Goal: Book appointment/travel/reservation

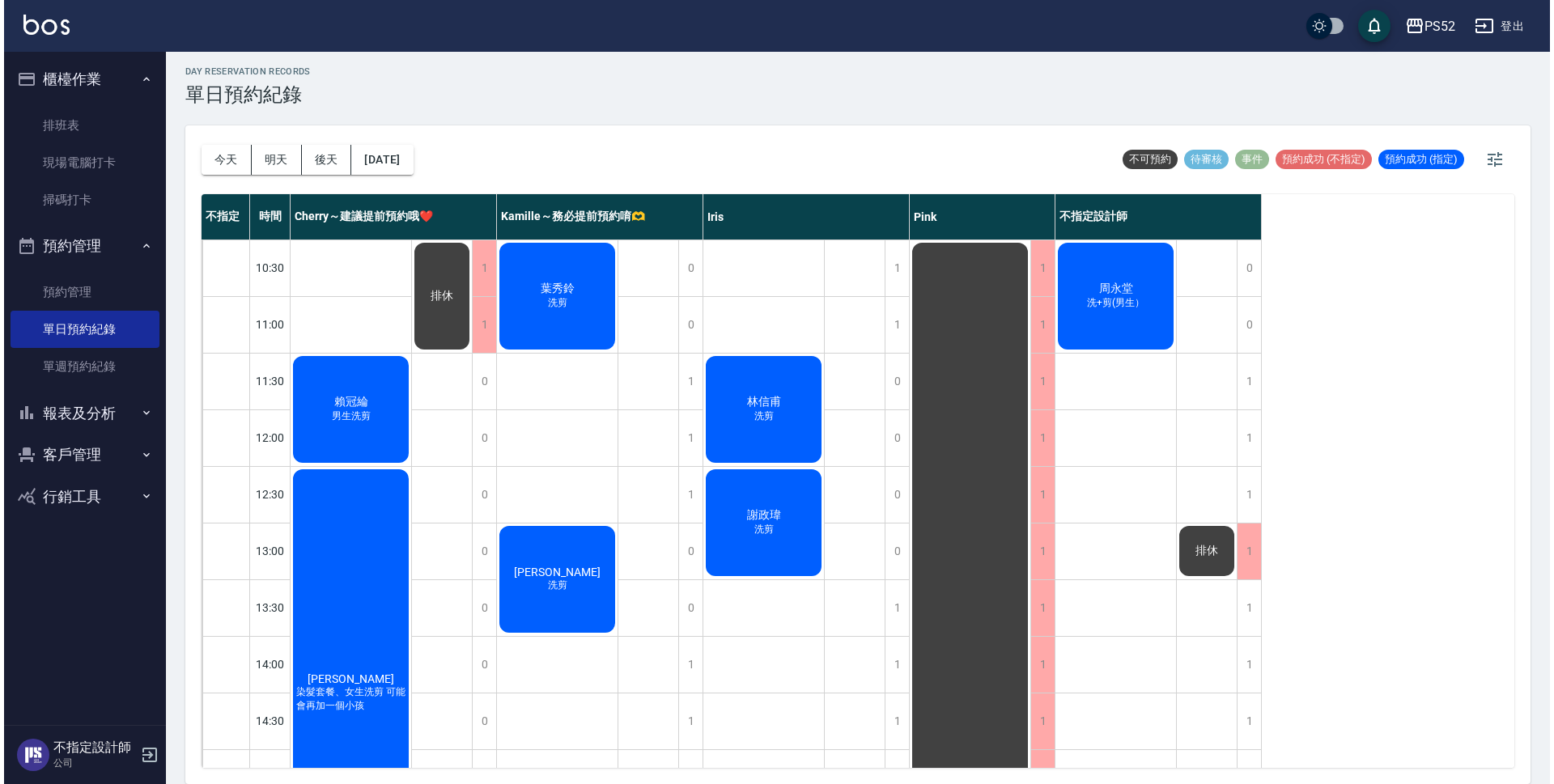
scroll to position [403, 0]
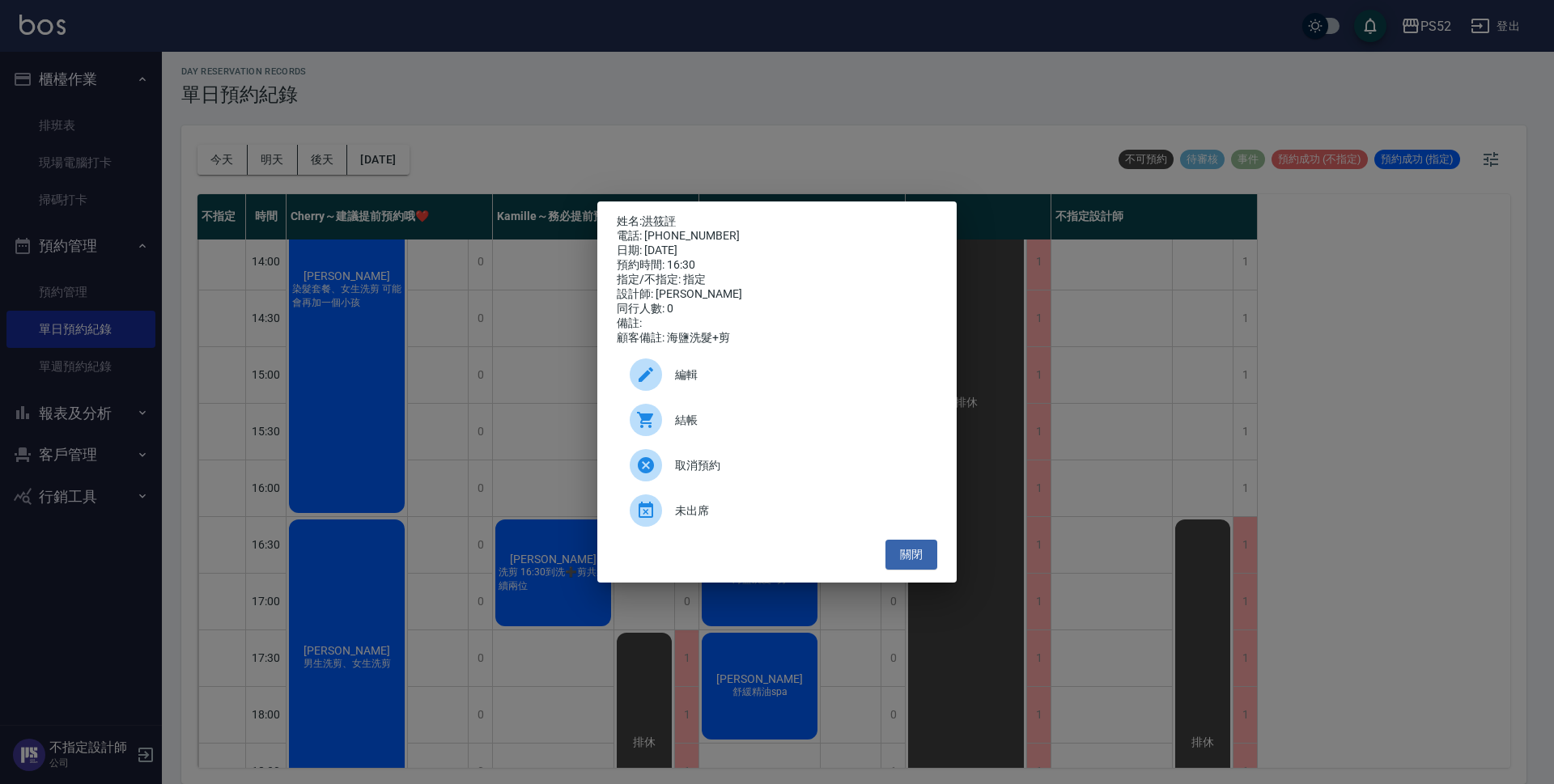
click at [718, 383] on span "編輯" at bounding box center [800, 374] width 249 height 17
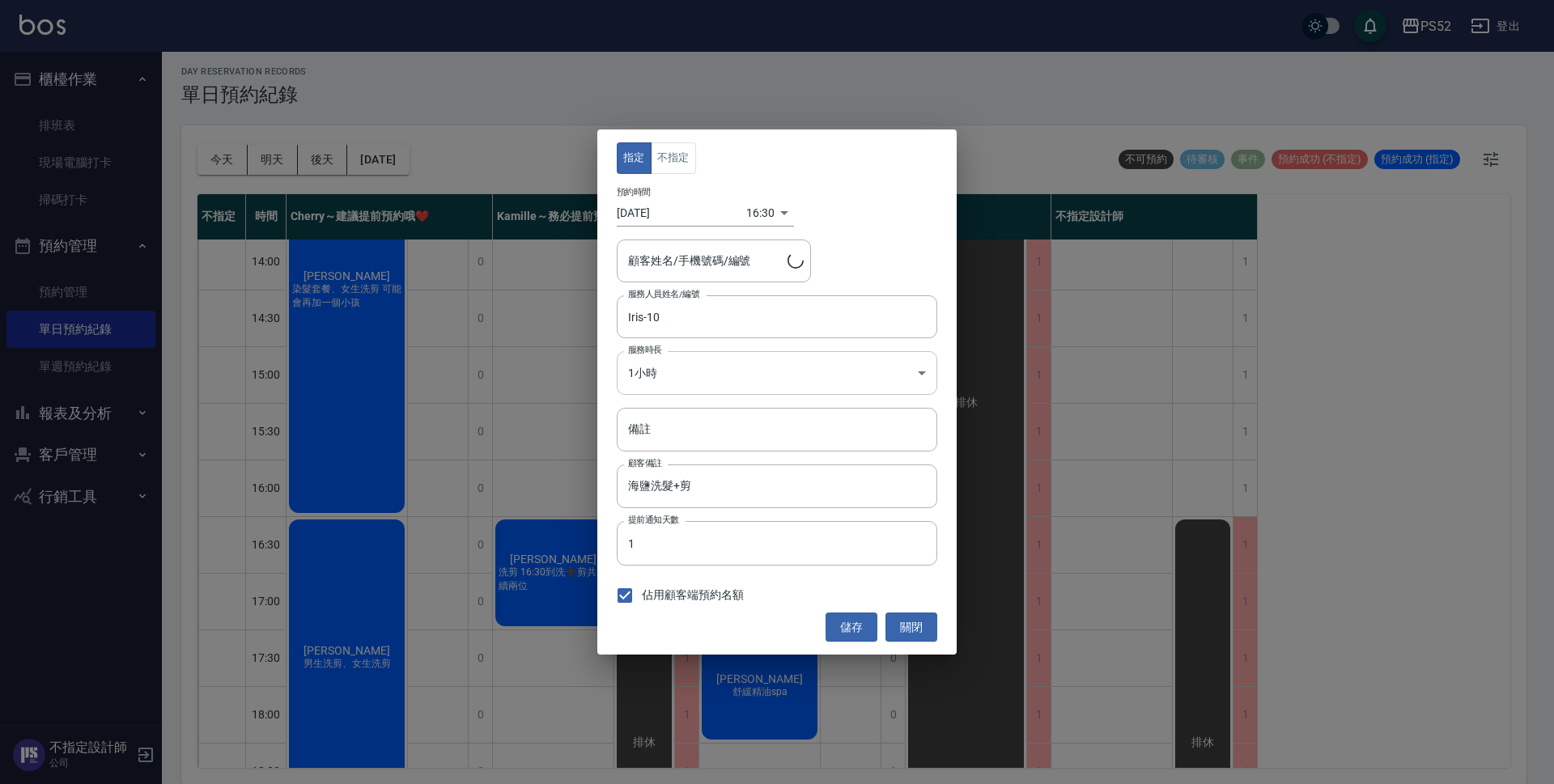
type input "[PERSON_NAME]/0928995612/I0928995612"
click at [780, 212] on div "16:30 1755246600000" at bounding box center [770, 213] width 48 height 27
click at [787, 212] on div "16:30 1755246600000" at bounding box center [770, 213] width 48 height 27
click at [776, 212] on div "16:30 1755246600000" at bounding box center [770, 213] width 48 height 27
click at [766, 212] on body "PS52 登出 櫃檯作業 排班表 現場電腦打卡 掃碼打卡 預約管理 預約管理 單日預約紀錄 單週預約紀錄 報表及分析 報表目錄 互助日報表 互助點數明細 設計…" at bounding box center [777, 390] width 1554 height 789
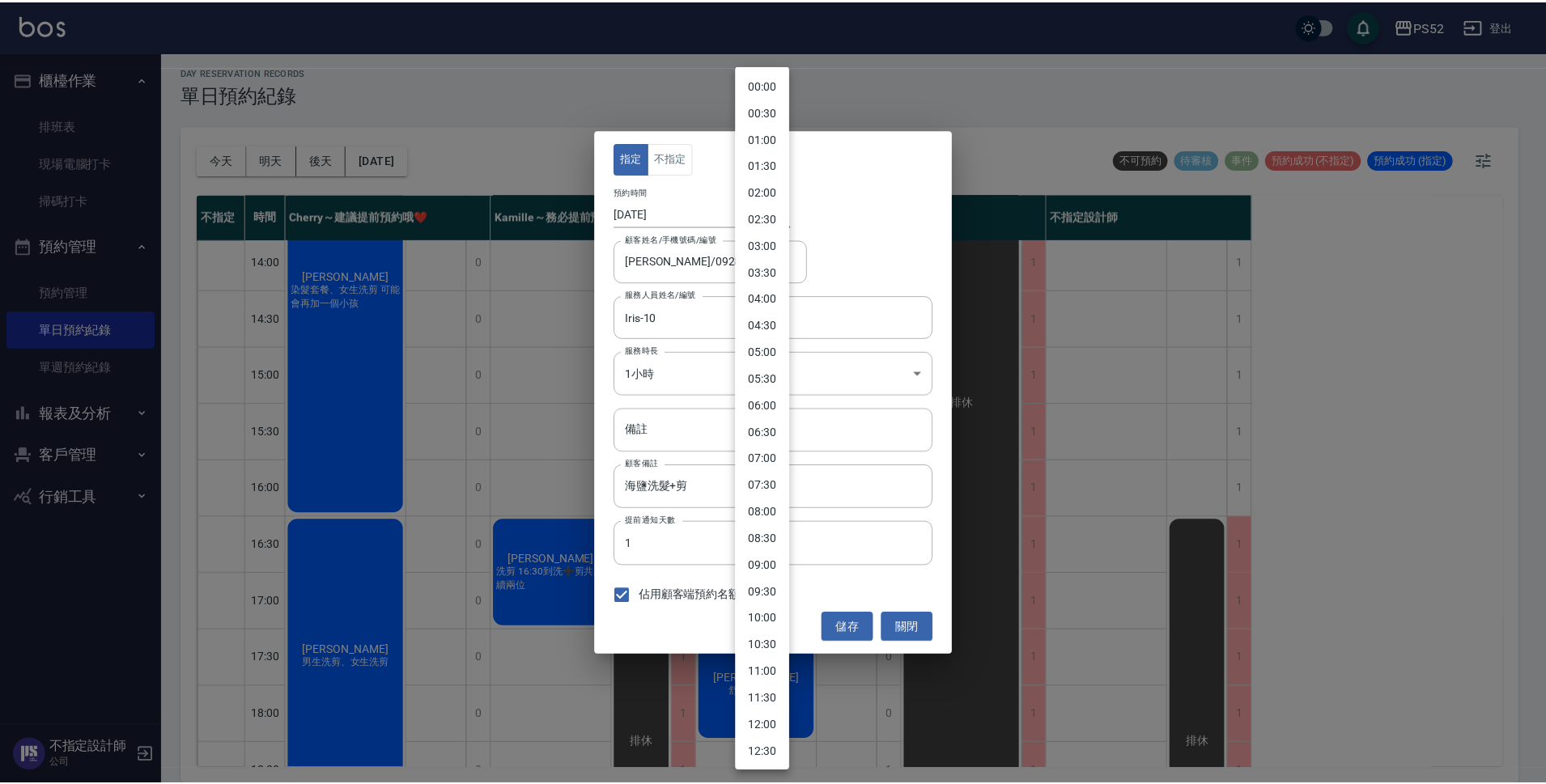
scroll to position [547, 0]
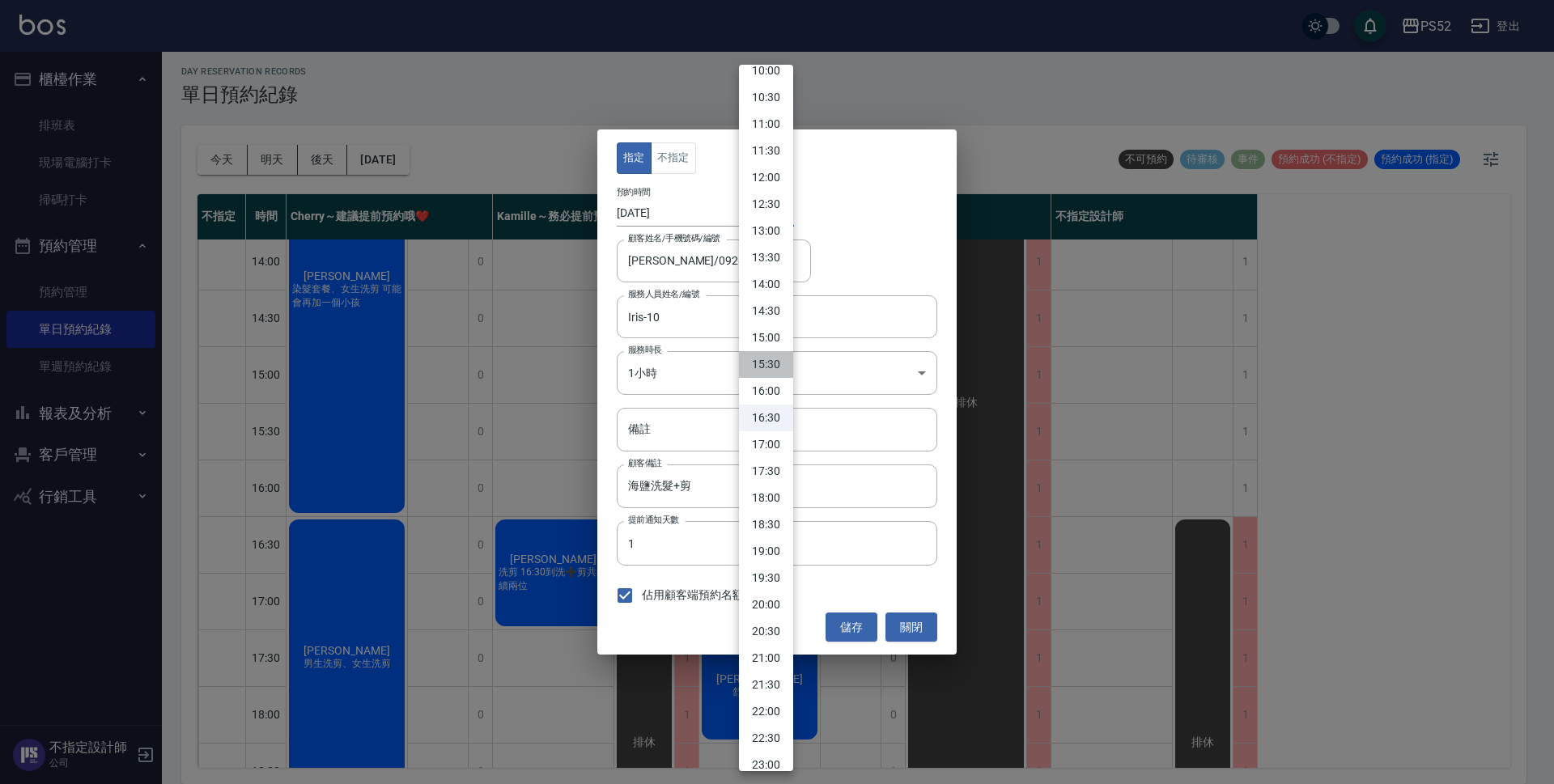
click at [779, 367] on li "15:30" at bounding box center [766, 365] width 54 height 27
type input "1755243000000"
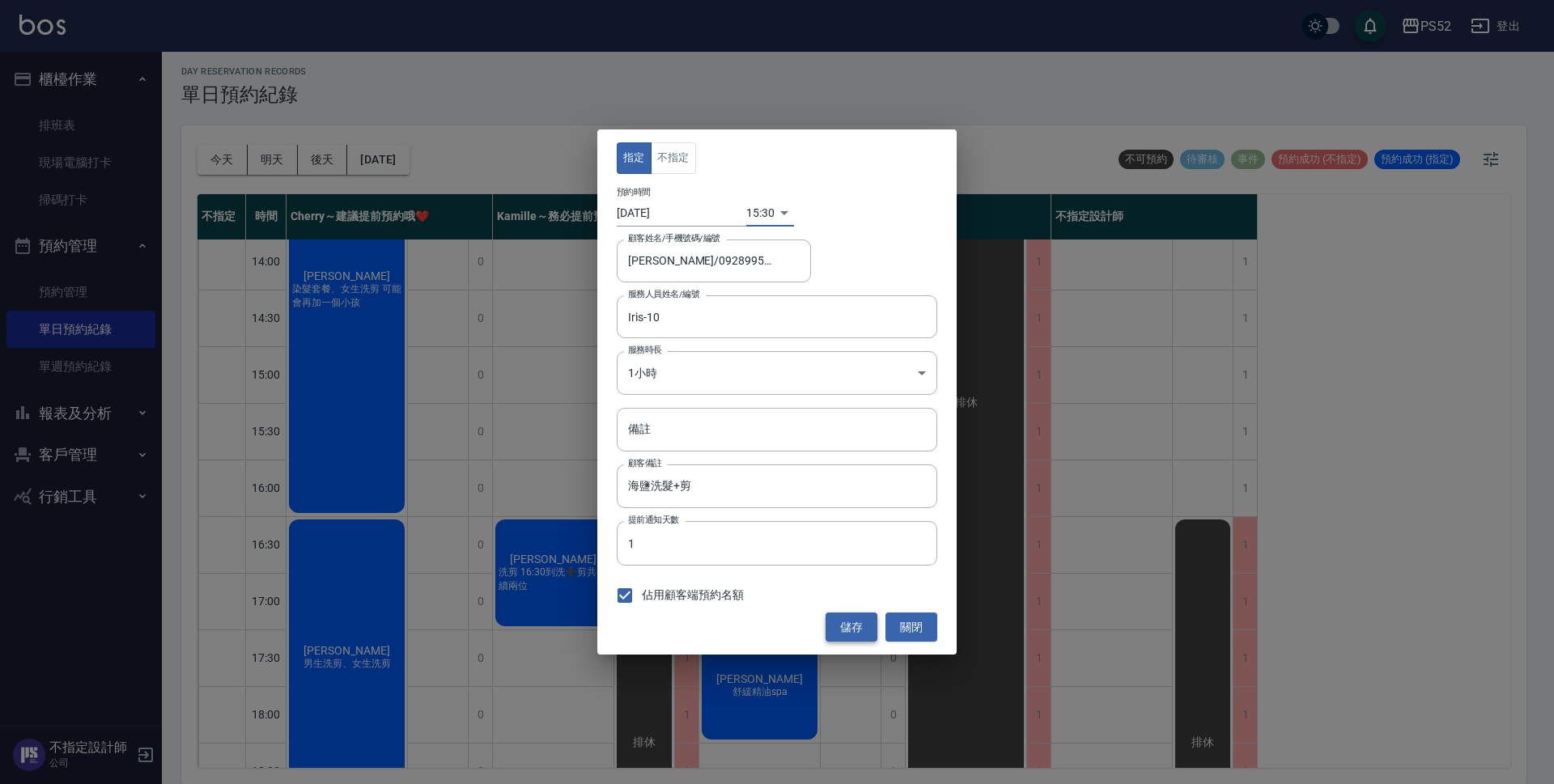
click at [851, 616] on button "儲存" at bounding box center [852, 626] width 52 height 30
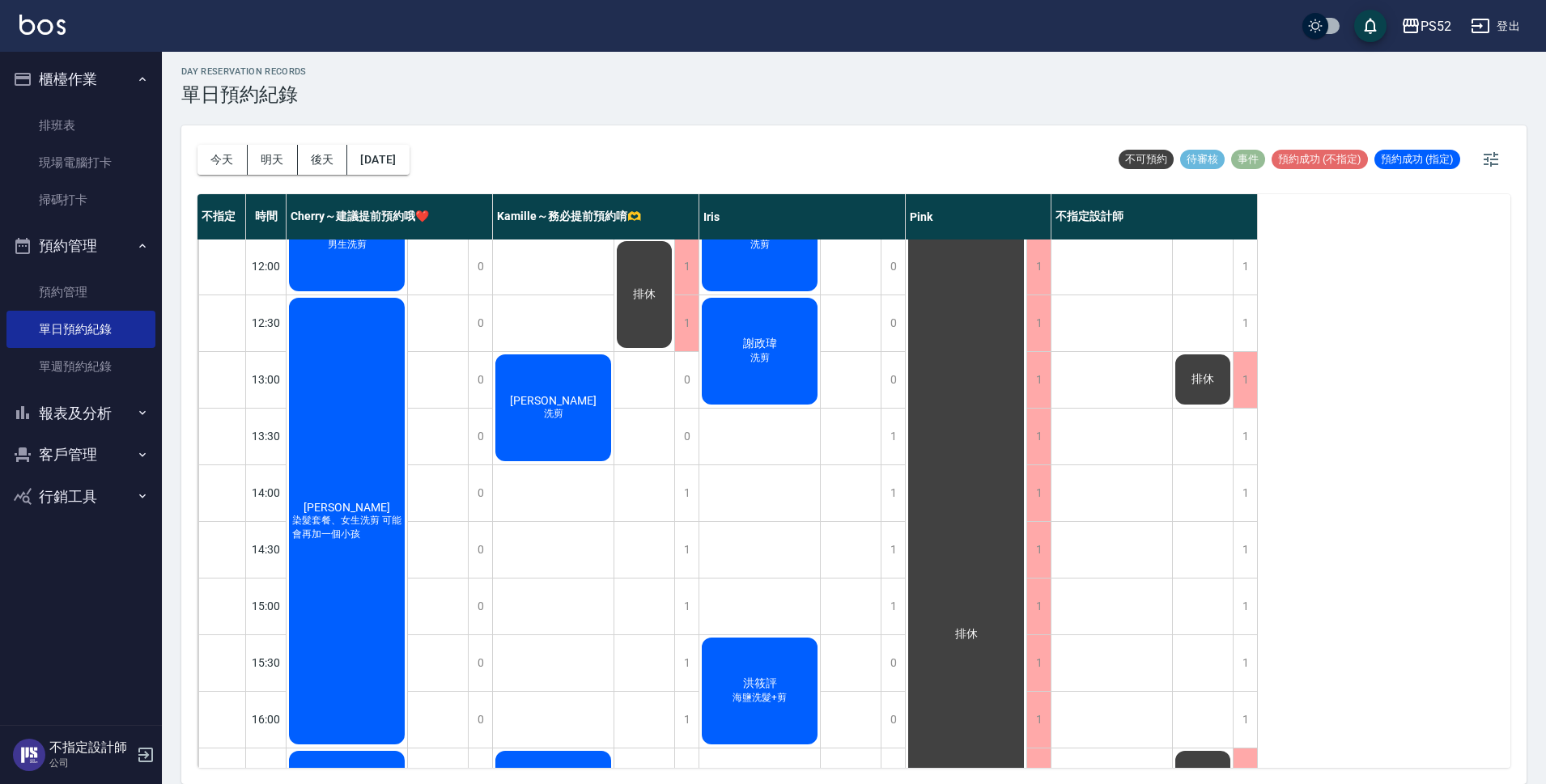
scroll to position [160, 0]
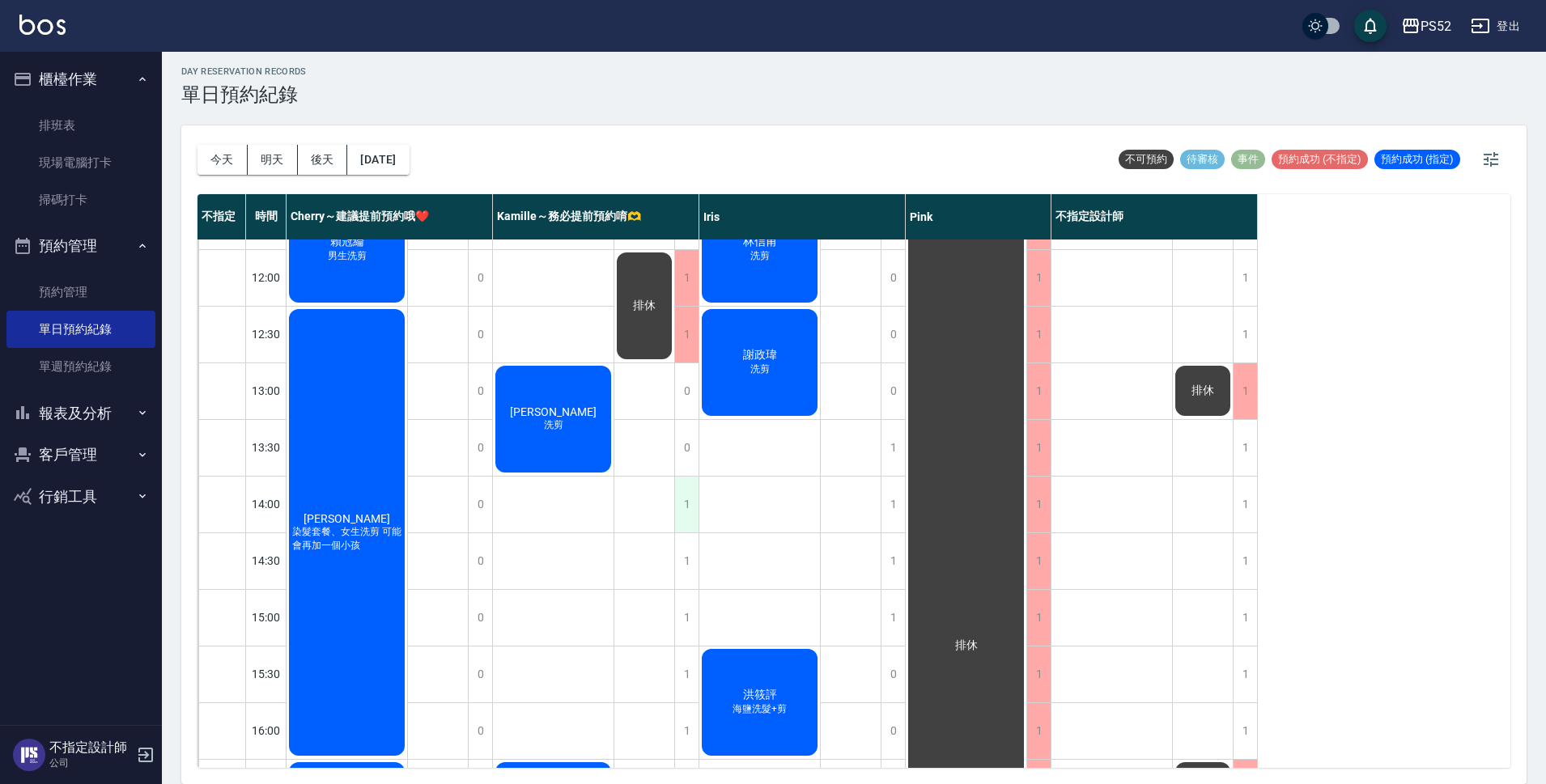
click at [694, 495] on div "1" at bounding box center [686, 504] width 24 height 56
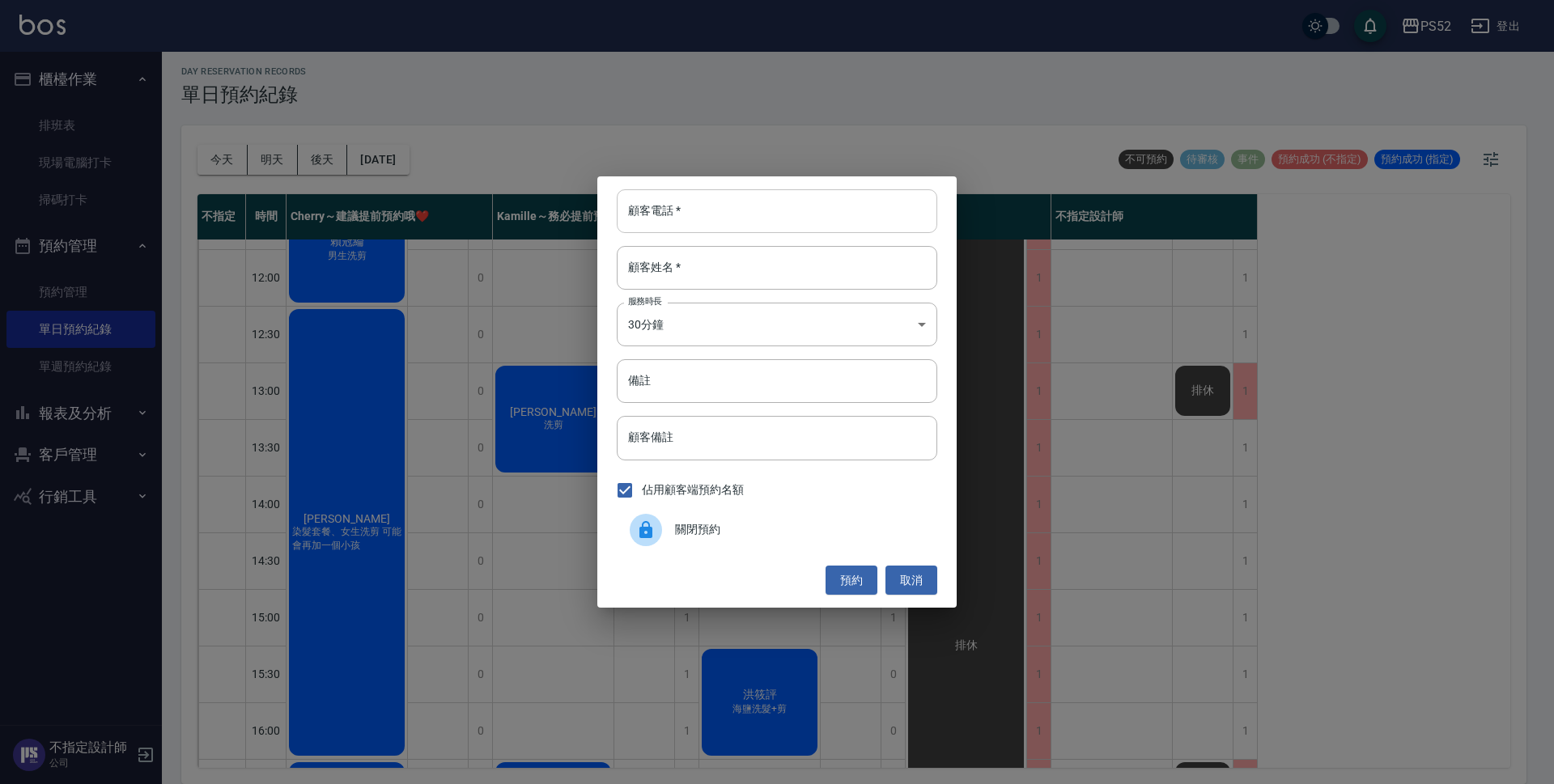
click at [659, 229] on input "顧客電話   *" at bounding box center [777, 211] width 321 height 44
click at [698, 209] on input "0913282123" at bounding box center [777, 211] width 321 height 44
type input "0913282123"
click at [909, 576] on button "取消" at bounding box center [911, 580] width 52 height 30
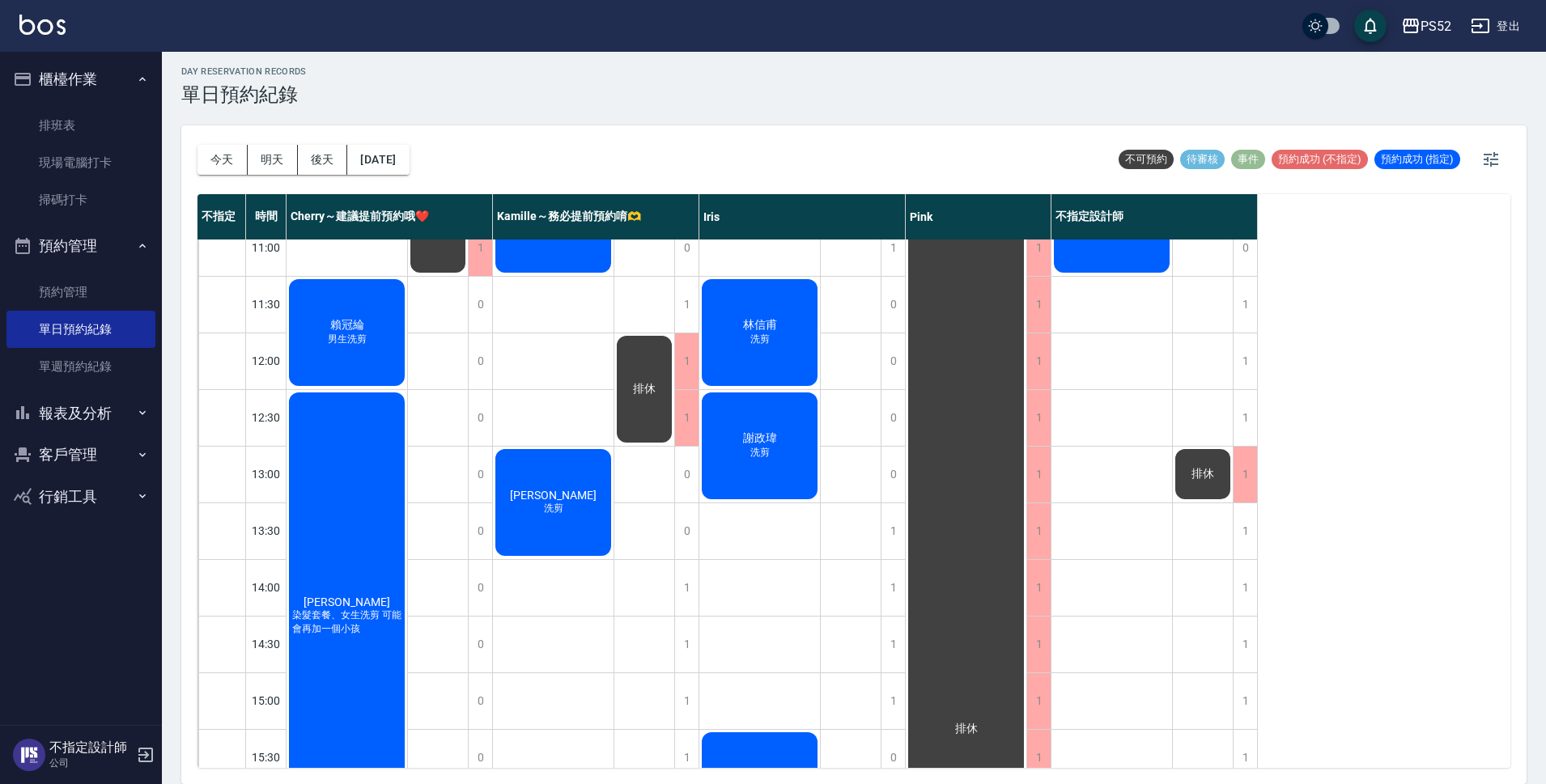
scroll to position [81, 0]
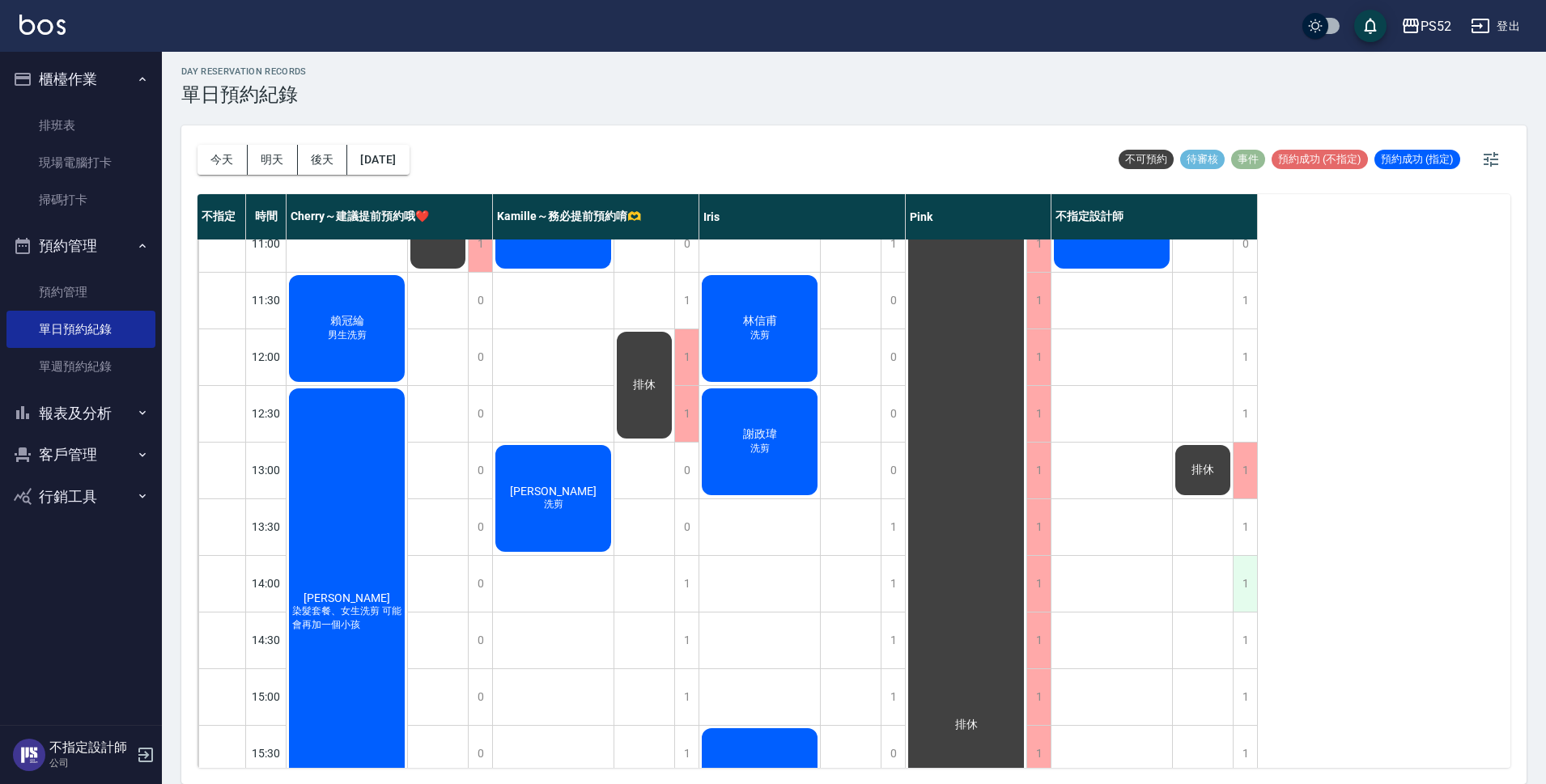
click at [1235, 580] on div "1" at bounding box center [1244, 583] width 24 height 56
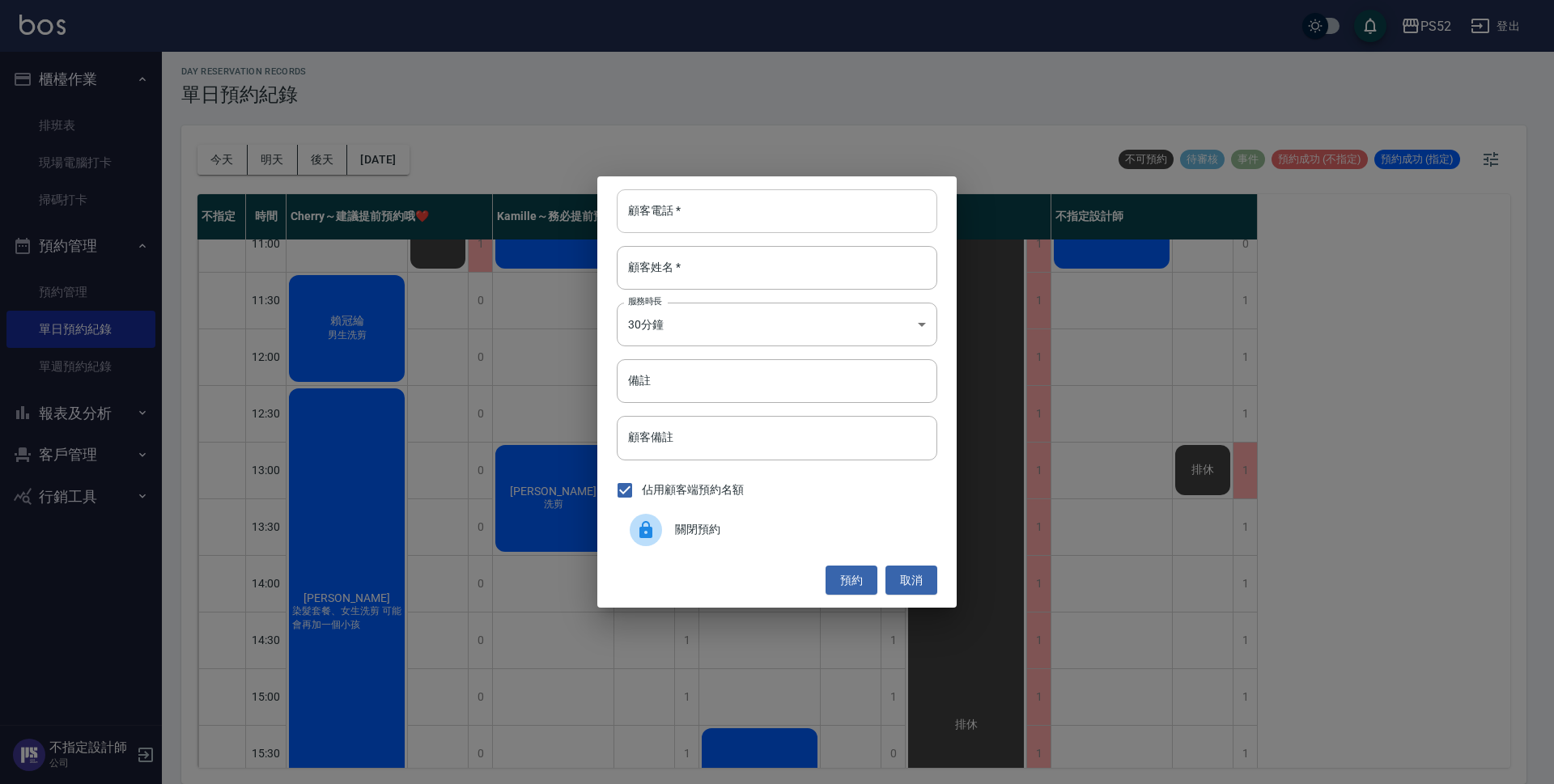
click at [798, 232] on input "顧客電話   *" at bounding box center [777, 211] width 321 height 44
paste input "0913282123"
type input "0913282123"
click at [749, 263] on input "顧客姓名   *" at bounding box center [777, 267] width 321 height 44
type input "U"
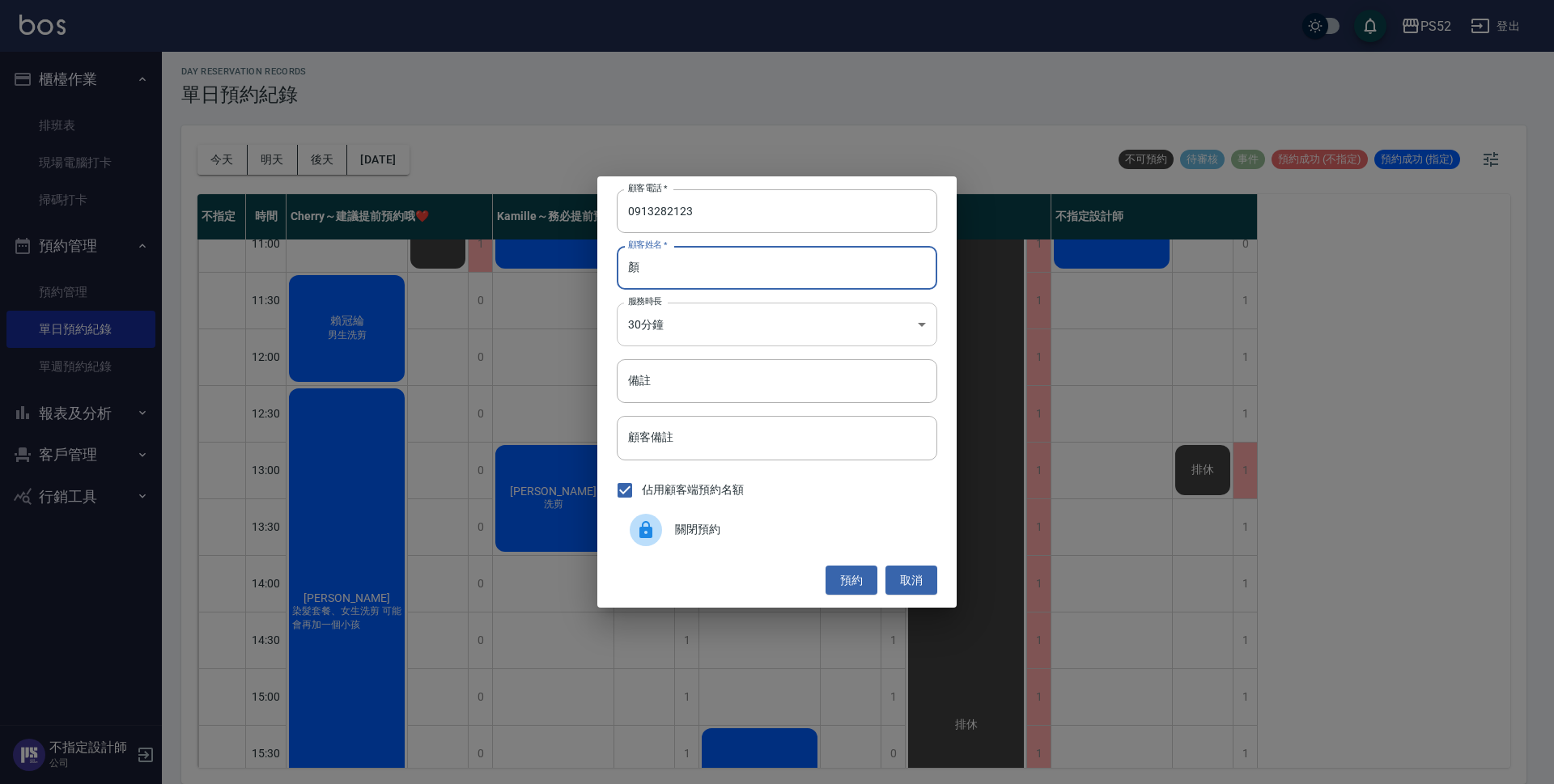
type input "顏"
click at [699, 341] on body "PS52 登出 櫃檯作業 排班表 現場電腦打卡 掃碼打卡 預約管理 預約管理 單日預約紀錄 單週預約紀錄 報表及分析 報表目錄 互助日報表 互助點數明細 設計…" at bounding box center [777, 390] width 1554 height 789
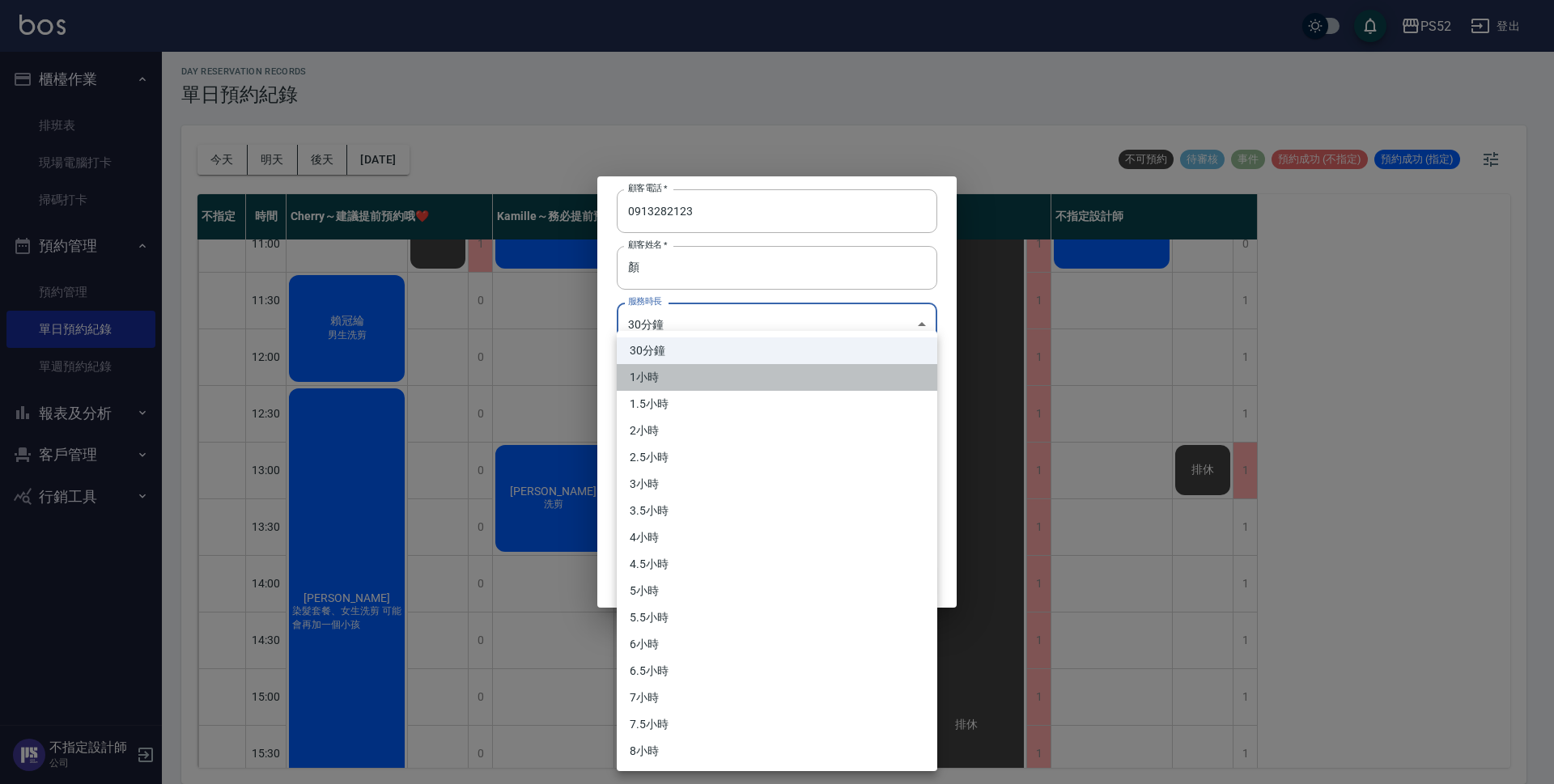
click at [683, 372] on li "1小時" at bounding box center [777, 377] width 321 height 27
type input "2"
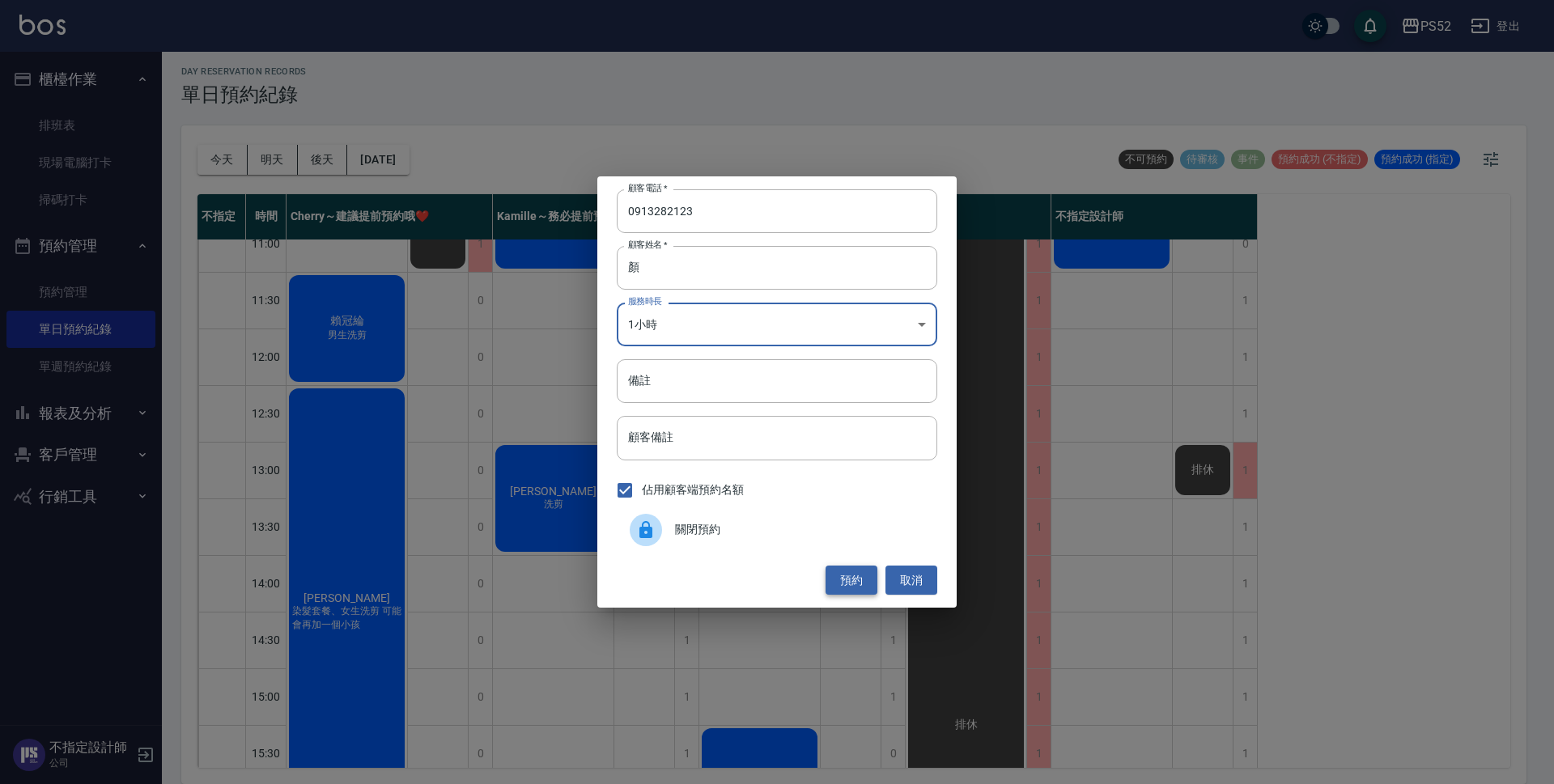
click at [841, 585] on button "預約" at bounding box center [852, 580] width 52 height 30
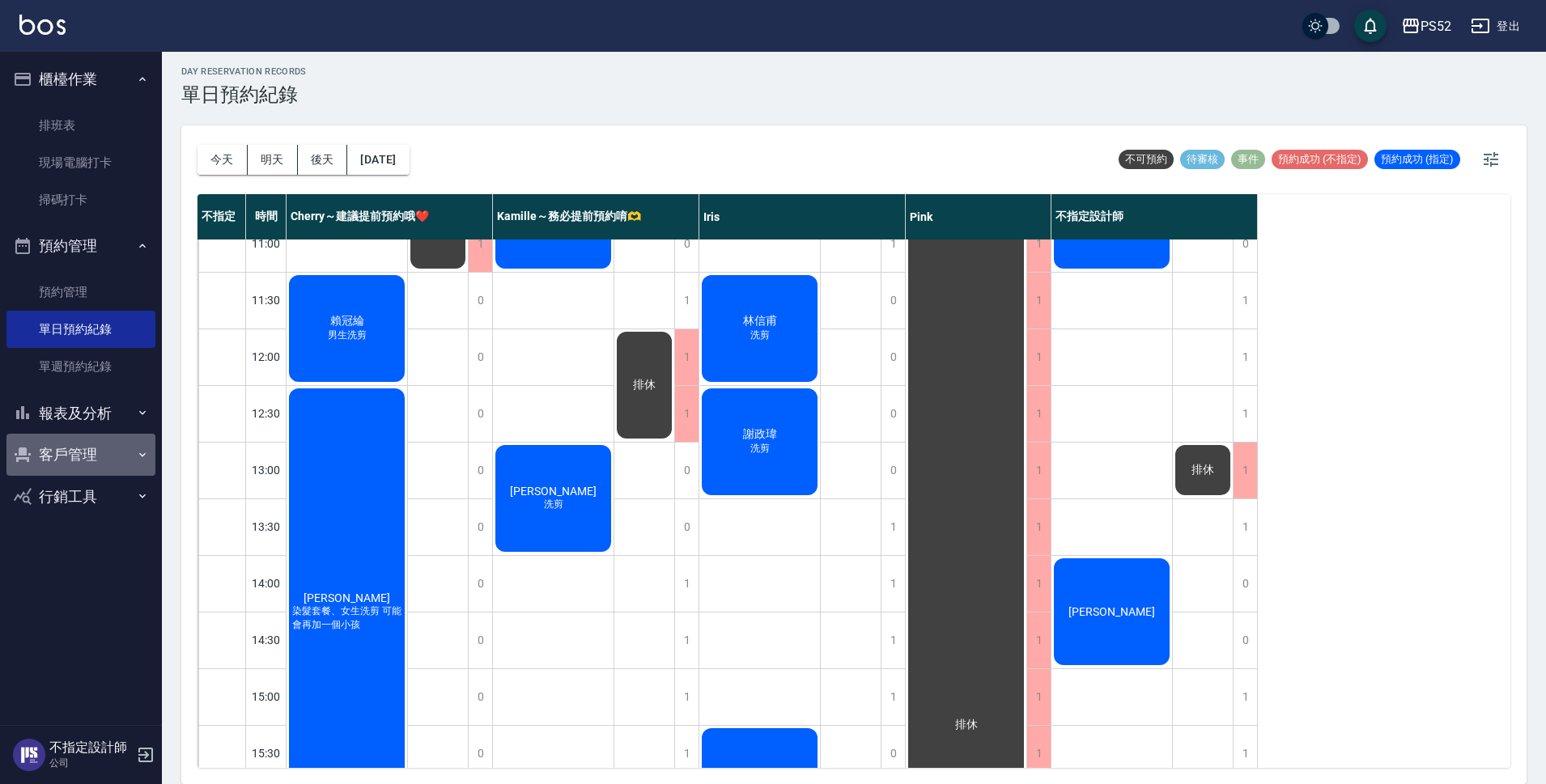
click at [53, 459] on button "客戶管理" at bounding box center [80, 455] width 149 height 42
click at [94, 507] on link "客戶列表" at bounding box center [80, 500] width 149 height 37
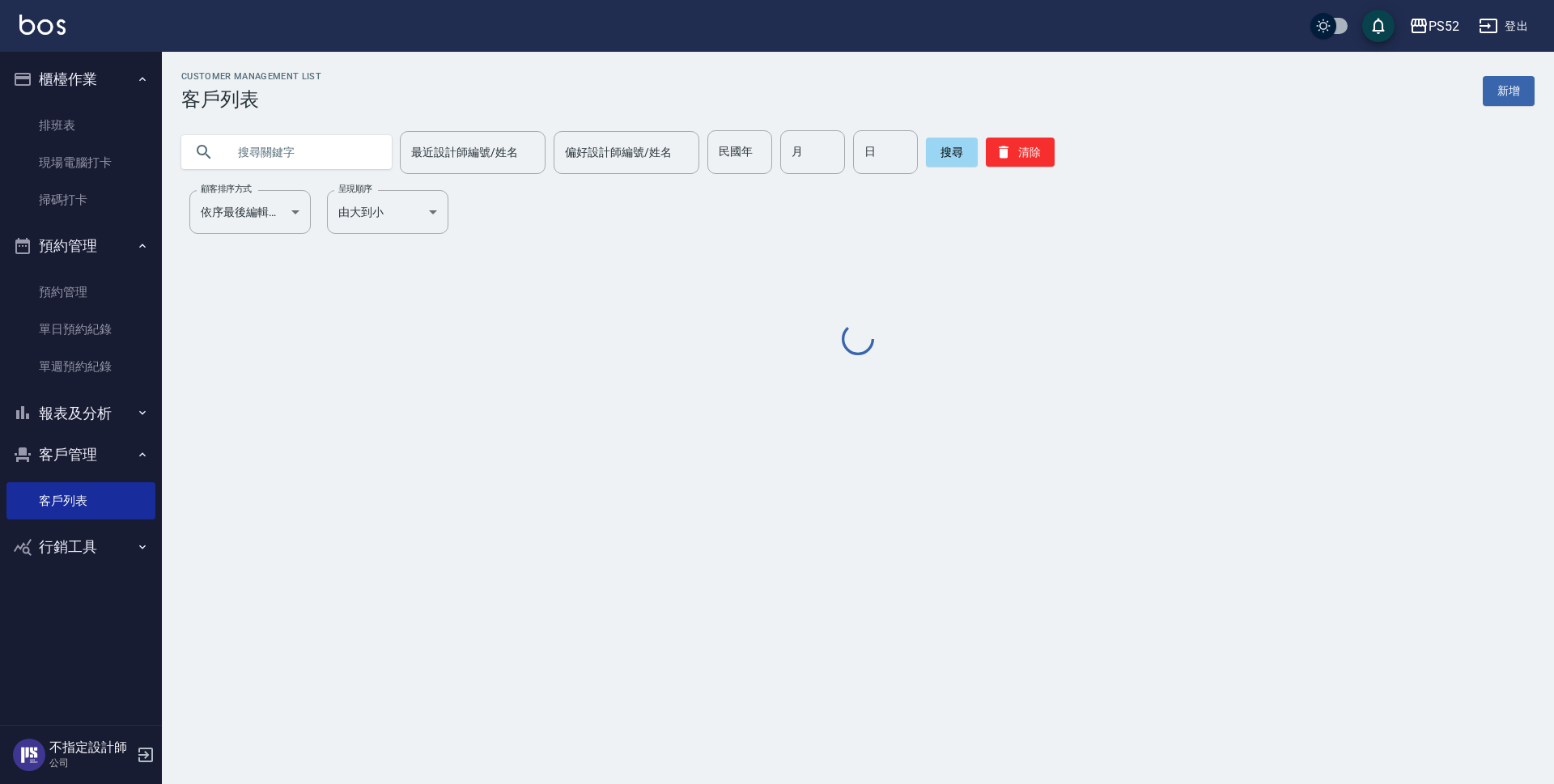
click at [247, 140] on input "text" at bounding box center [303, 152] width 152 height 44
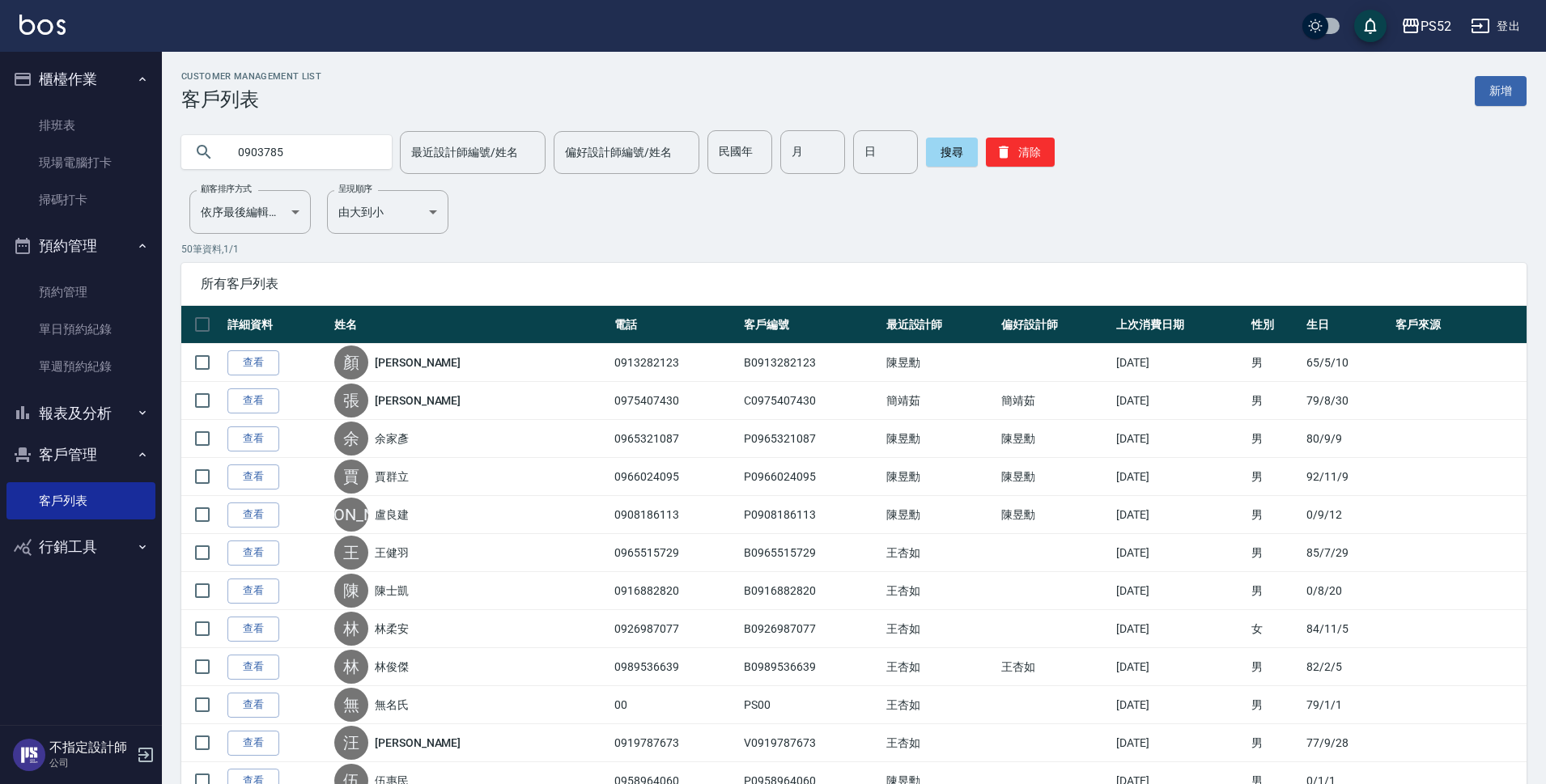
type input "0903785"
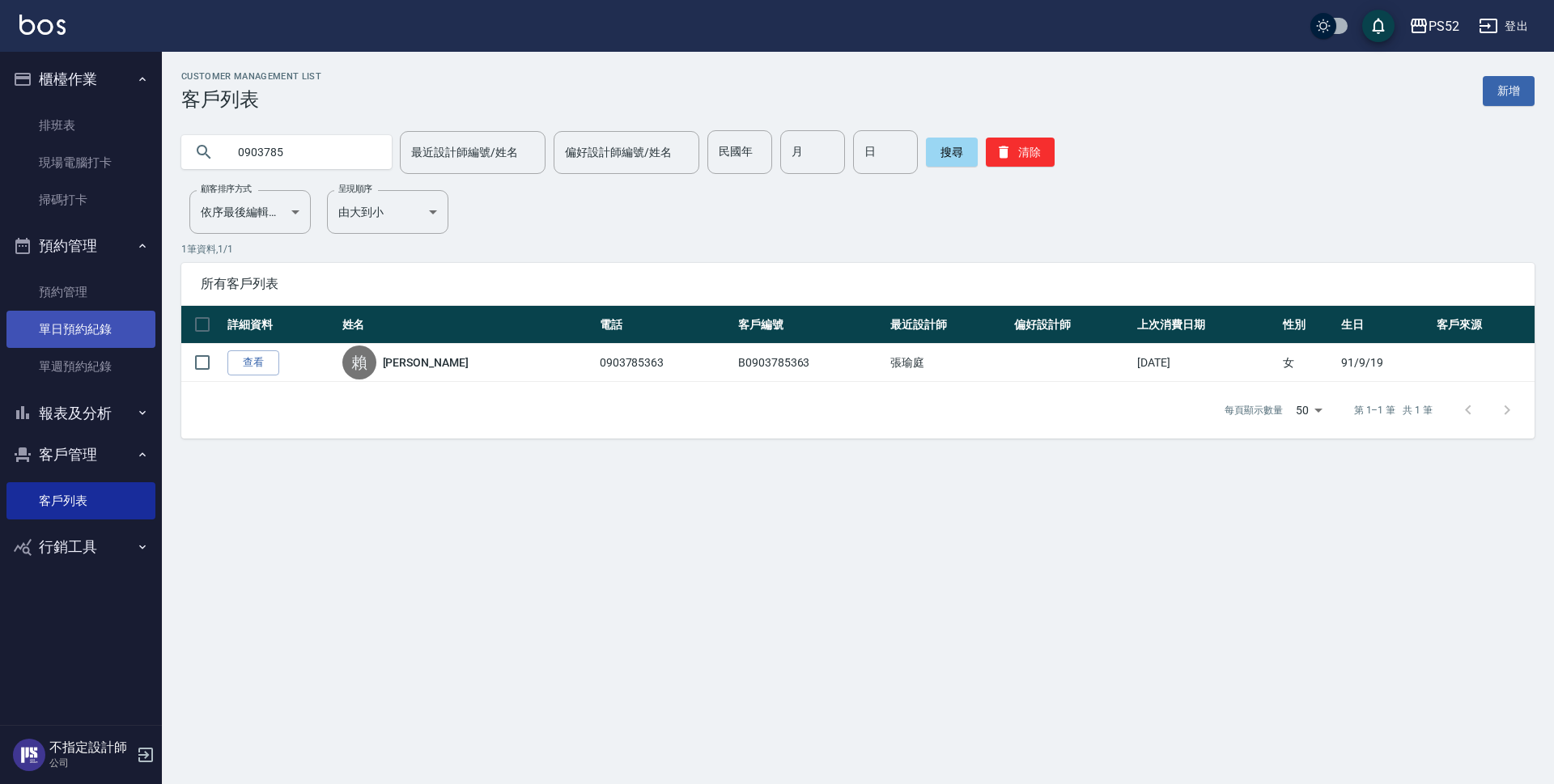
click at [67, 315] on link "單日預約紀錄" at bounding box center [80, 329] width 149 height 37
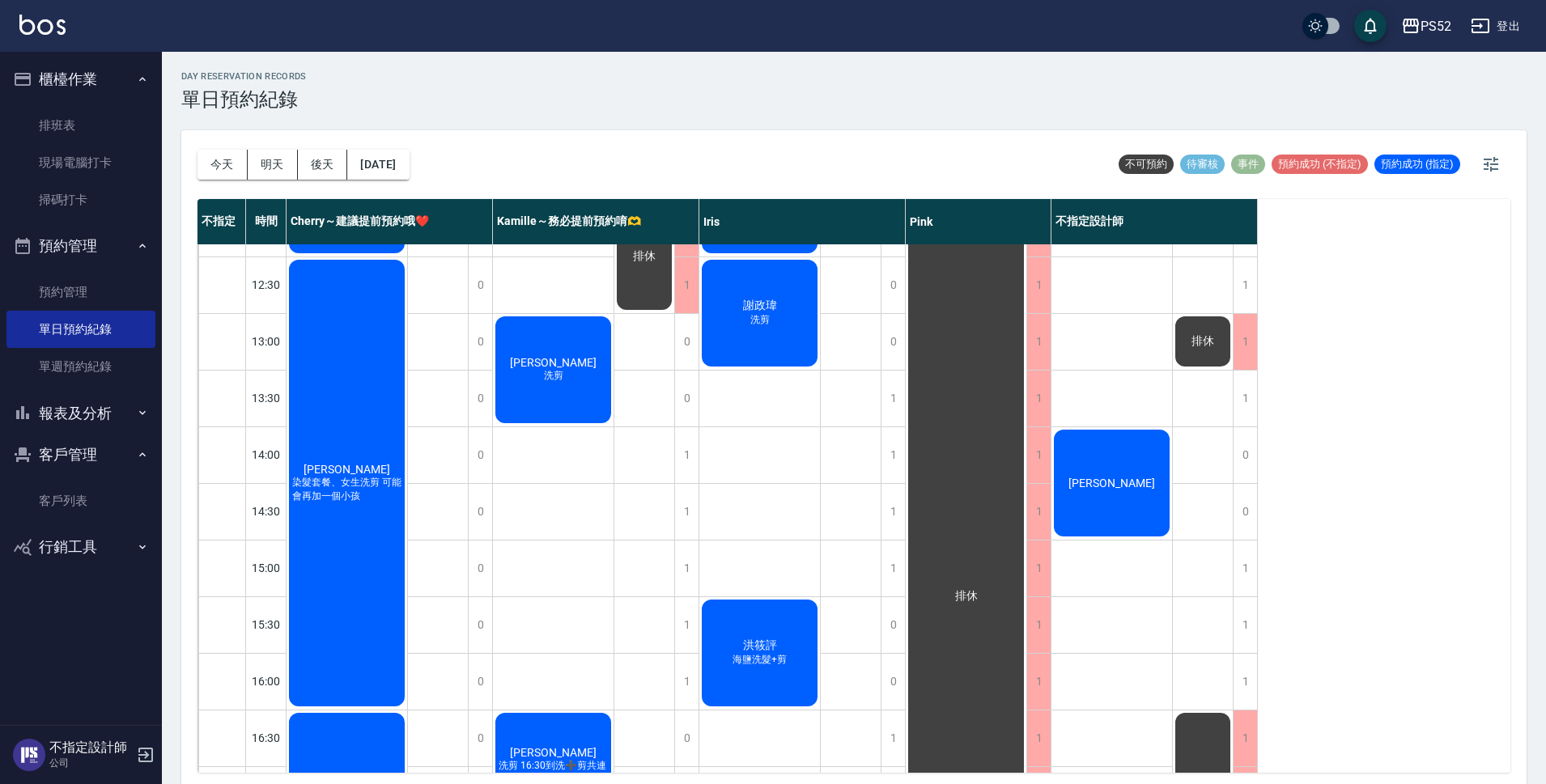
scroll to position [216, 0]
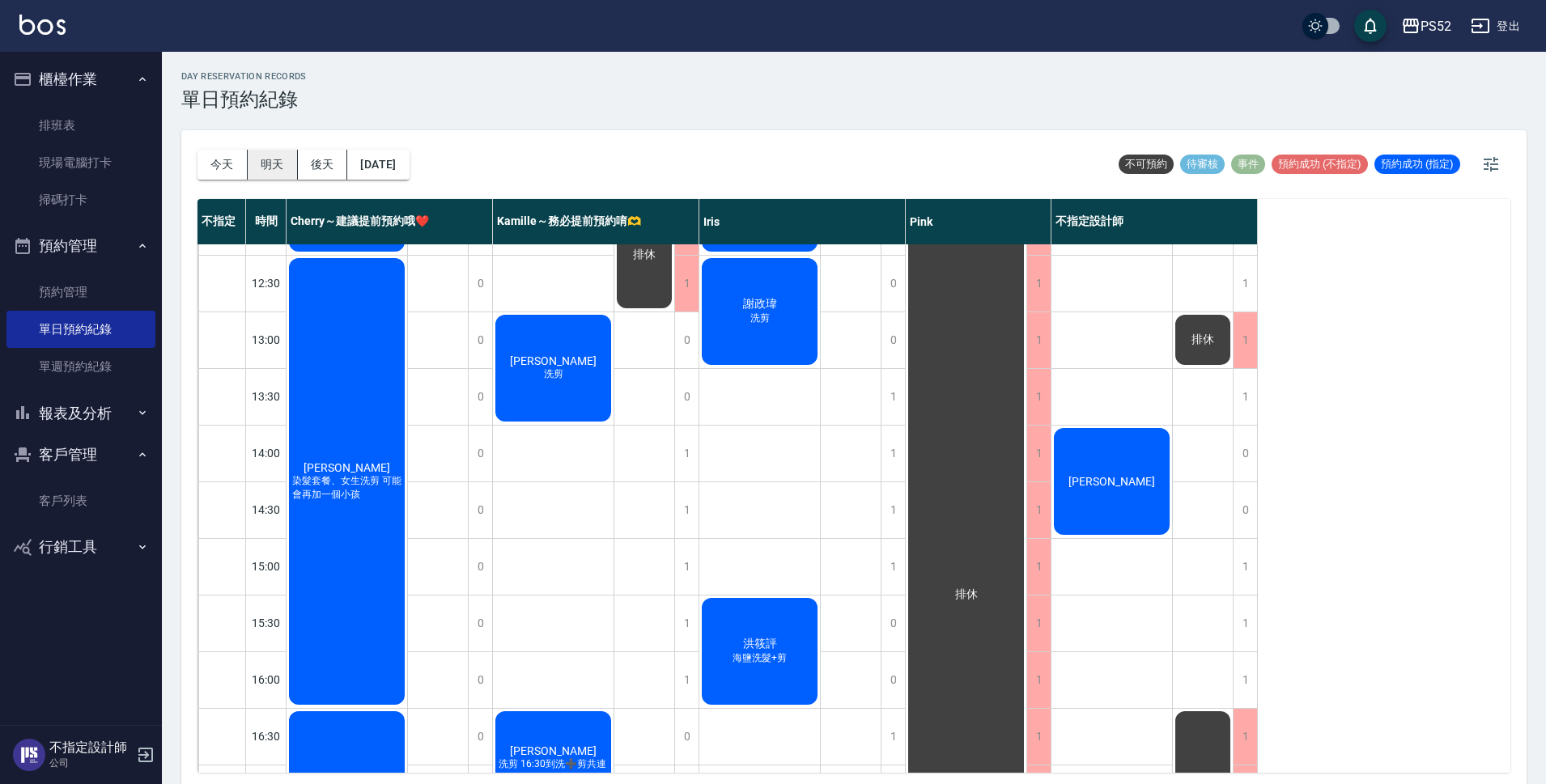
click at [284, 166] on button "明天" at bounding box center [273, 164] width 50 height 30
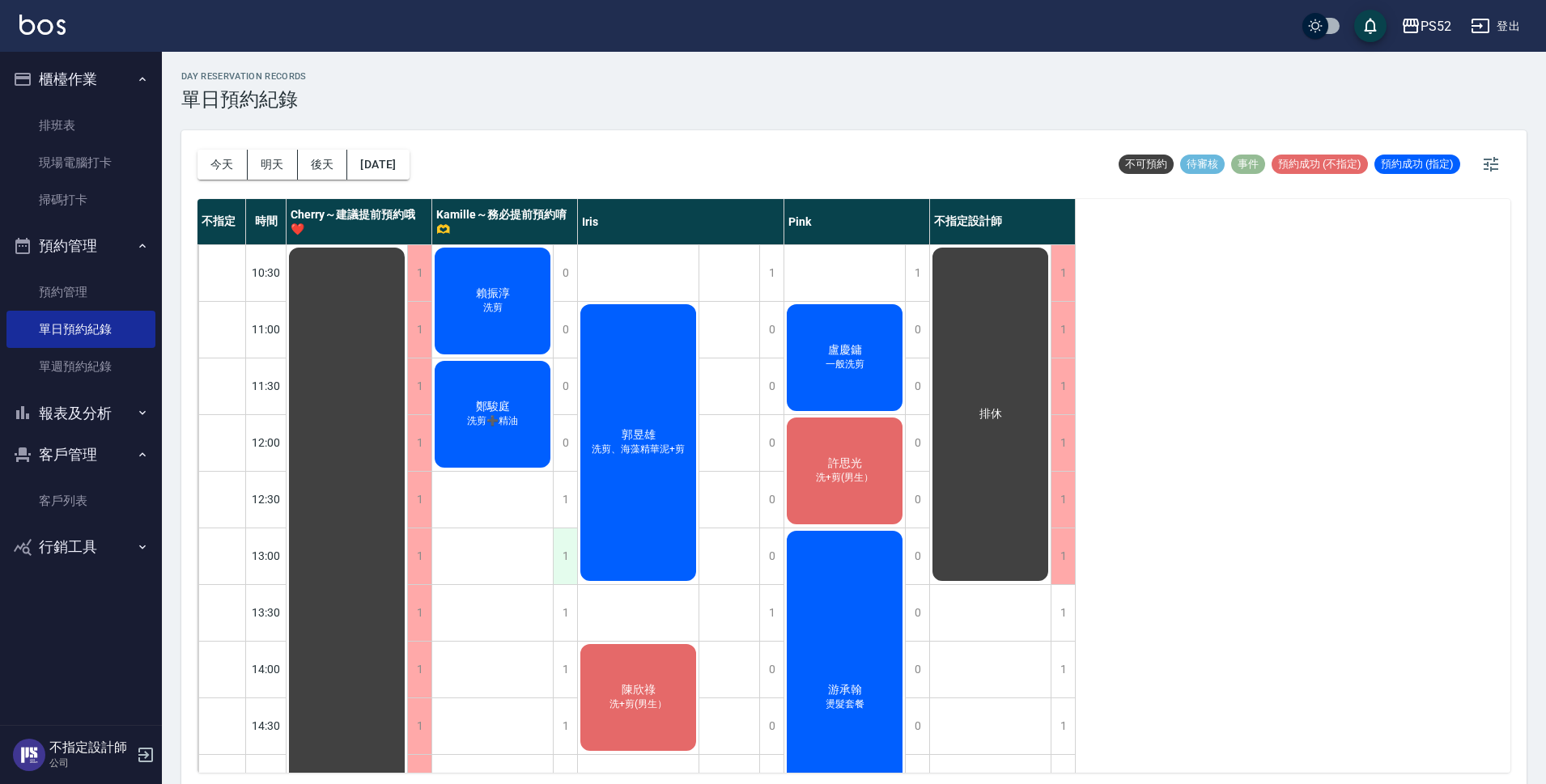
click at [572, 572] on div "1" at bounding box center [565, 556] width 24 height 56
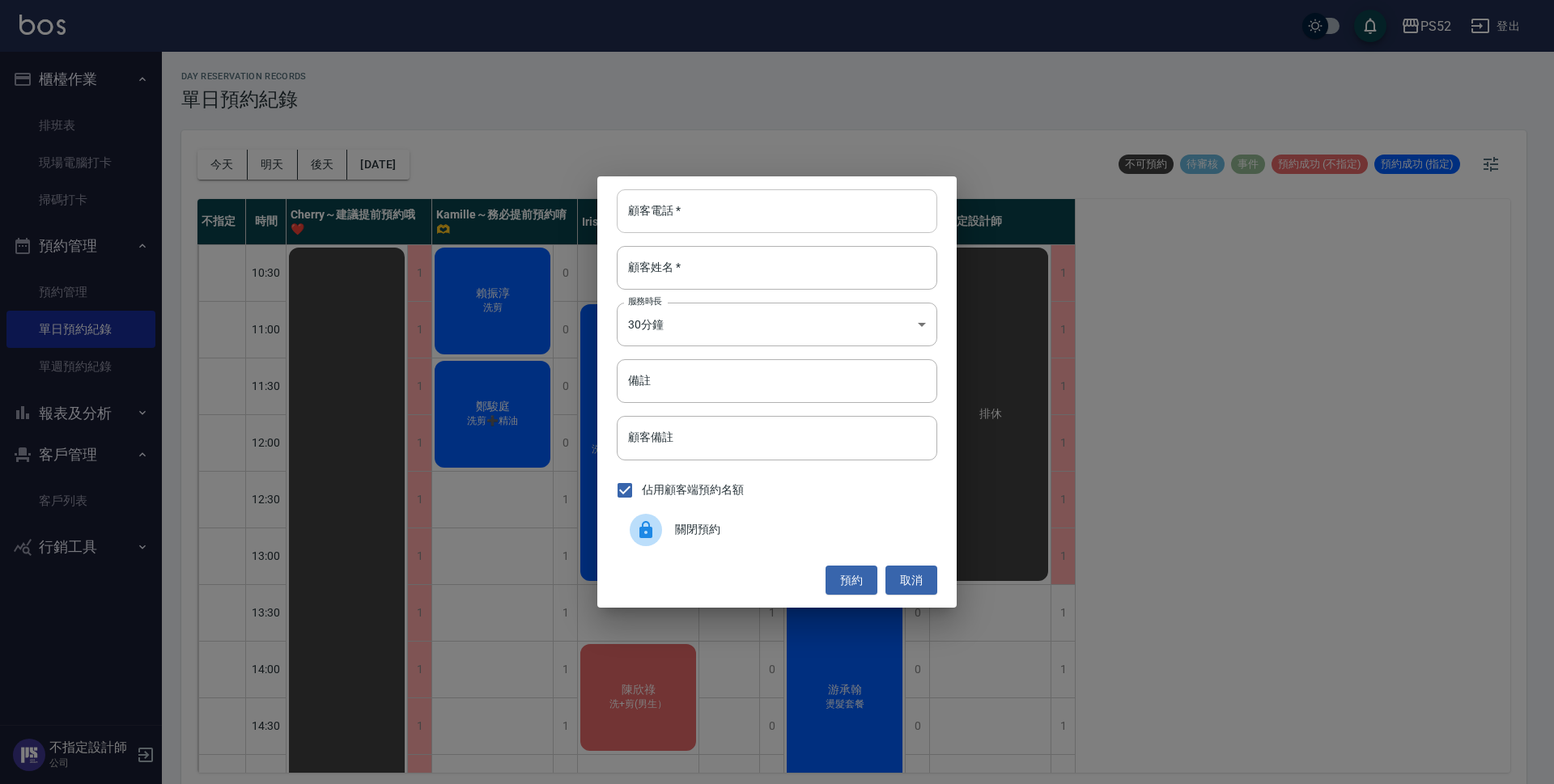
click at [664, 212] on input "顧客電話   *" at bounding box center [777, 211] width 321 height 44
click at [923, 579] on button "取消" at bounding box center [911, 580] width 52 height 30
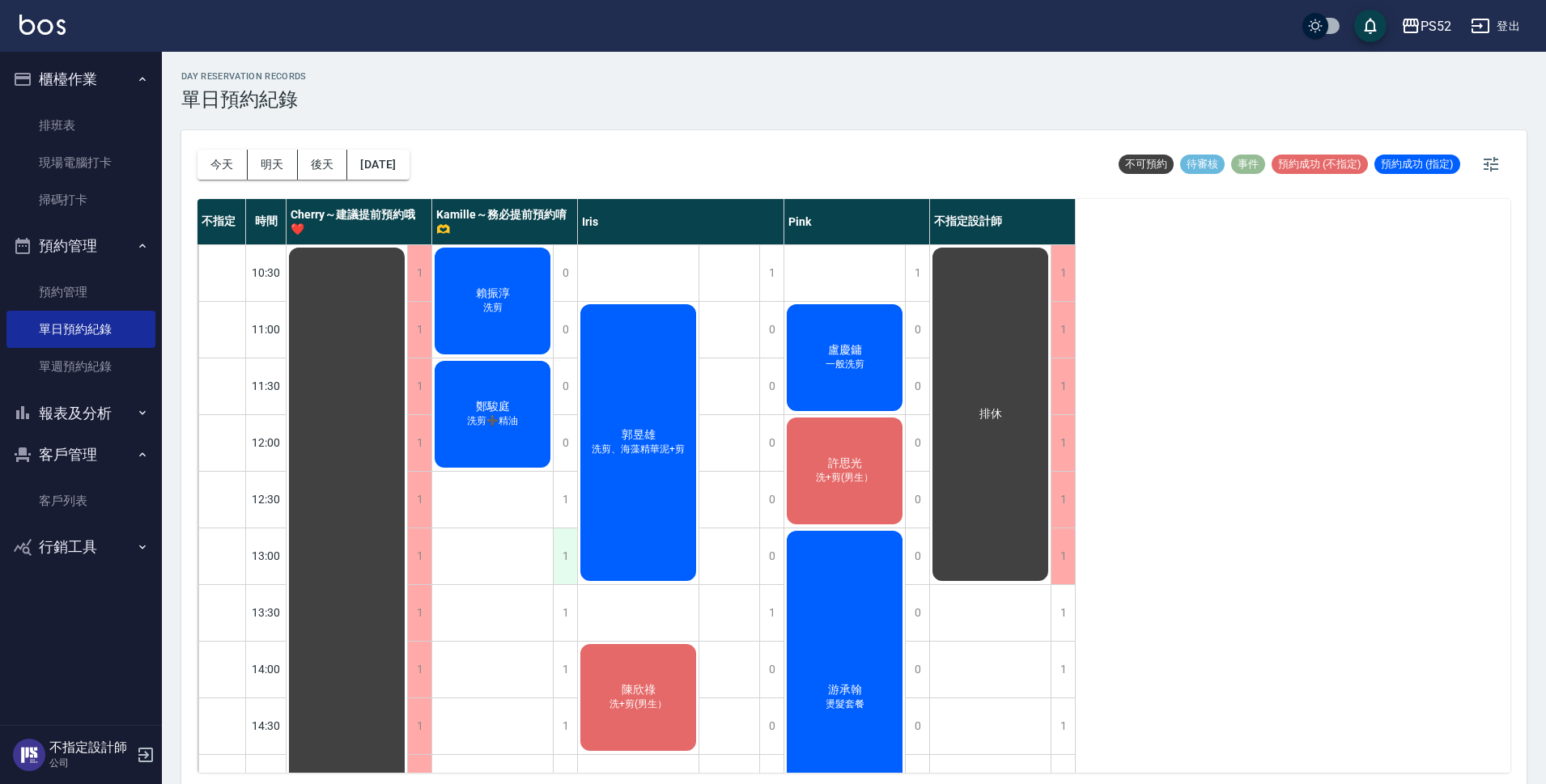
click at [565, 538] on div "1" at bounding box center [565, 556] width 24 height 56
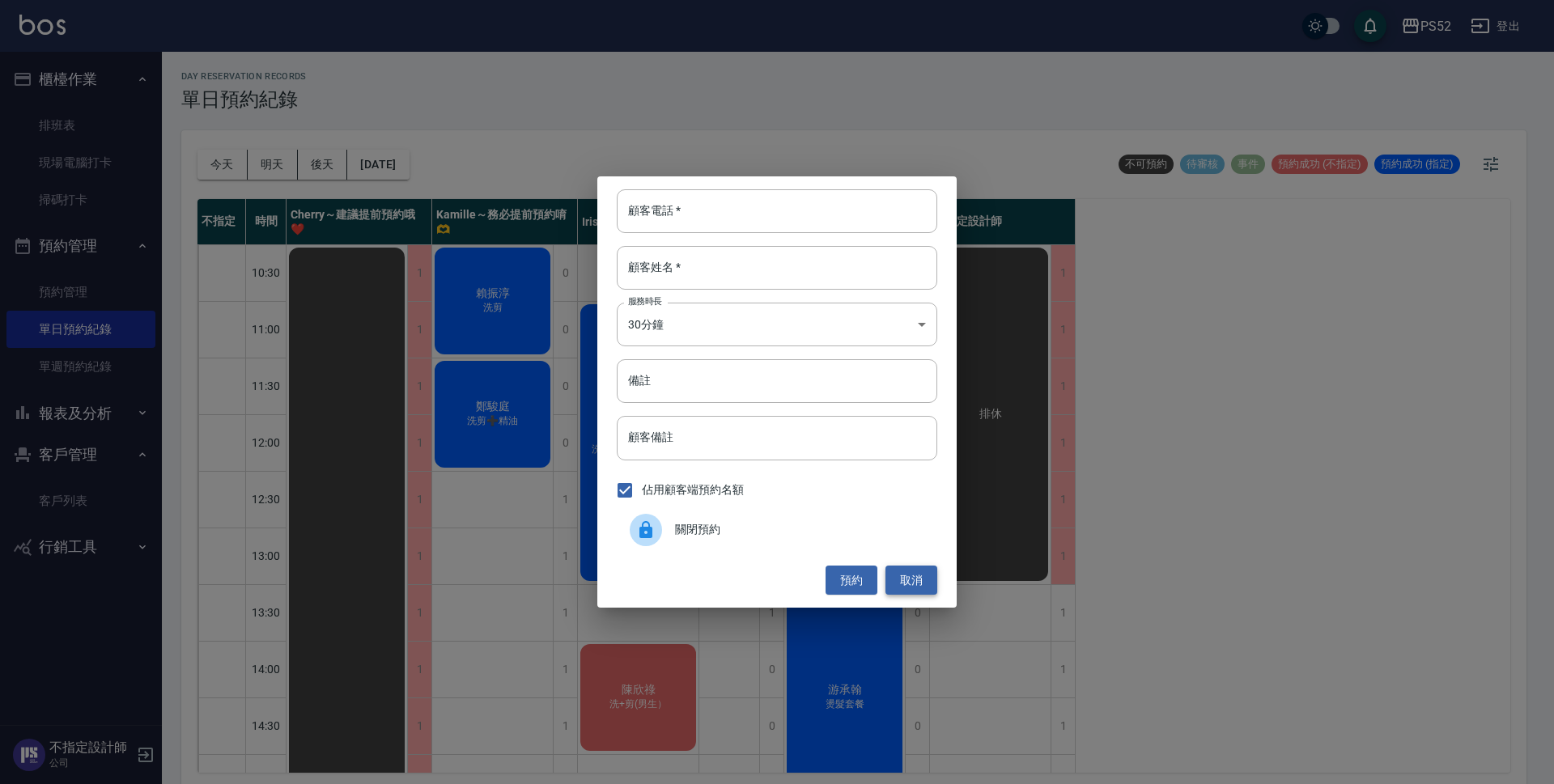
click at [913, 576] on button "取消" at bounding box center [911, 580] width 52 height 30
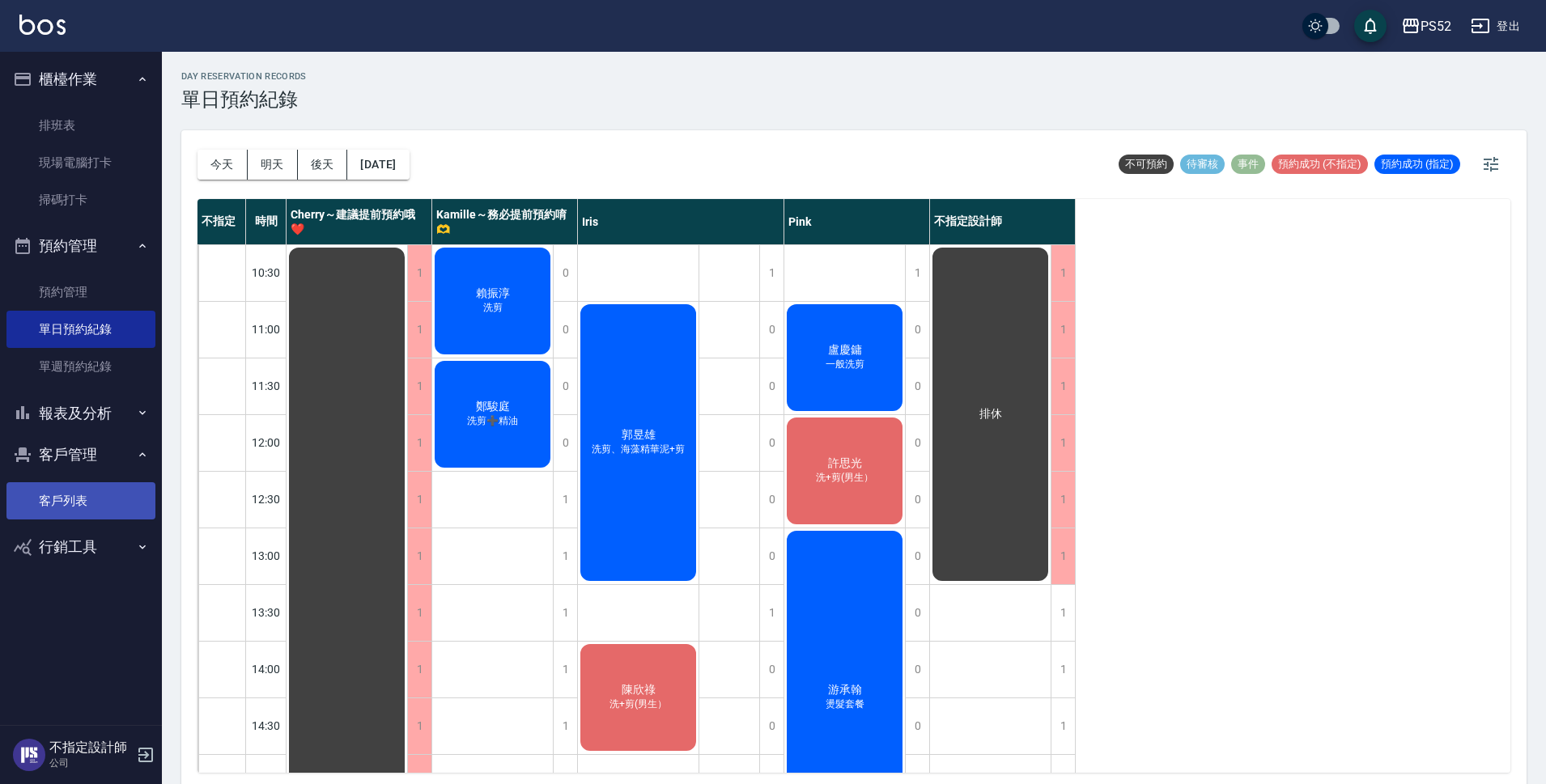
click at [97, 500] on link "客戶列表" at bounding box center [80, 500] width 149 height 37
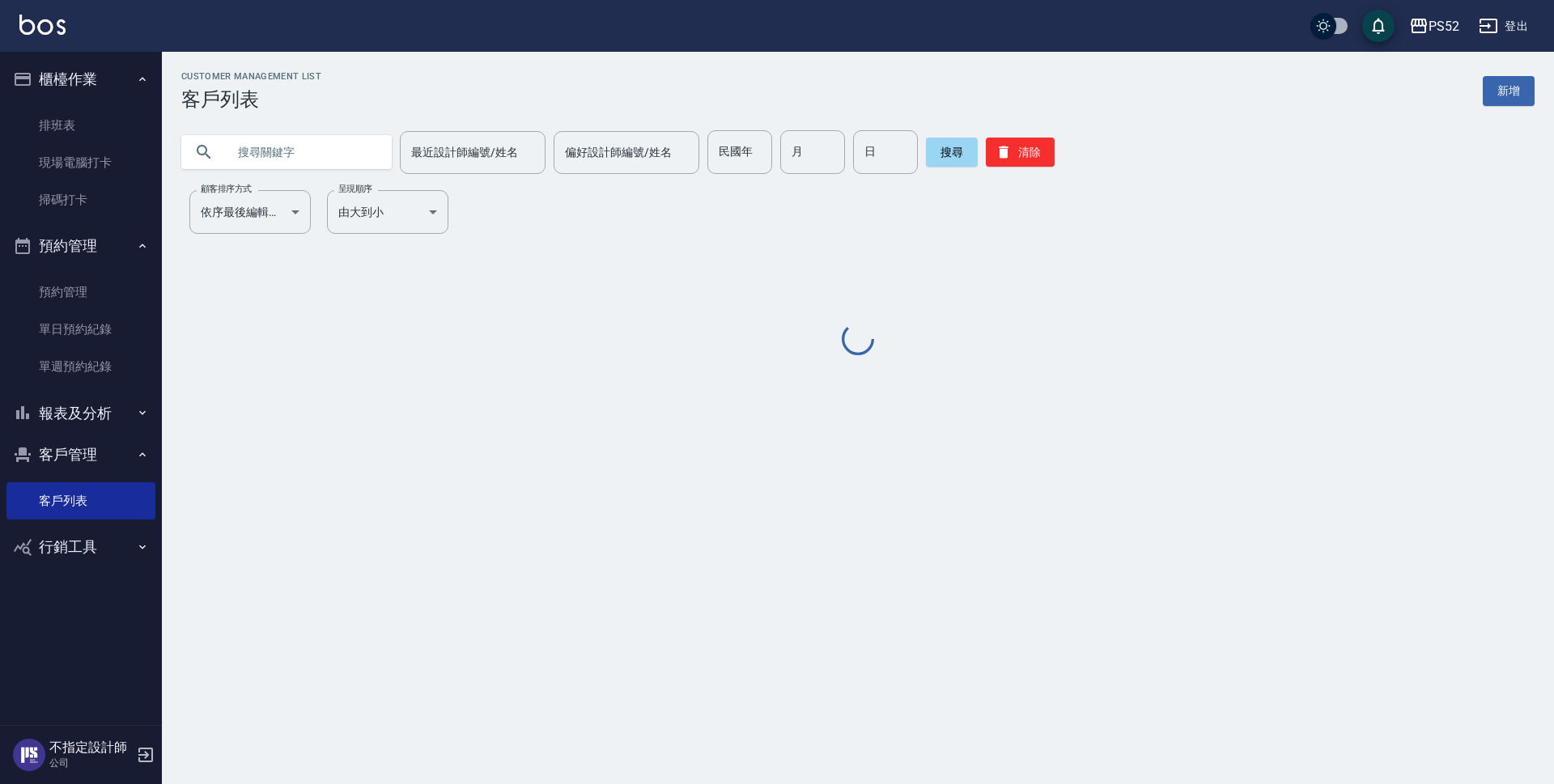
click at [289, 140] on input "text" at bounding box center [303, 152] width 152 height 44
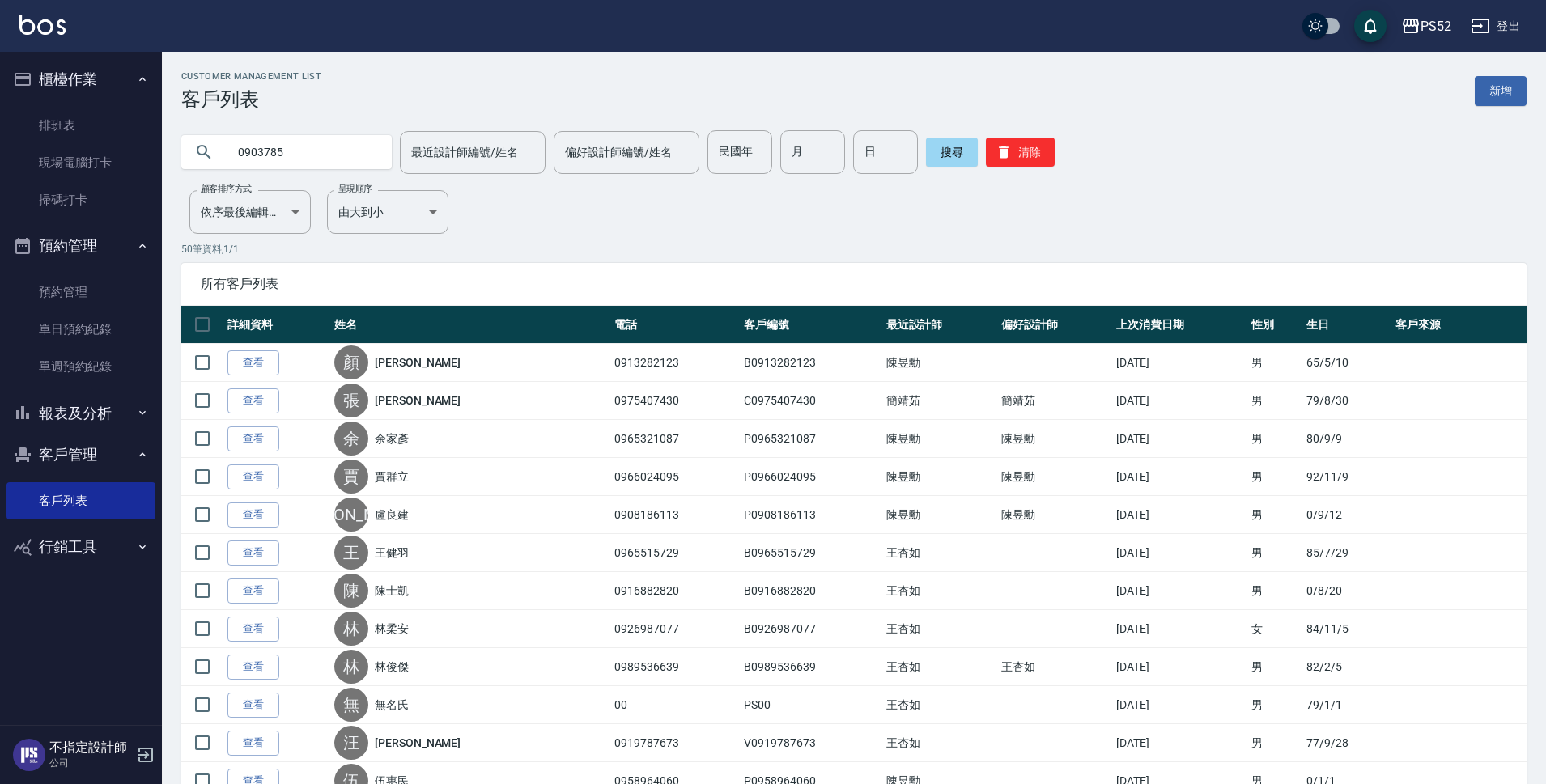
type input "0903785"
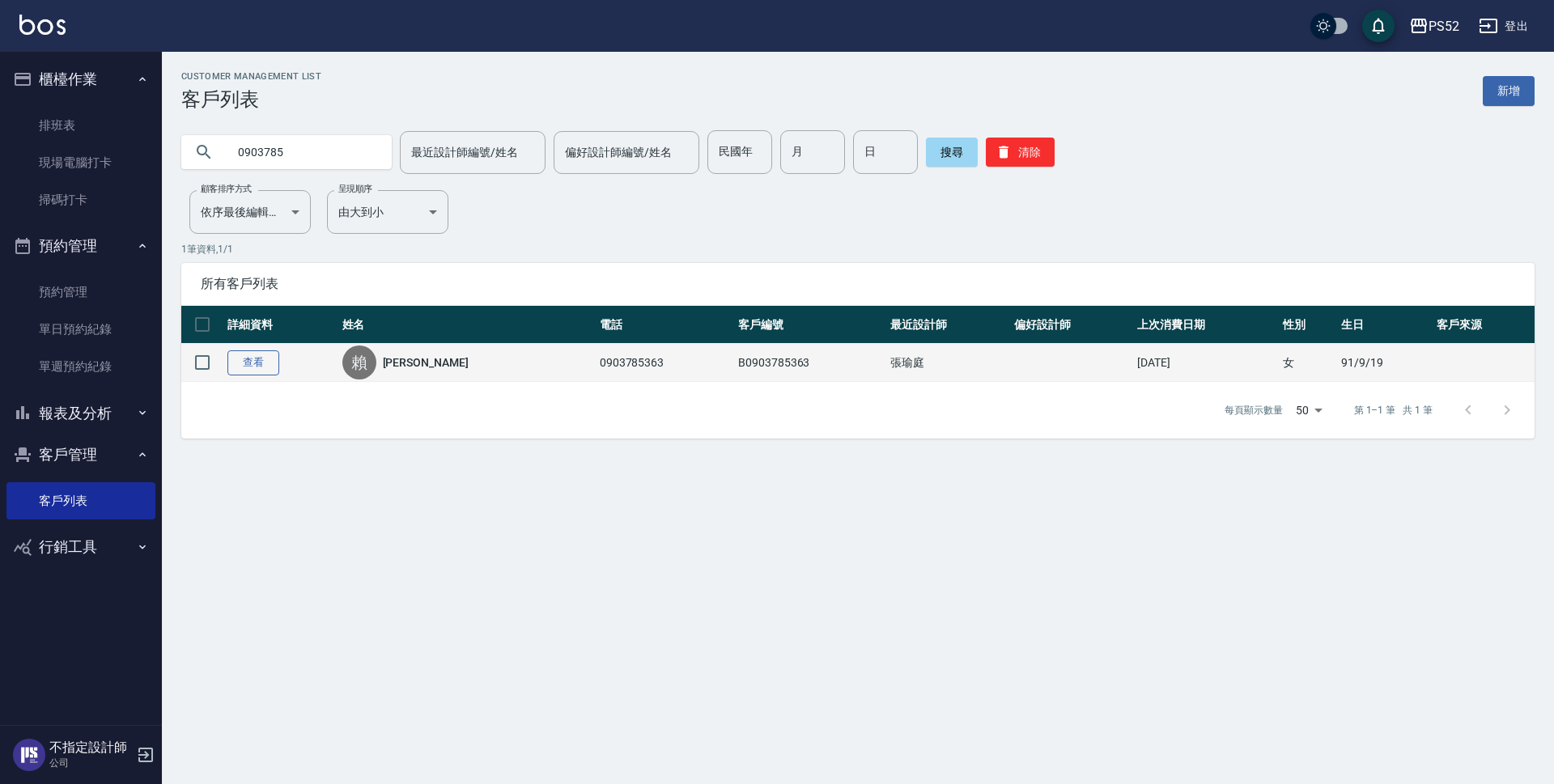
click at [247, 359] on link "查看" at bounding box center [254, 363] width 52 height 25
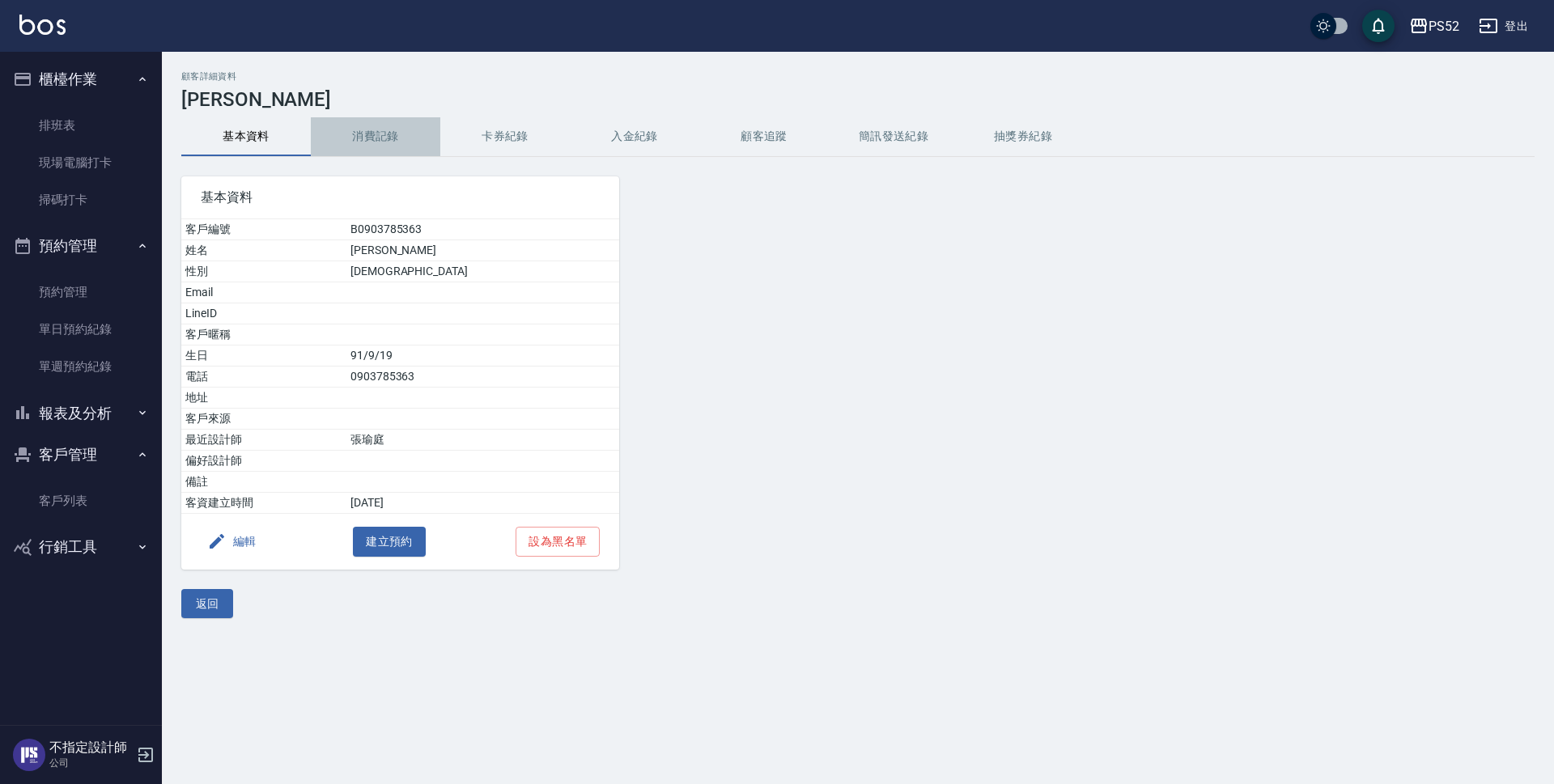
click at [389, 138] on button "消費記錄" at bounding box center [375, 136] width 130 height 39
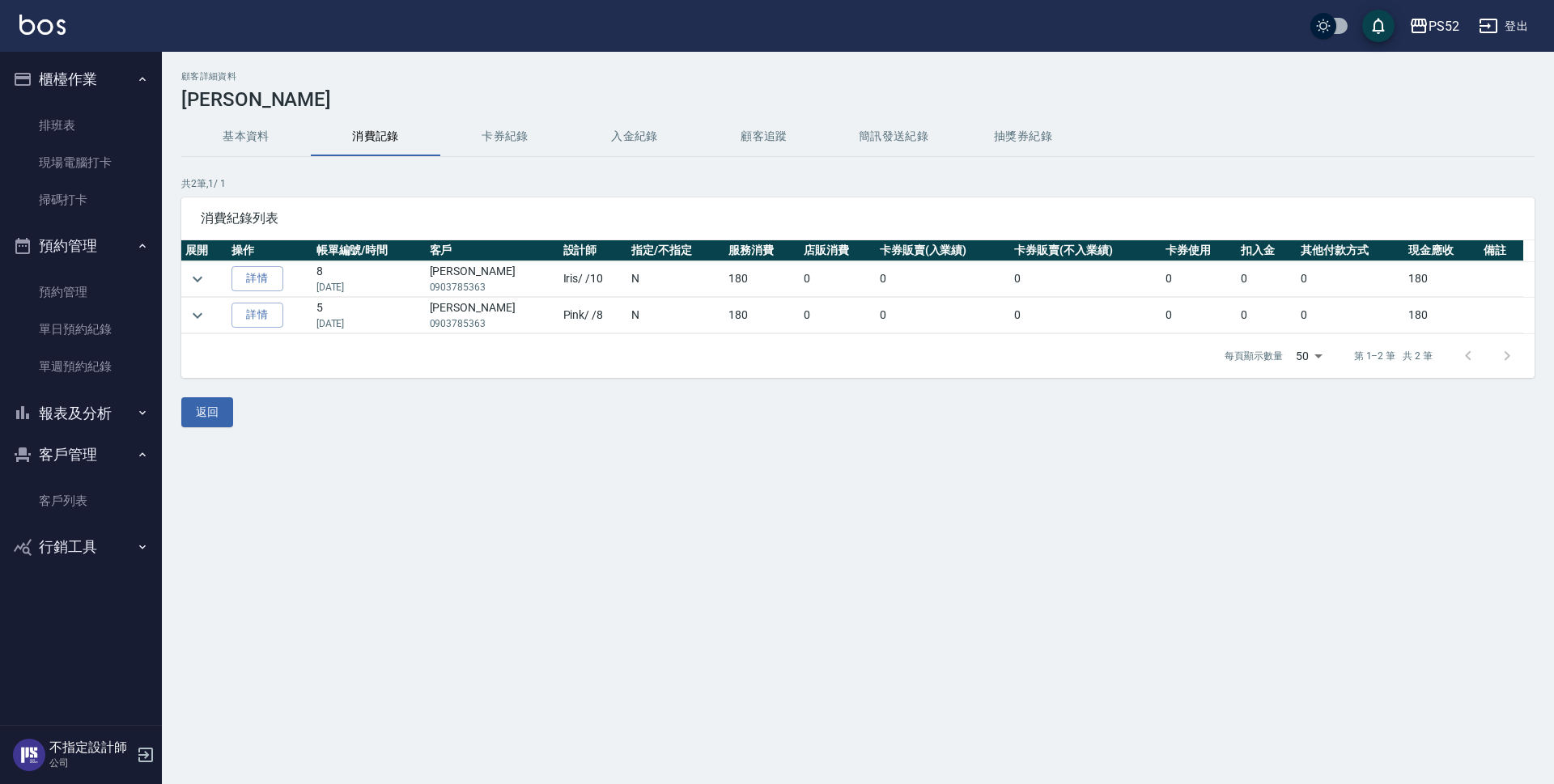
click at [249, 143] on button "基本資料" at bounding box center [246, 136] width 130 height 39
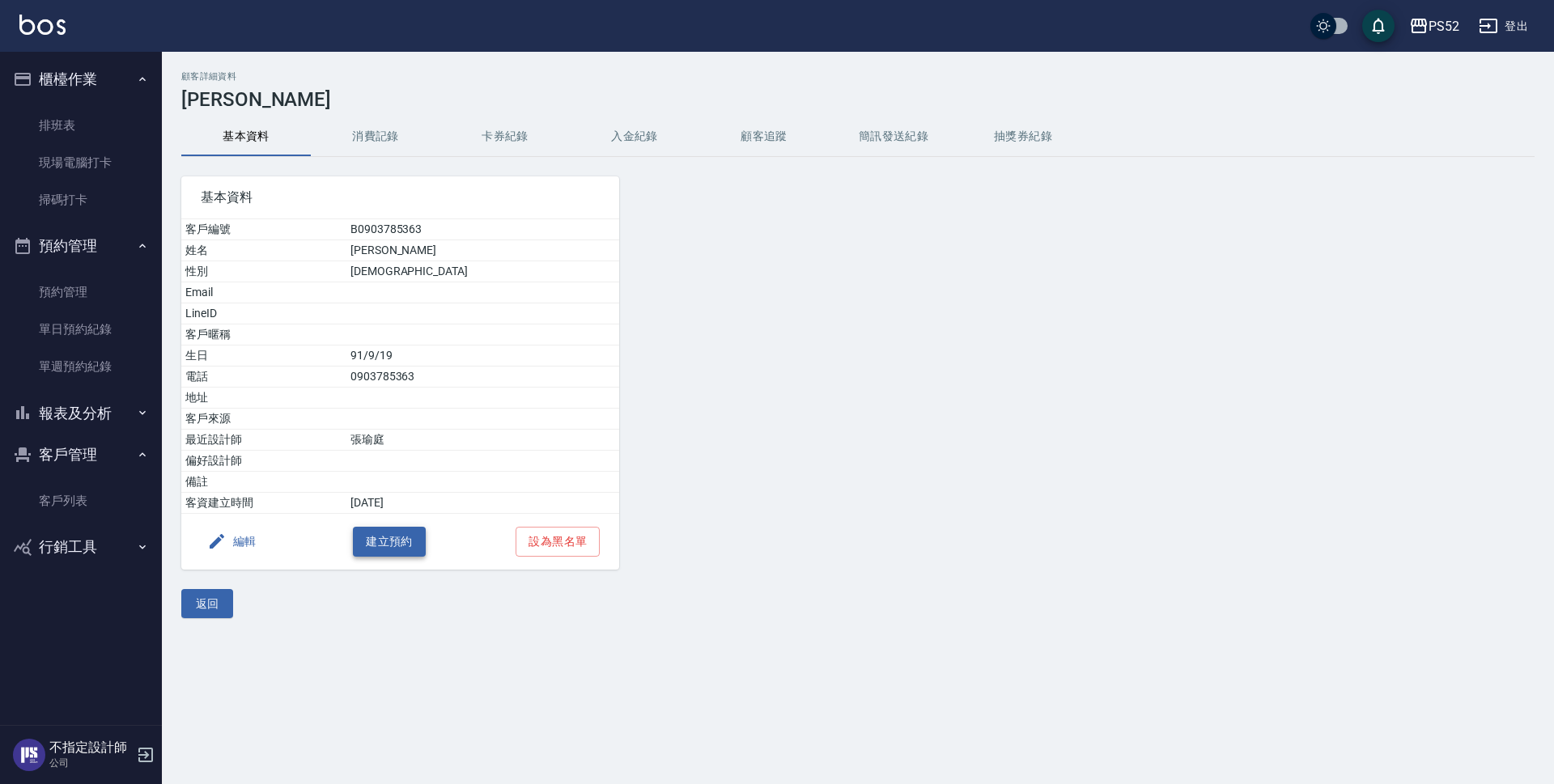
click at [371, 539] on button "建立預約" at bounding box center [389, 541] width 73 height 30
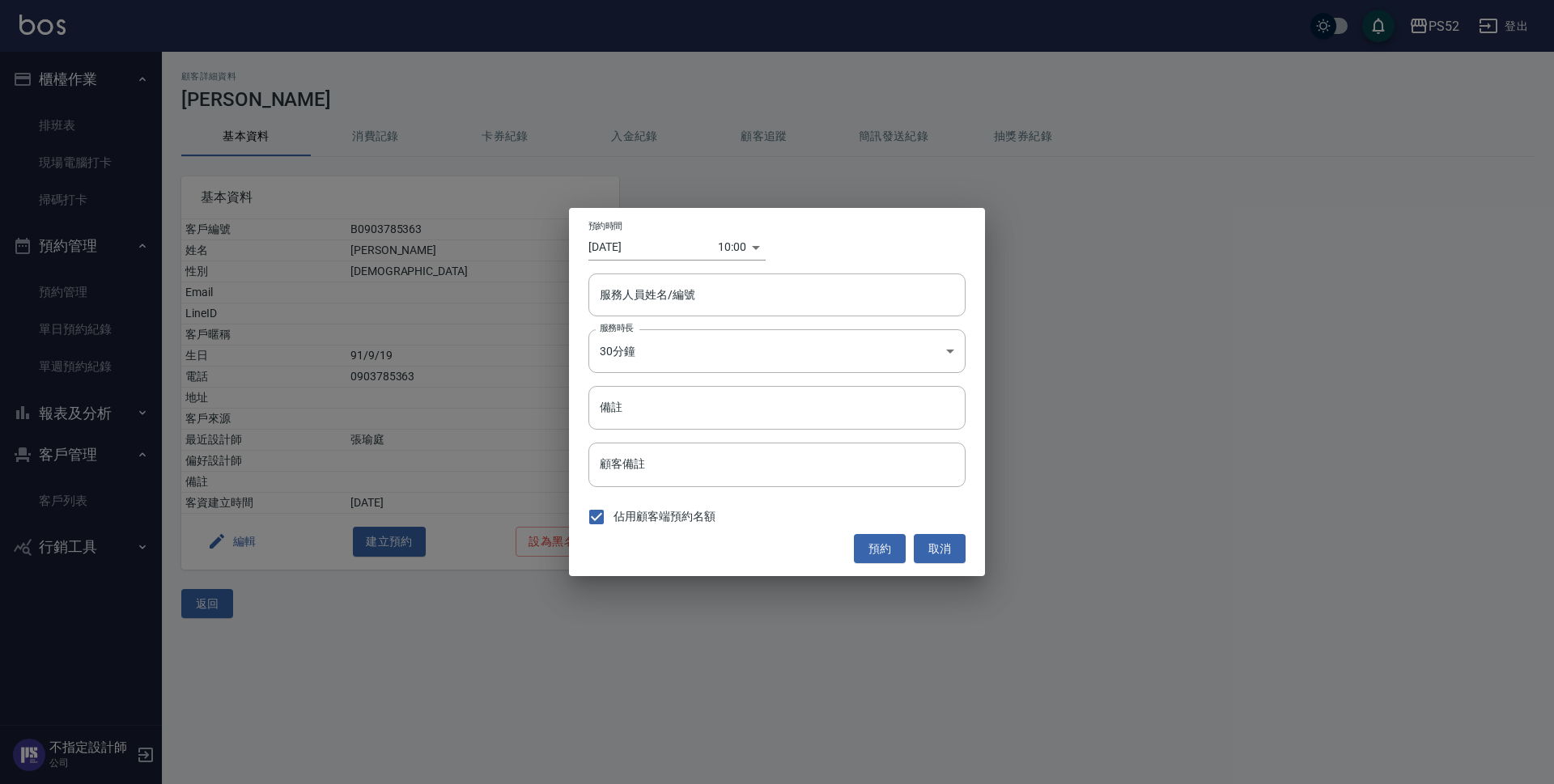
click at [731, 247] on body "PS52 登出 櫃檯作業 排班表 現場電腦打卡 掃碼打卡 預約管理 預約管理 單日預約紀錄 單週預約紀錄 報表及分析 報表目錄 互助日報表 互助點數明細 設計…" at bounding box center [777, 392] width 1554 height 784
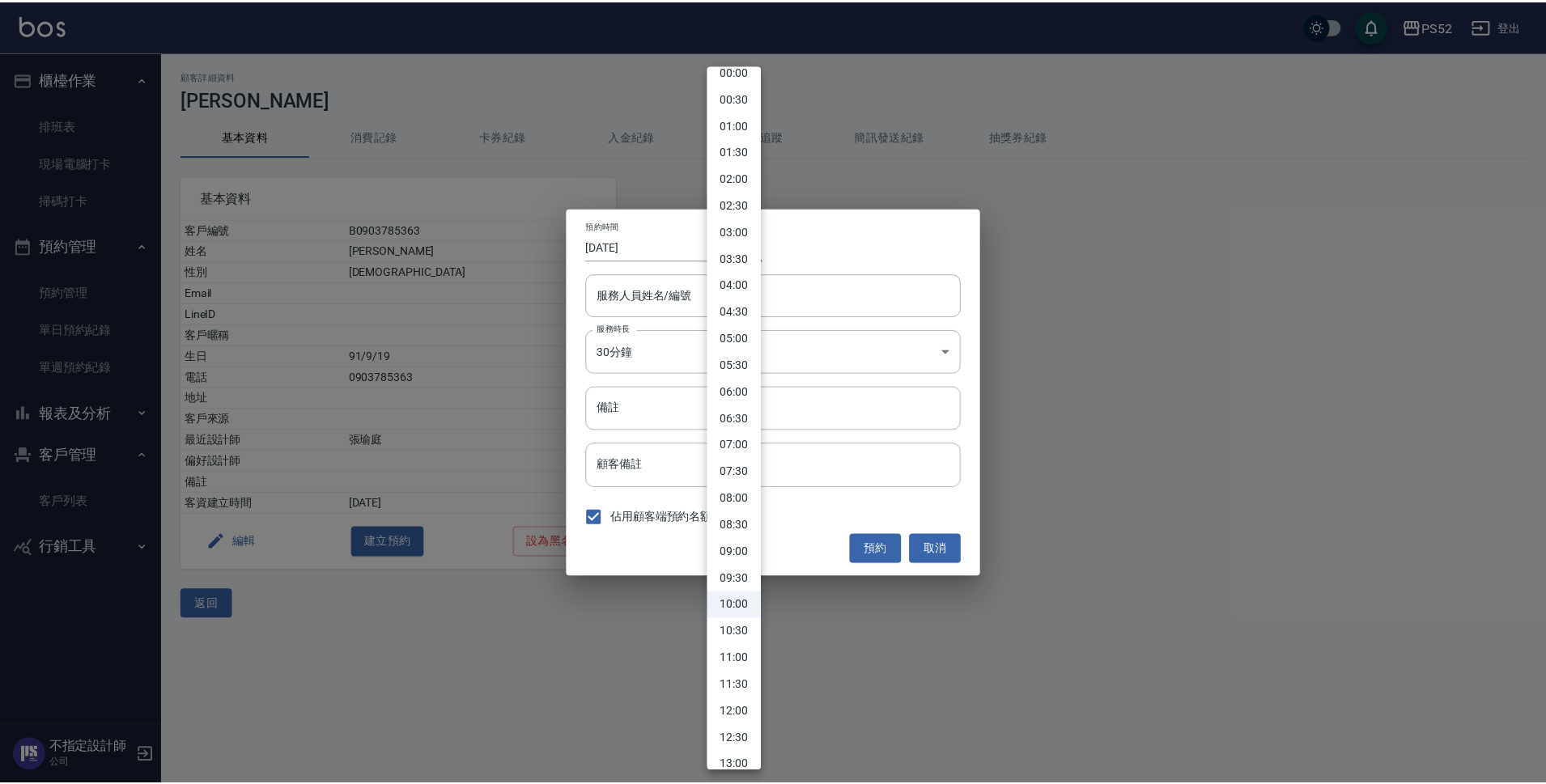
scroll to position [27, 0]
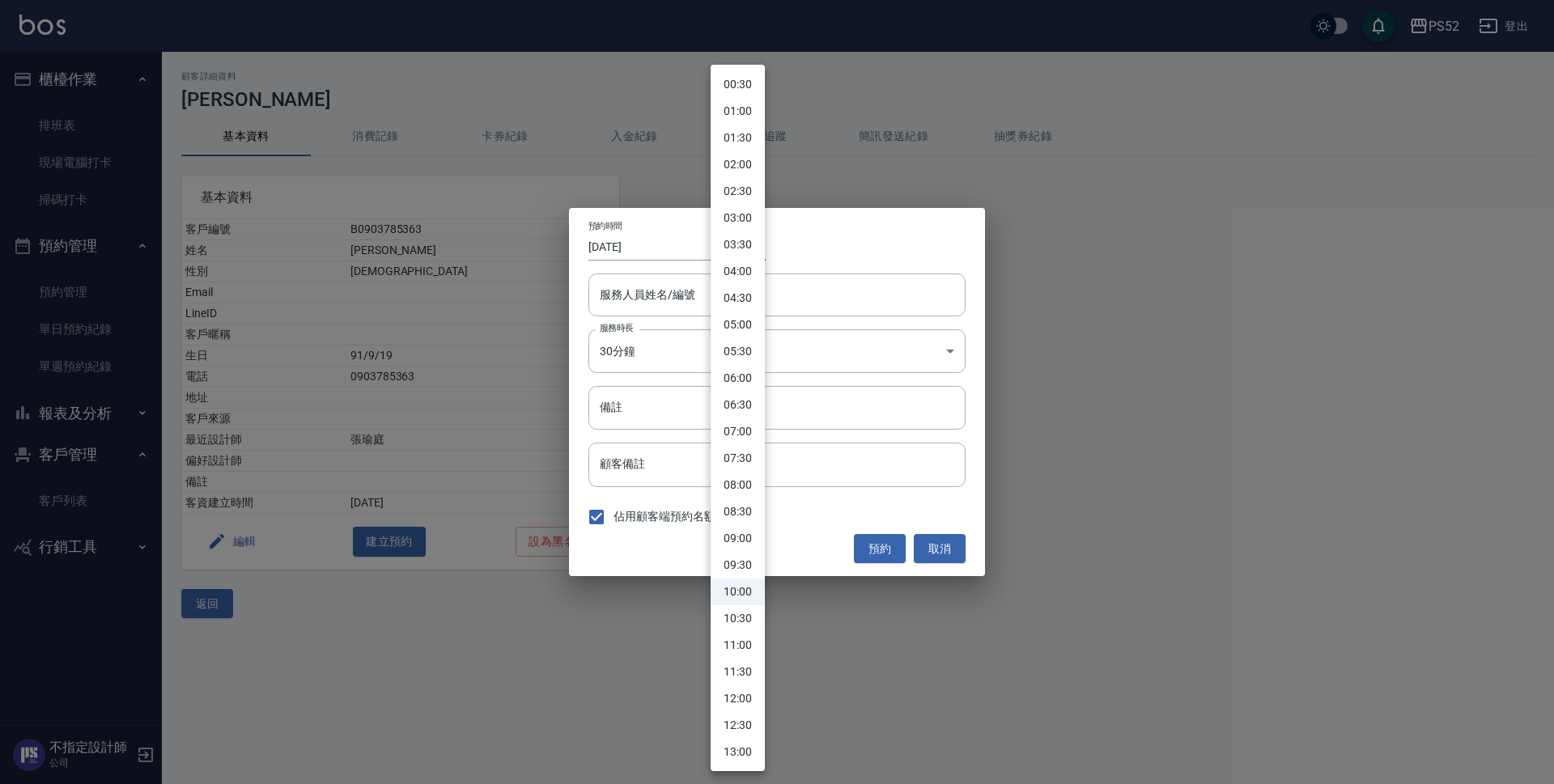
click at [744, 756] on li "13:00" at bounding box center [737, 752] width 54 height 27
type input "1755234000000"
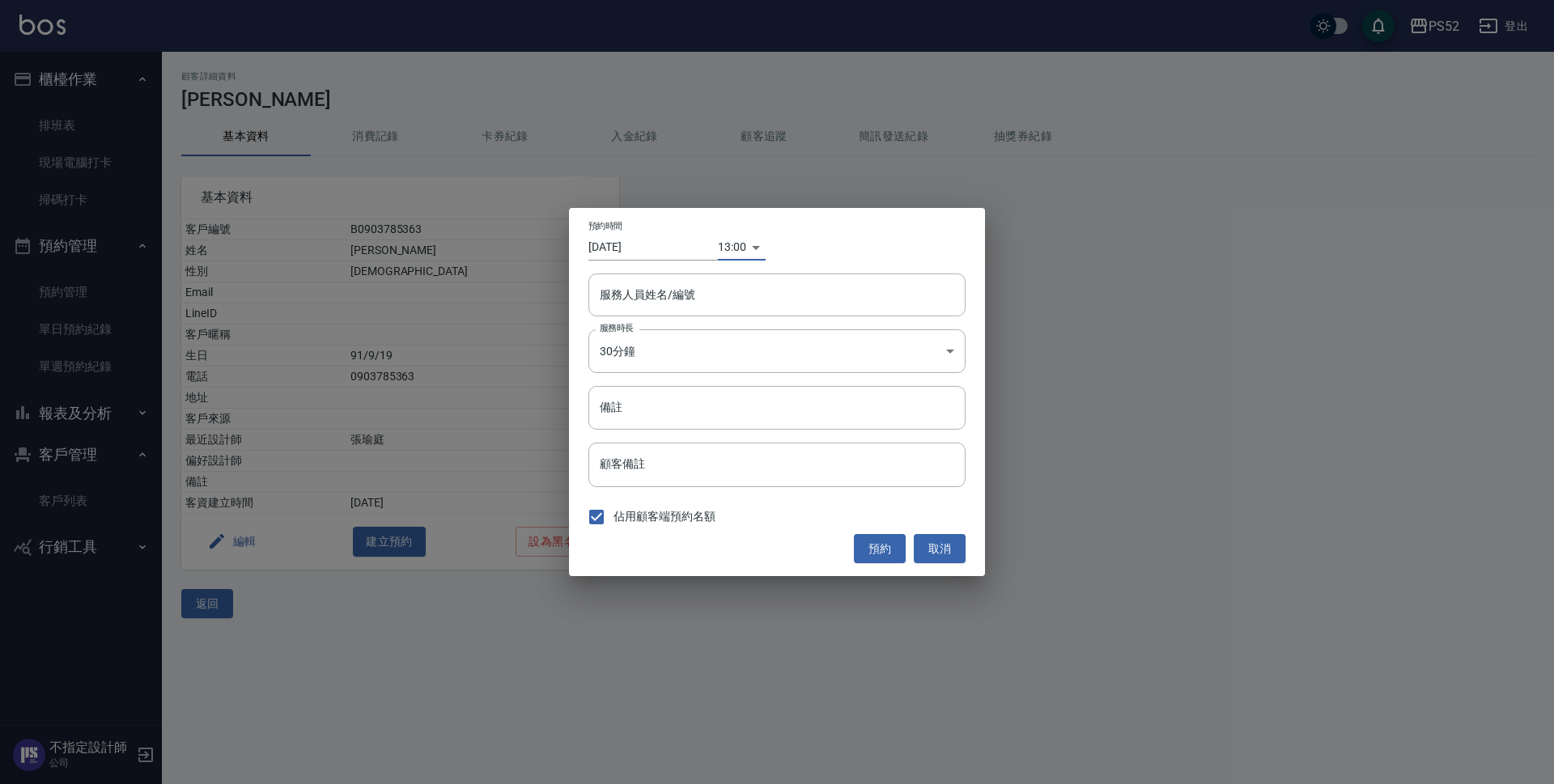
click at [659, 260] on input "[DATE]" at bounding box center [653, 248] width 130 height 27
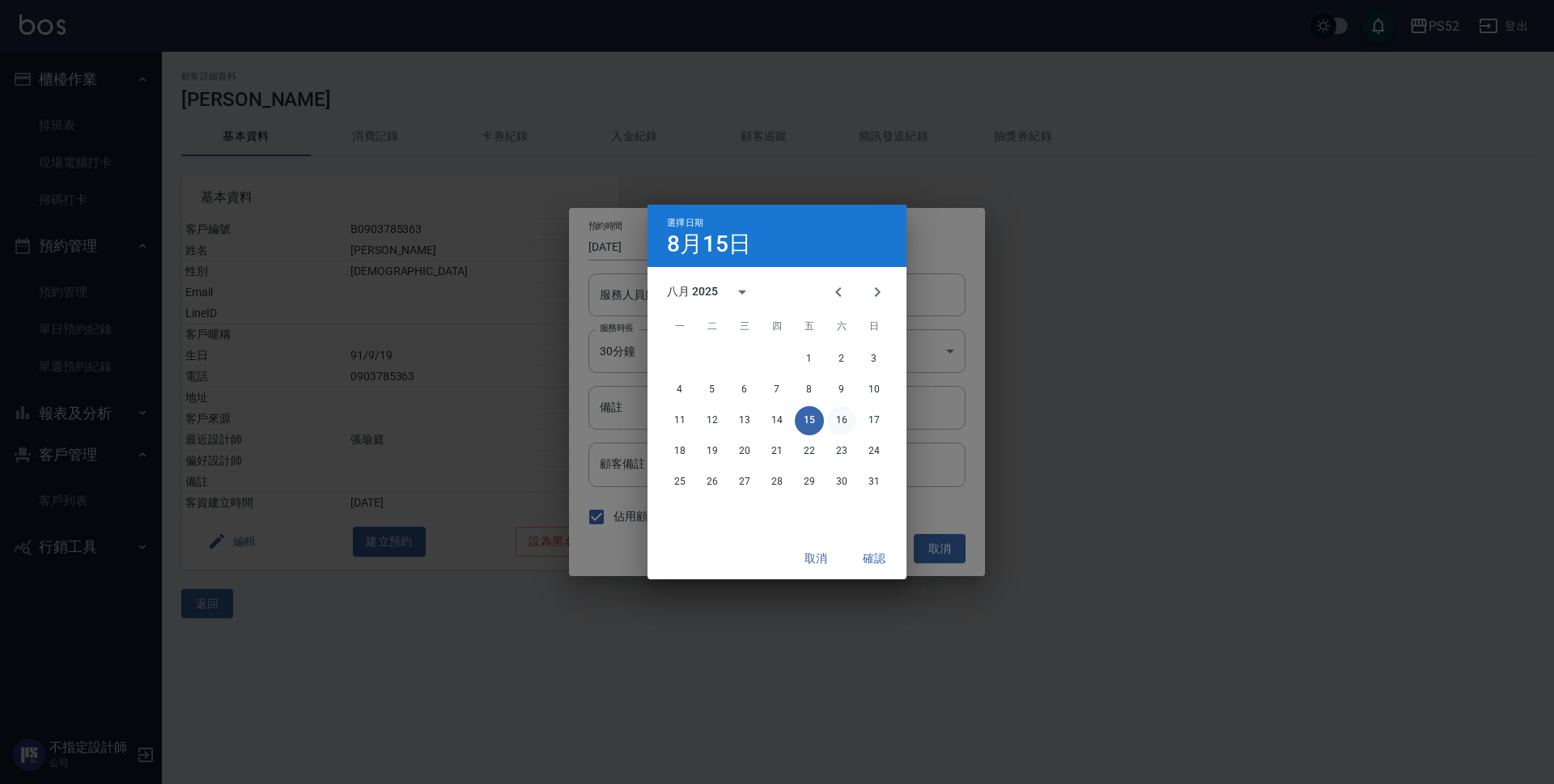
click at [848, 424] on button "16" at bounding box center [841, 420] width 29 height 29
type input "[DATE]"
type input "1755320400000"
click at [879, 560] on button "確認" at bounding box center [874, 558] width 52 height 30
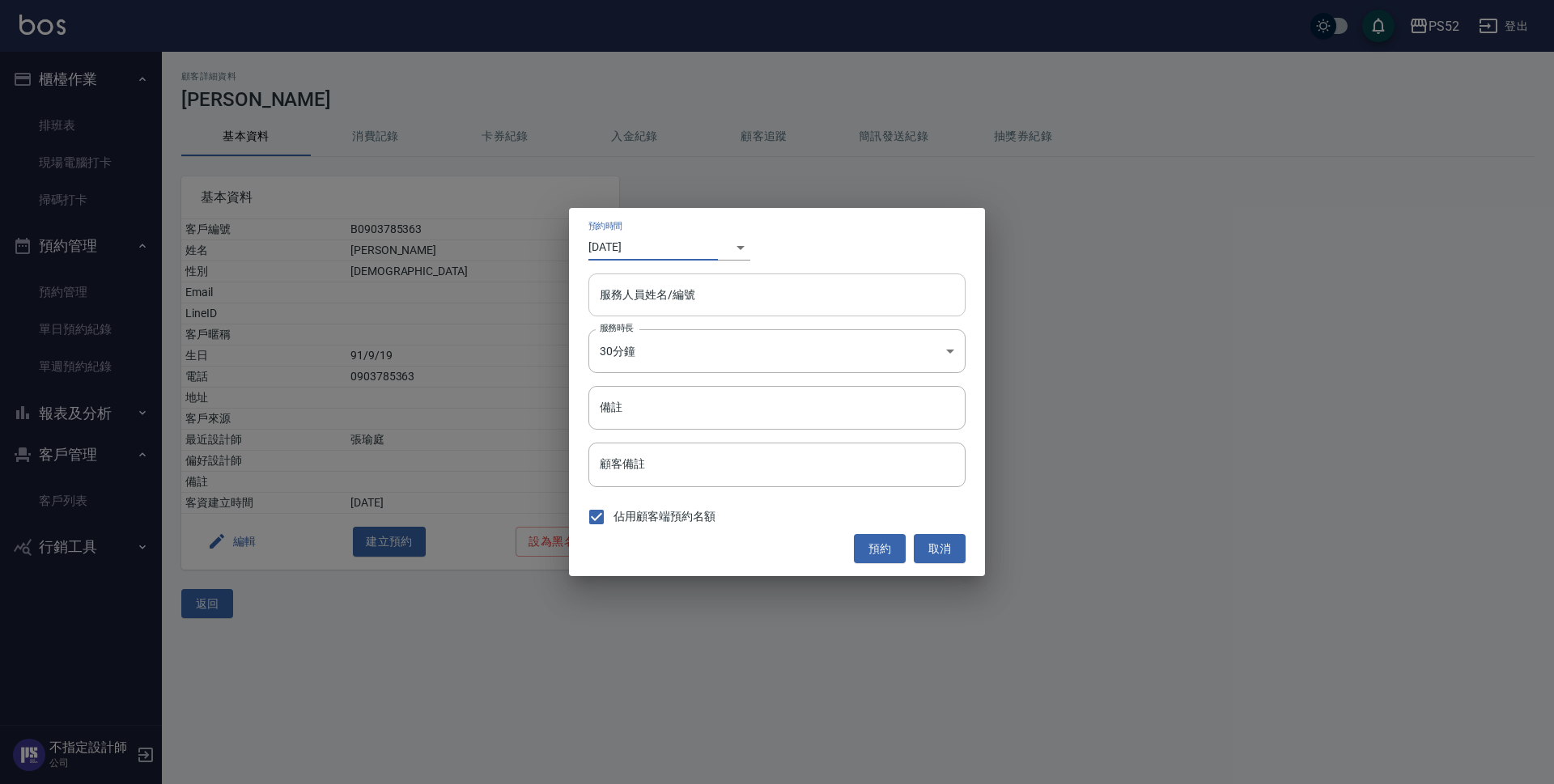
click at [745, 274] on div "服務人員姓名/編號" at bounding box center [776, 295] width 377 height 43
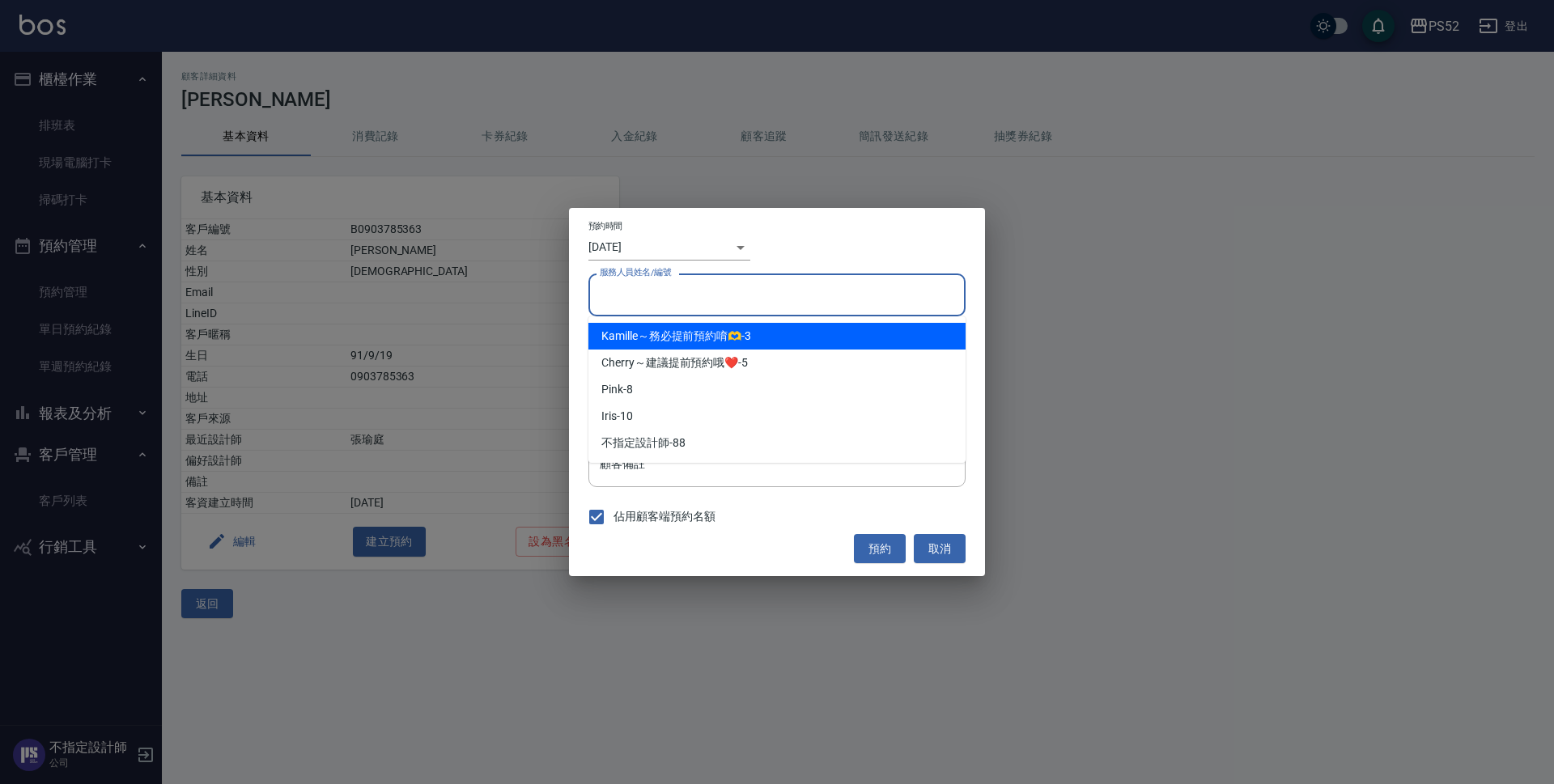
click at [755, 337] on div "Kamille～務必提前預約唷🫶 -3" at bounding box center [776, 337] width 377 height 27
type input "Kamille～務必提前預約唷🫶-3"
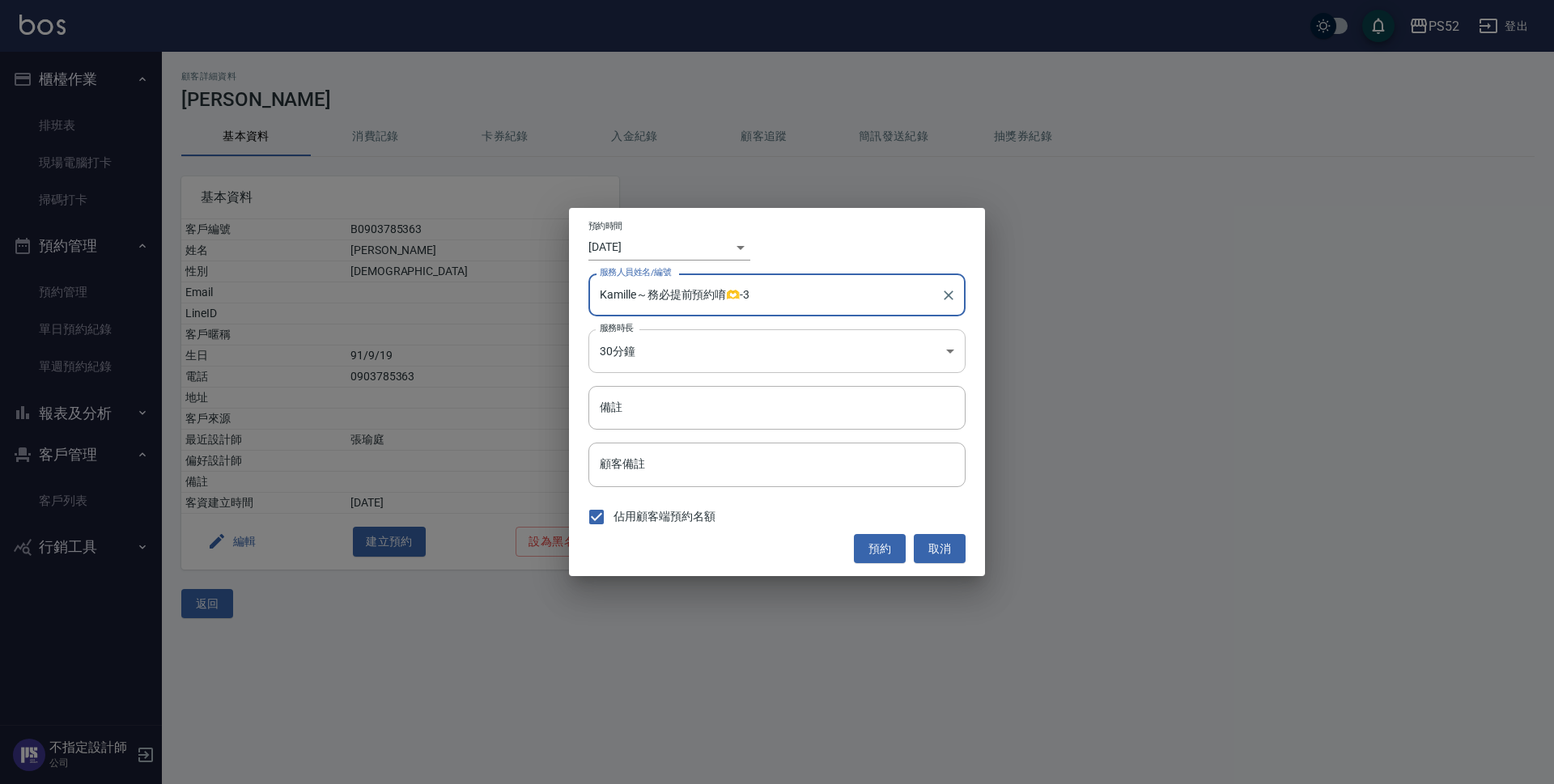
click at [755, 339] on body "PS52 登出 櫃檯作業 排班表 現場電腦打卡 掃碼打卡 預約管理 預約管理 單日預約紀錄 單週預約紀錄 報表及分析 報表目錄 互助日報表 互助點數明細 設計…" at bounding box center [777, 392] width 1554 height 784
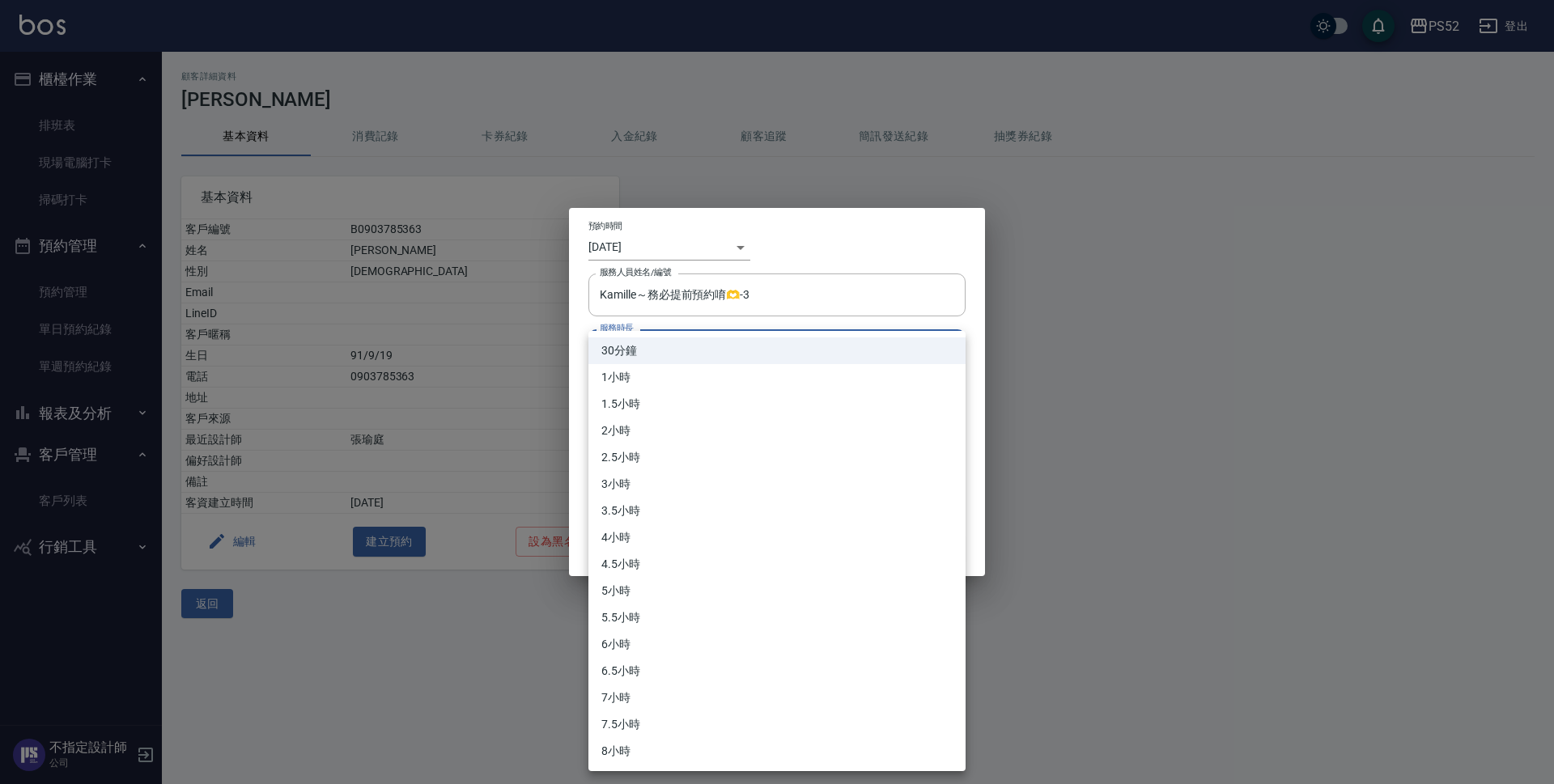
click at [1158, 473] on div at bounding box center [777, 392] width 1554 height 784
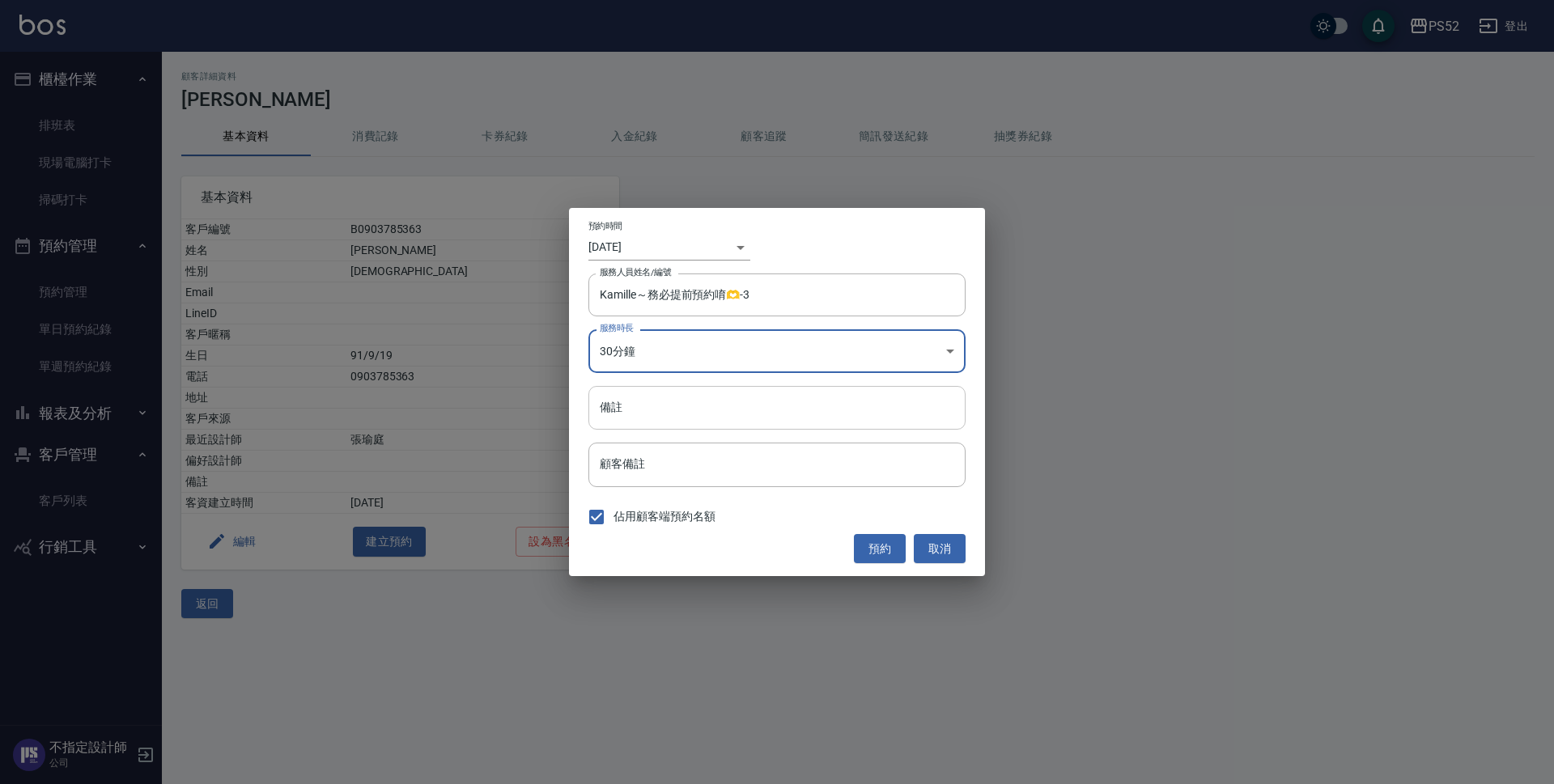
click at [722, 405] on input "備註" at bounding box center [776, 408] width 377 height 44
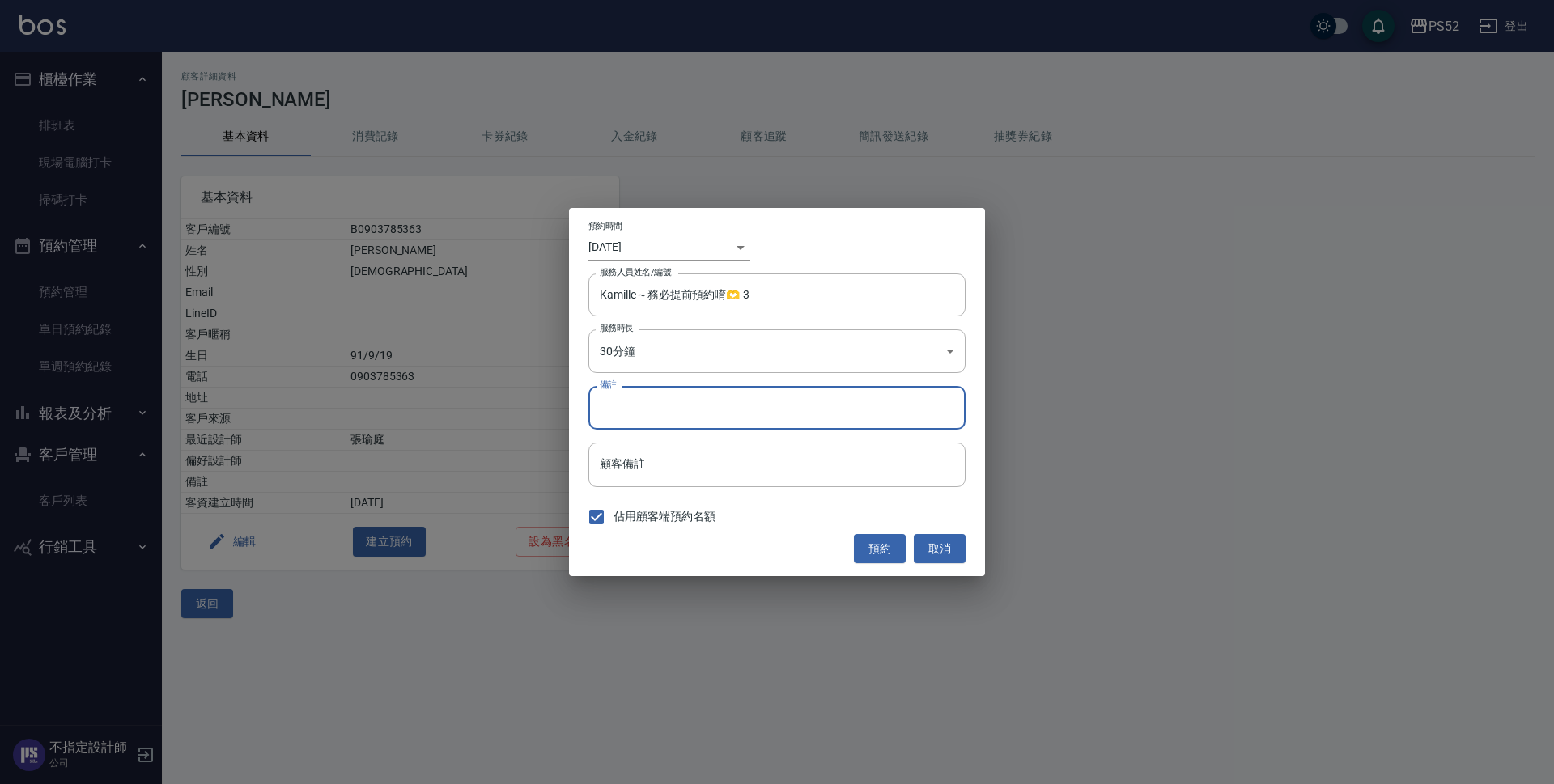
type input "＿"
type input "C"
click at [878, 542] on button "預約" at bounding box center [880, 548] width 52 height 30
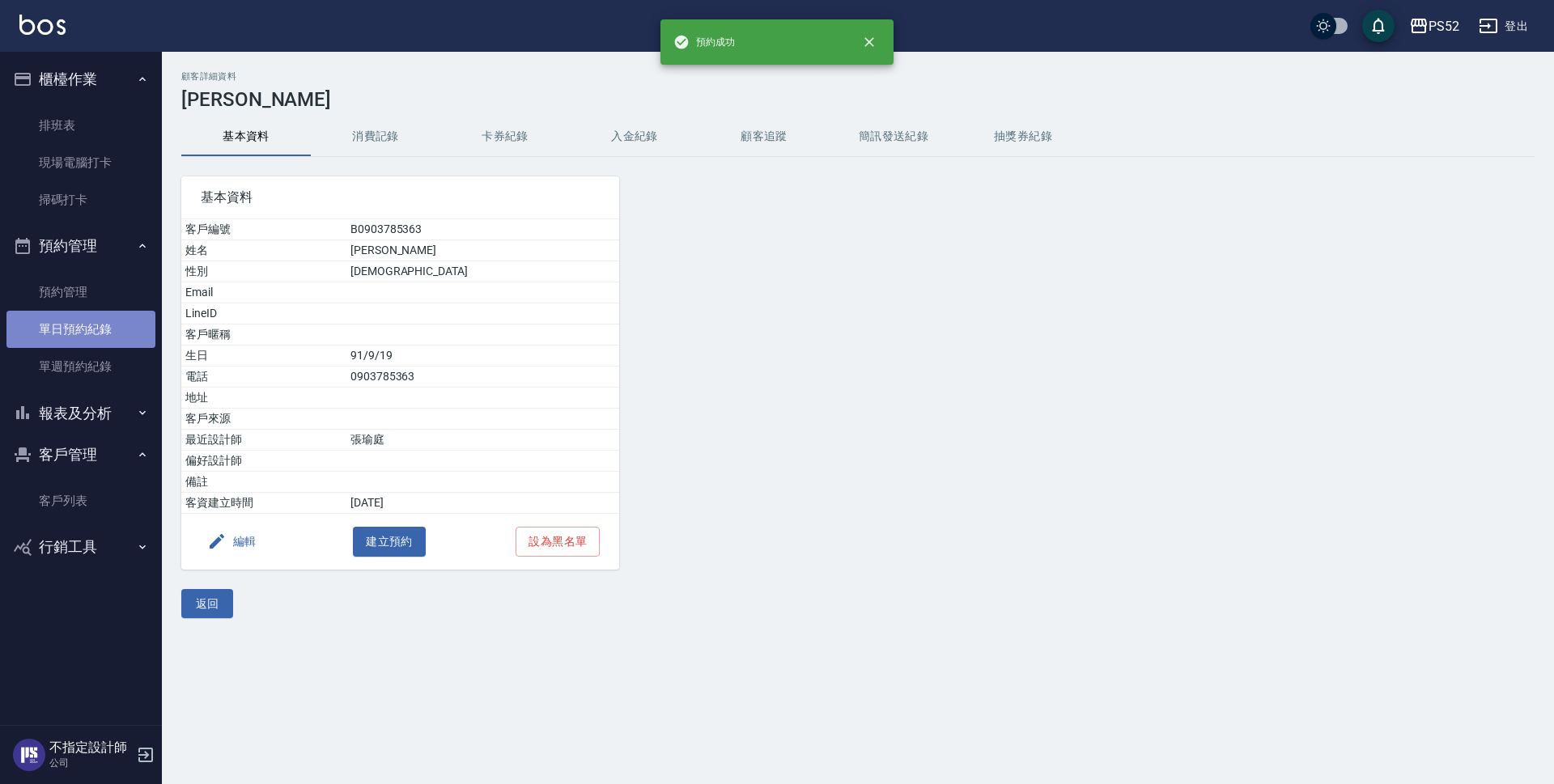
click at [72, 337] on link "單日預約紀錄" at bounding box center [80, 329] width 149 height 37
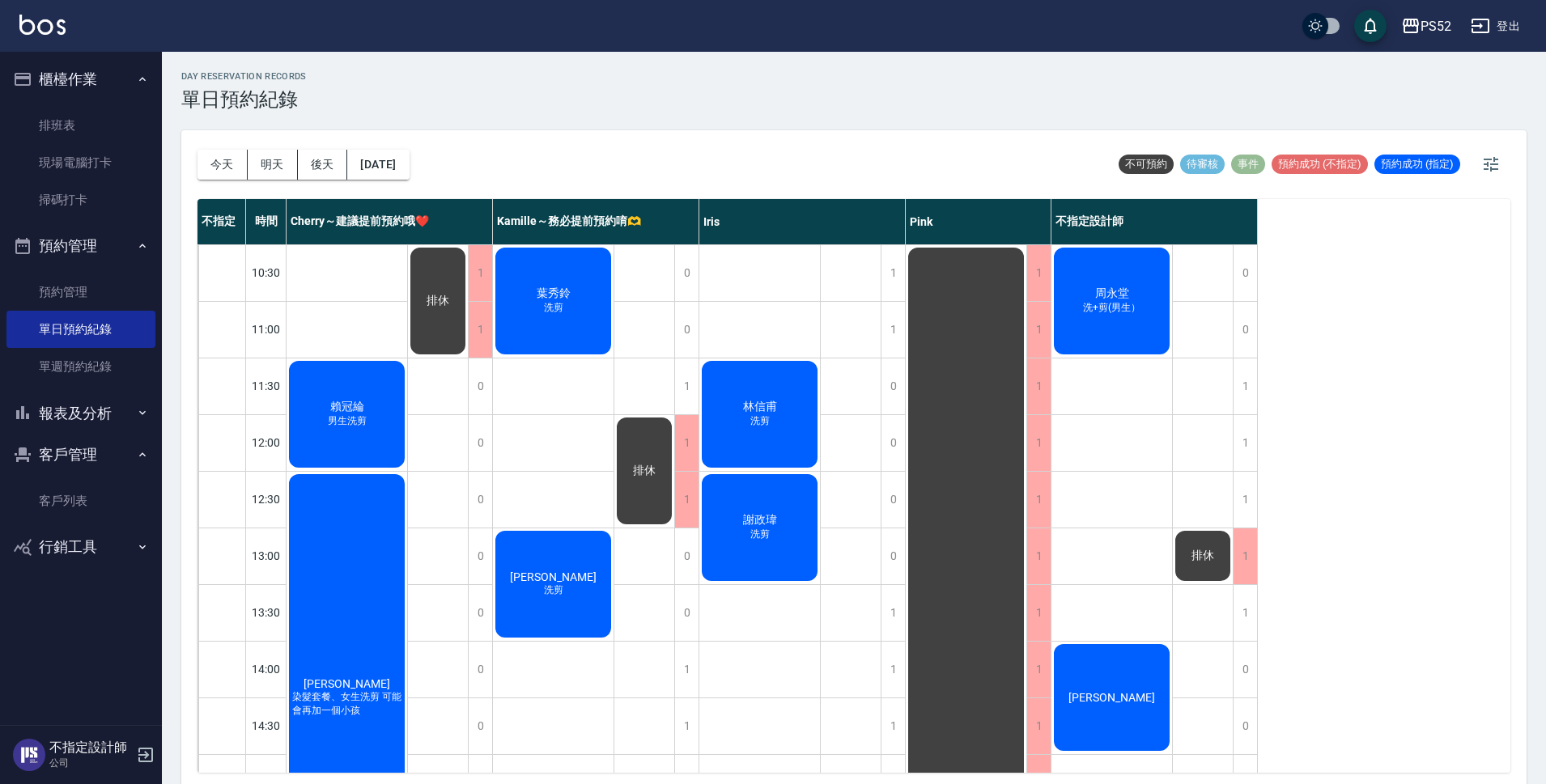
click at [259, 164] on button "明天" at bounding box center [273, 164] width 50 height 30
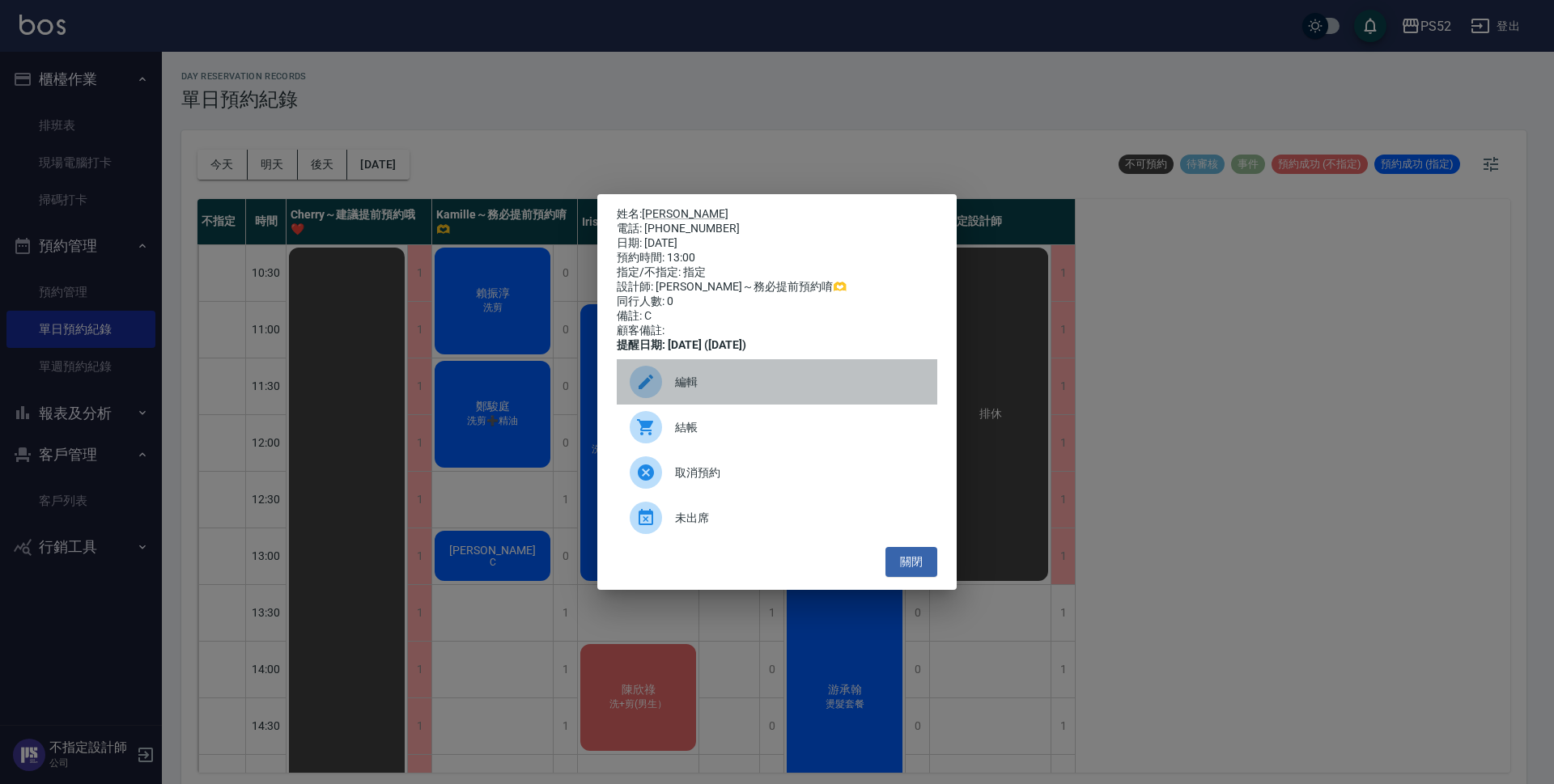
click at [683, 389] on span "編輯" at bounding box center [800, 382] width 249 height 17
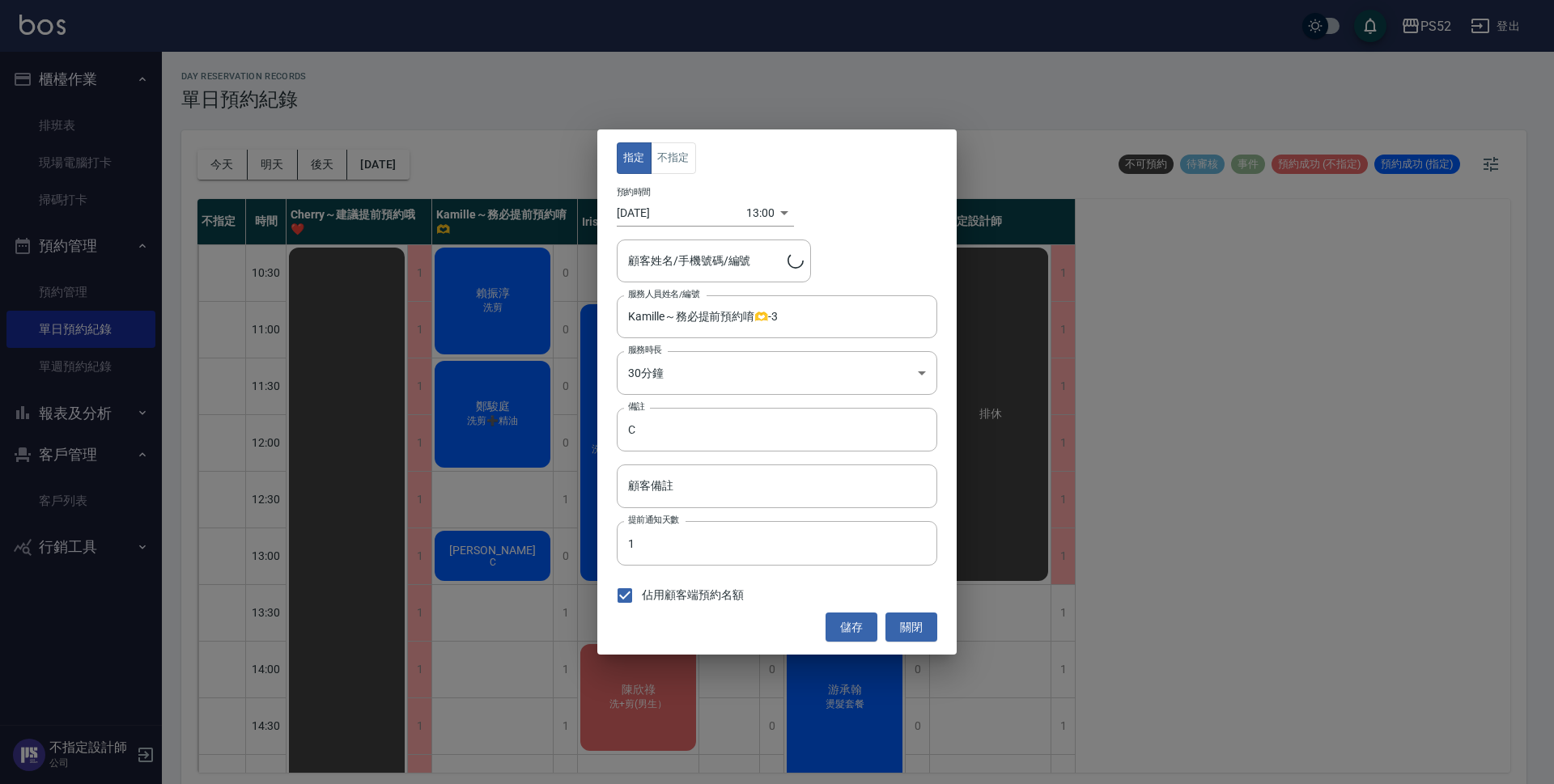
type input "[PERSON_NAME]/0903785363/B0903785363"
click at [660, 158] on button "不指定" at bounding box center [673, 158] width 45 height 32
click at [839, 620] on button "儲存" at bounding box center [852, 626] width 52 height 30
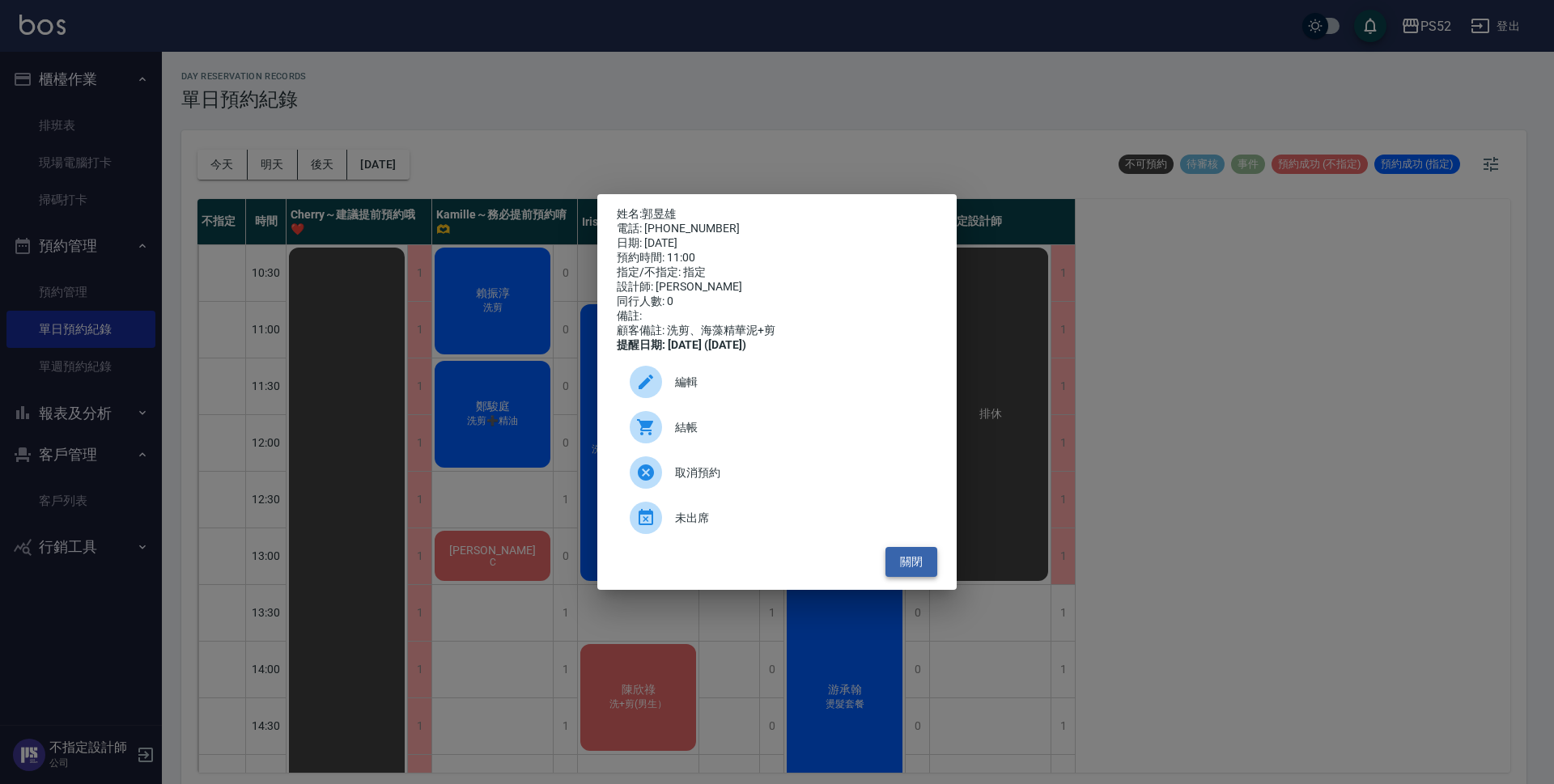
click at [919, 561] on button "關閉" at bounding box center [911, 562] width 52 height 30
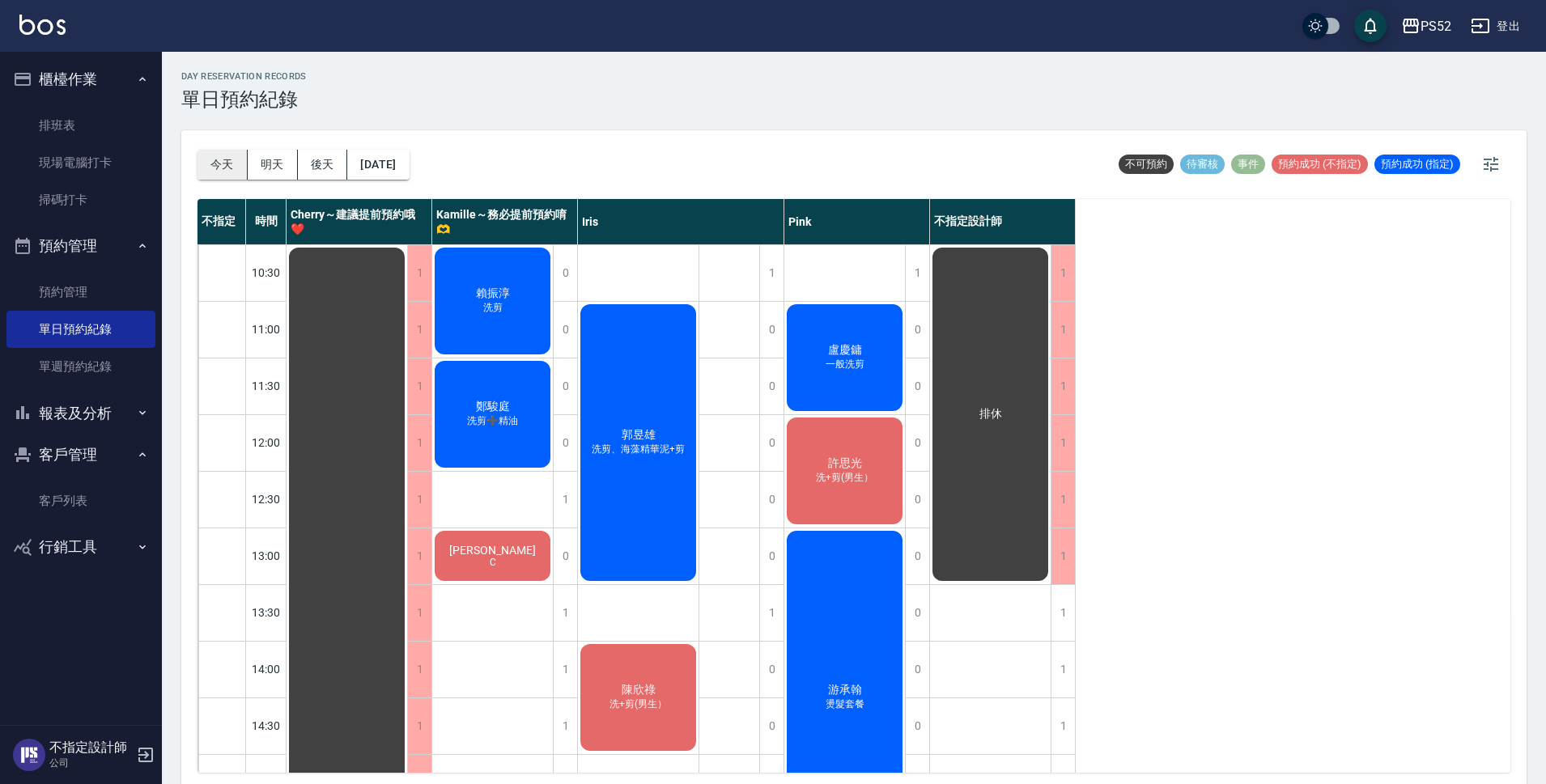
click at [220, 172] on button "今天" at bounding box center [222, 164] width 50 height 30
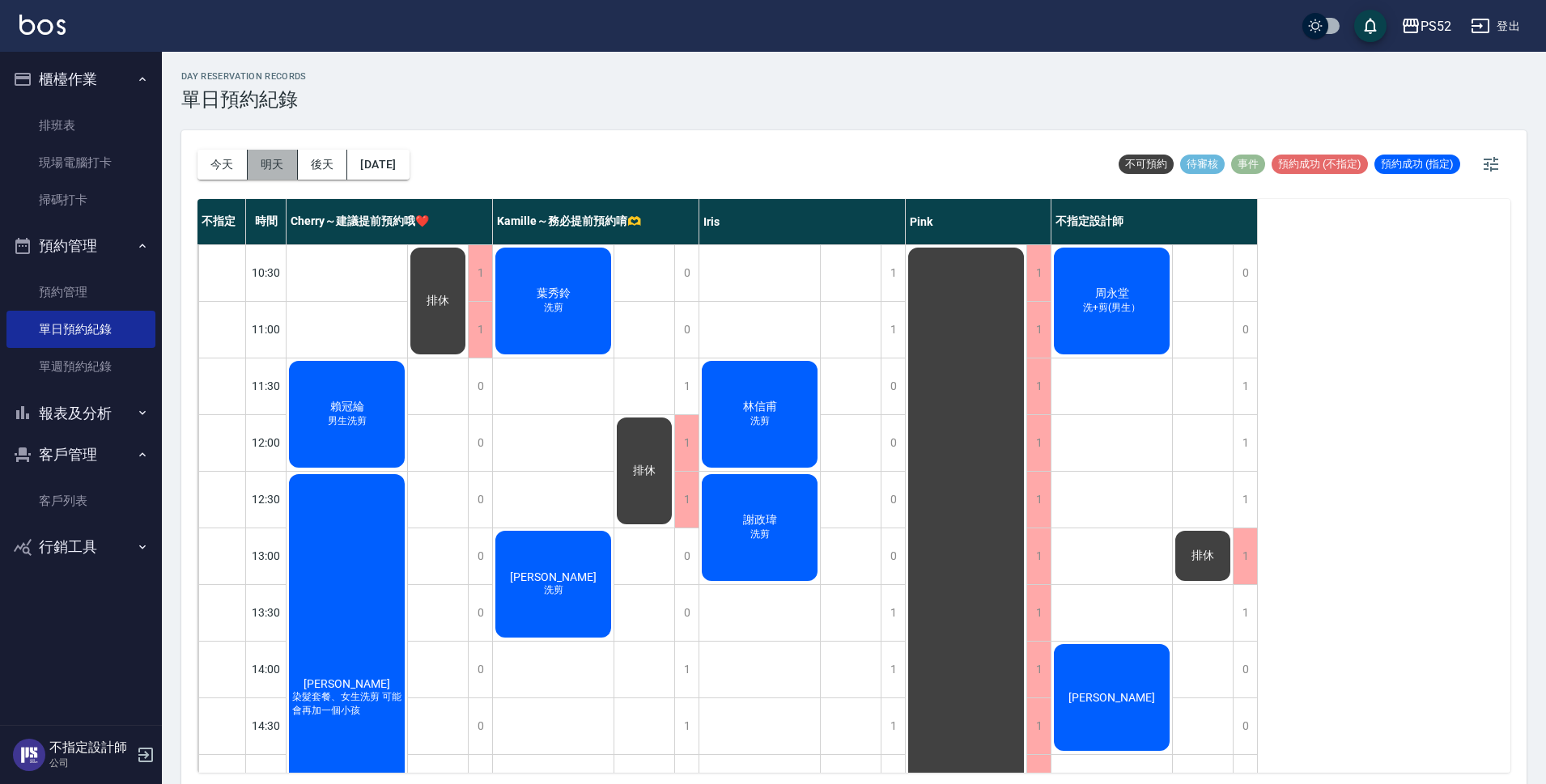
click at [258, 166] on button "明天" at bounding box center [273, 164] width 50 height 30
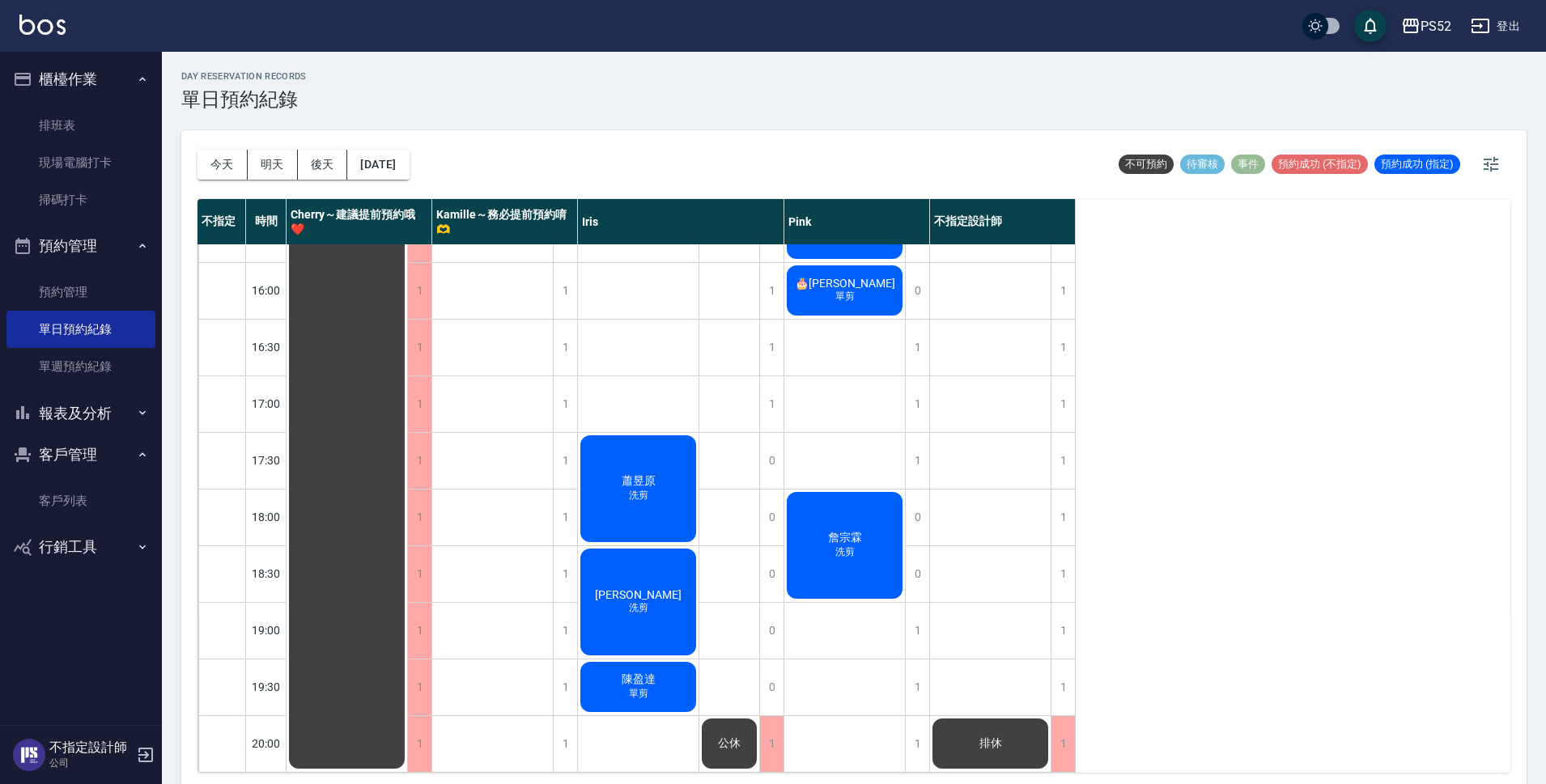
scroll to position [619, 0]
click at [322, 159] on button "後天" at bounding box center [323, 164] width 50 height 30
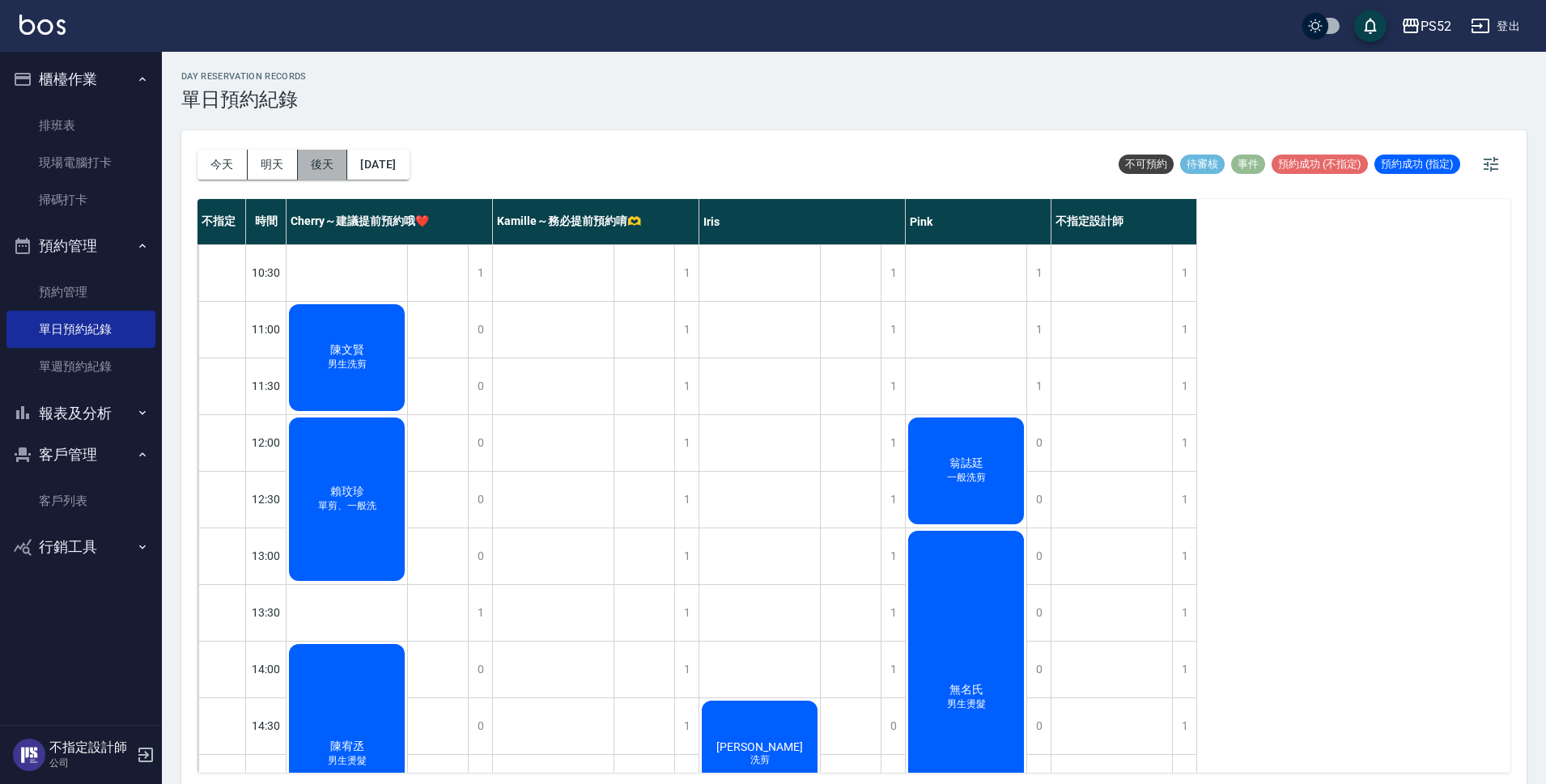
click at [317, 162] on button "後天" at bounding box center [323, 164] width 50 height 30
click at [385, 172] on button "[DATE]" at bounding box center [378, 164] width 61 height 30
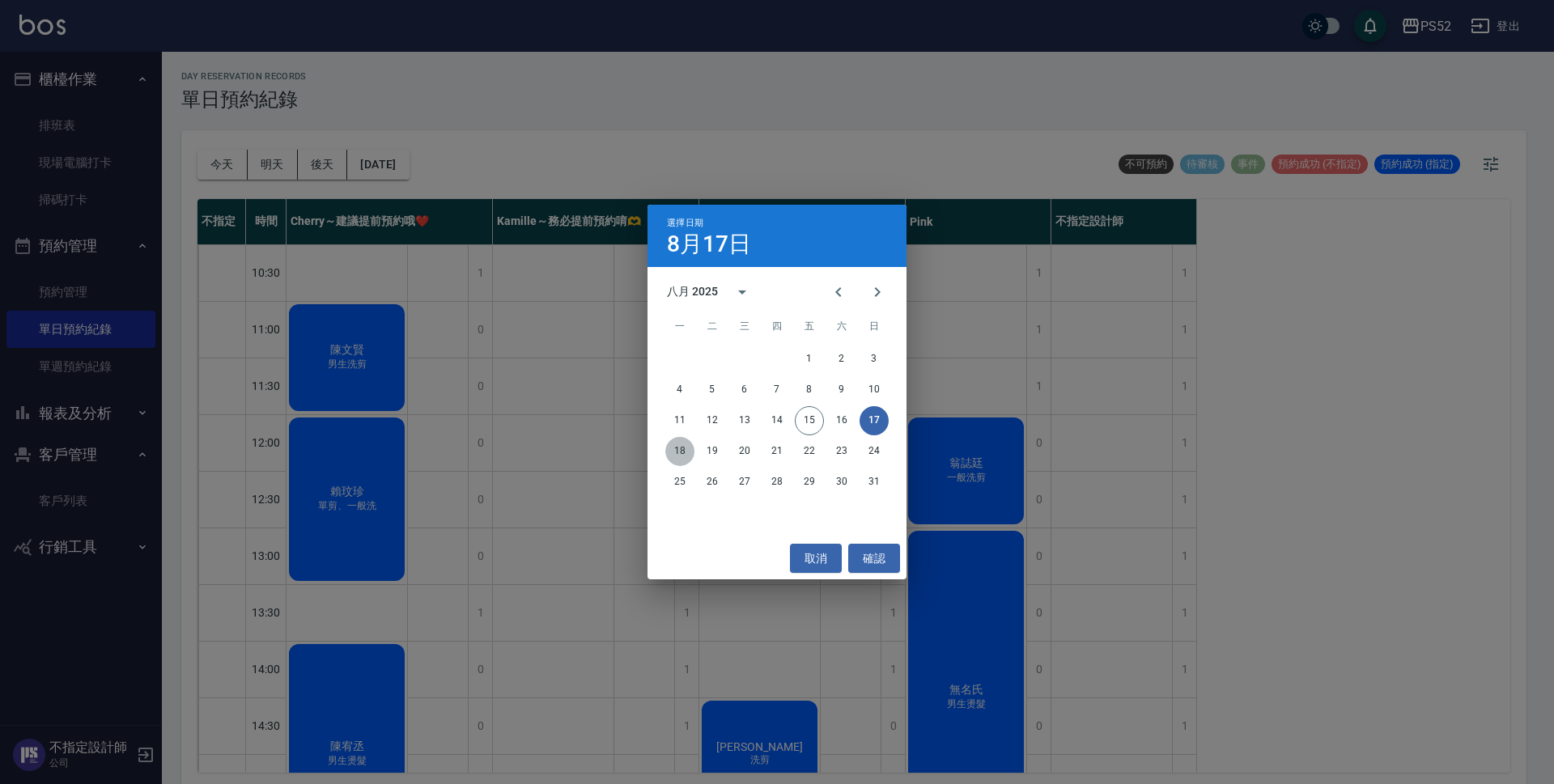
click at [675, 448] on button "18" at bounding box center [680, 451] width 29 height 29
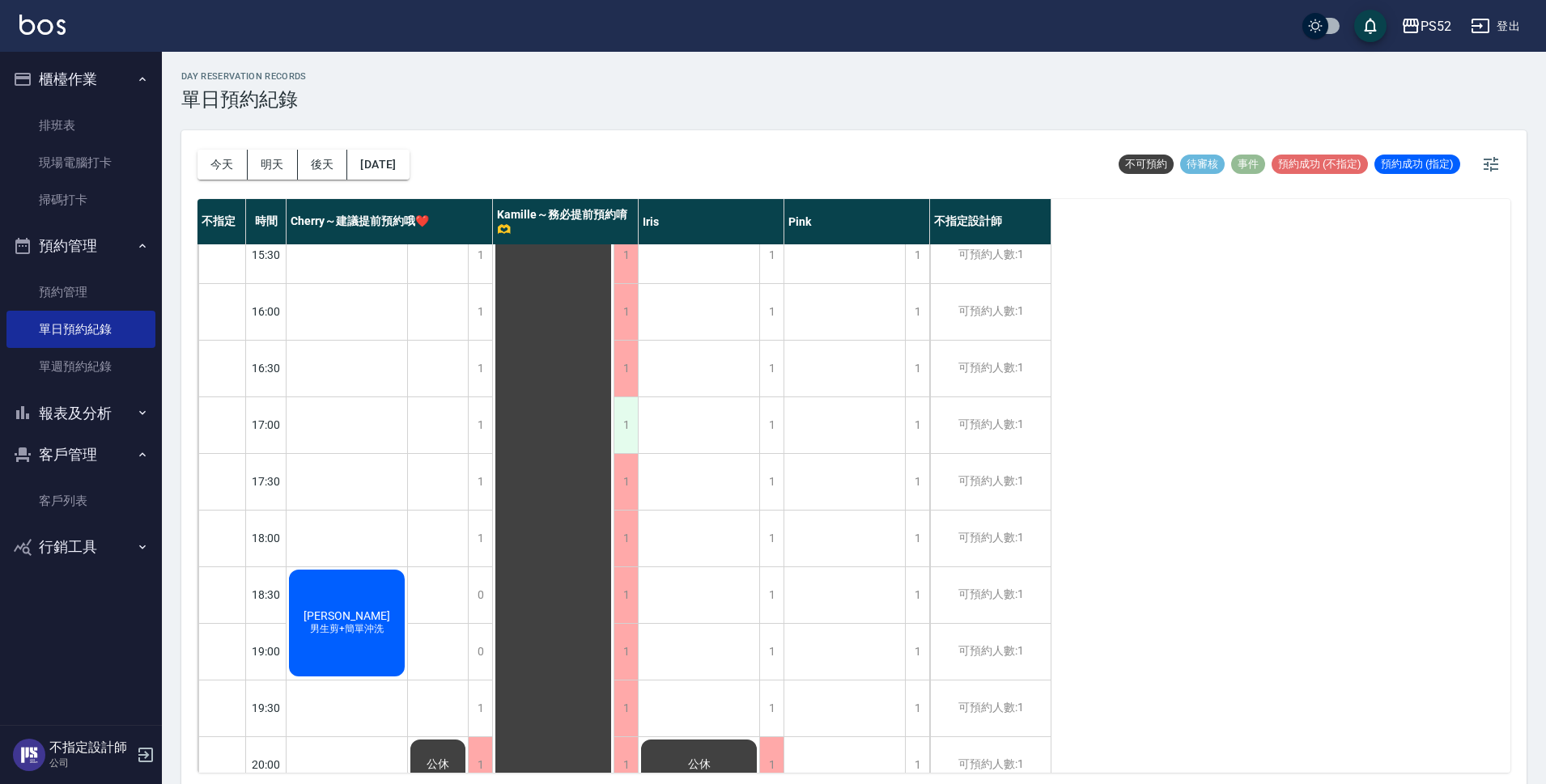
scroll to position [619, 0]
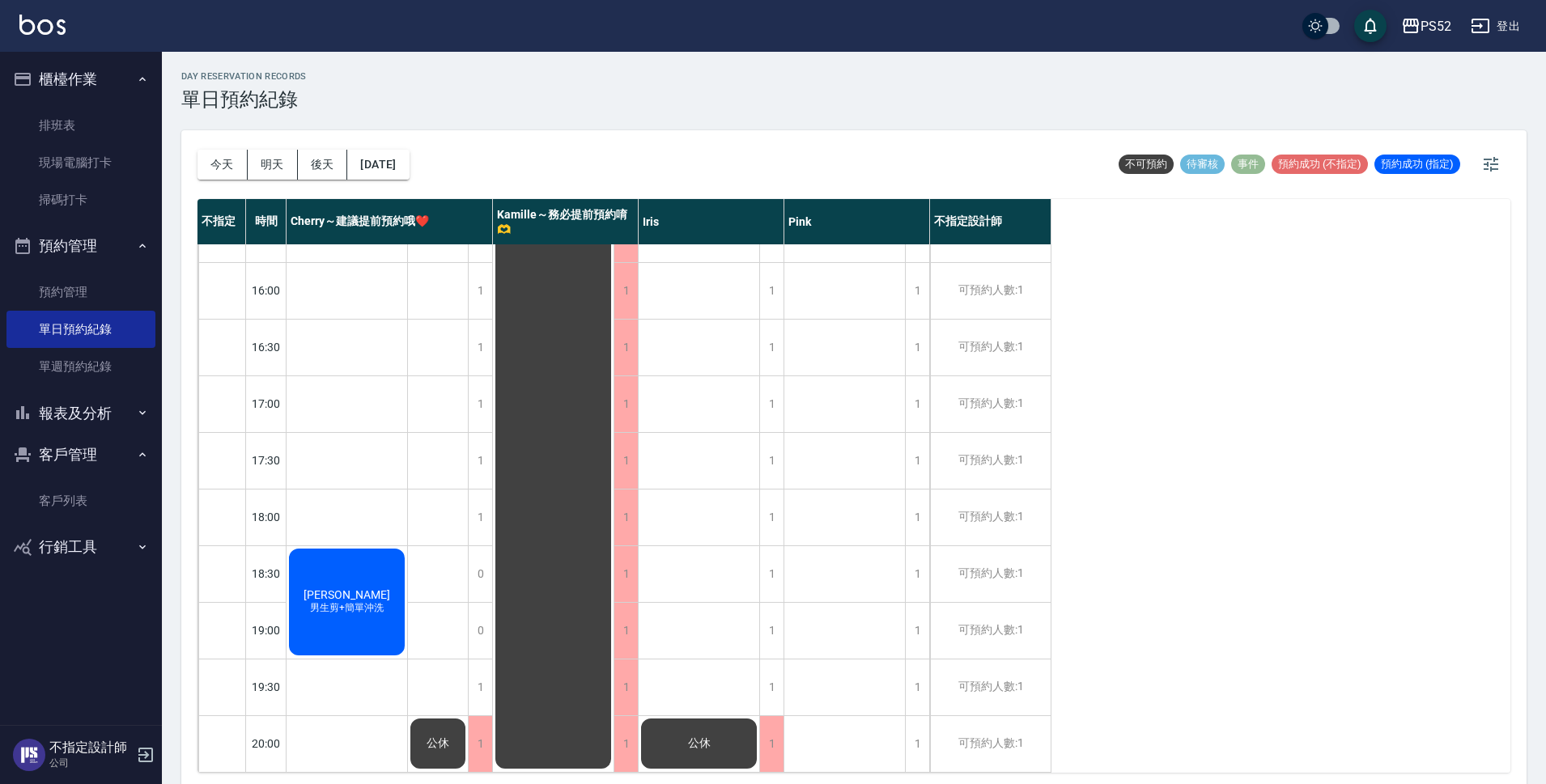
click at [410, 148] on div "[DATE] [DATE] [DATE] [DATE]" at bounding box center [303, 165] width 212 height 68
click at [409, 156] on button "[DATE]" at bounding box center [378, 164] width 61 height 30
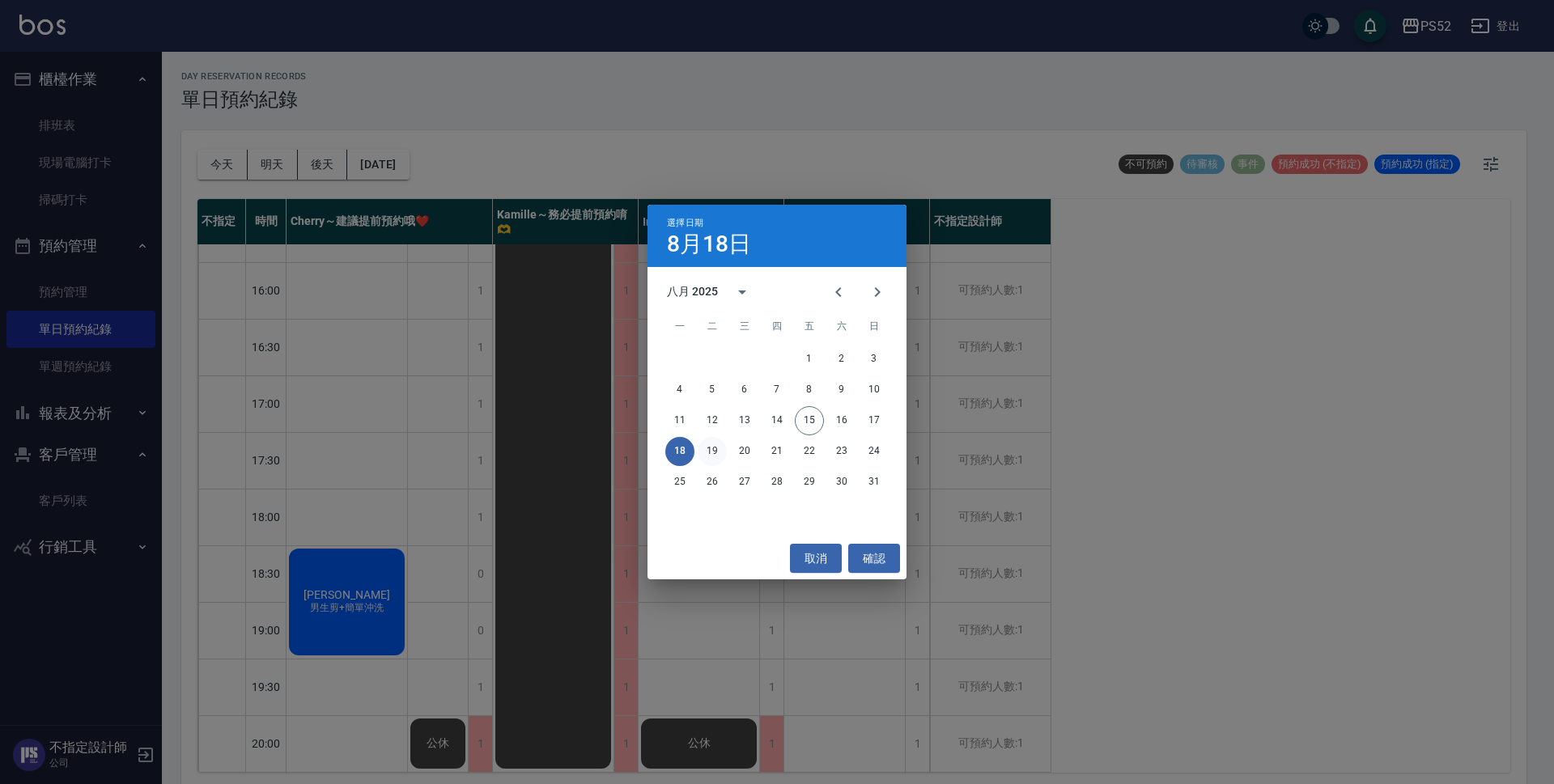
click at [704, 446] on button "19" at bounding box center [712, 451] width 29 height 29
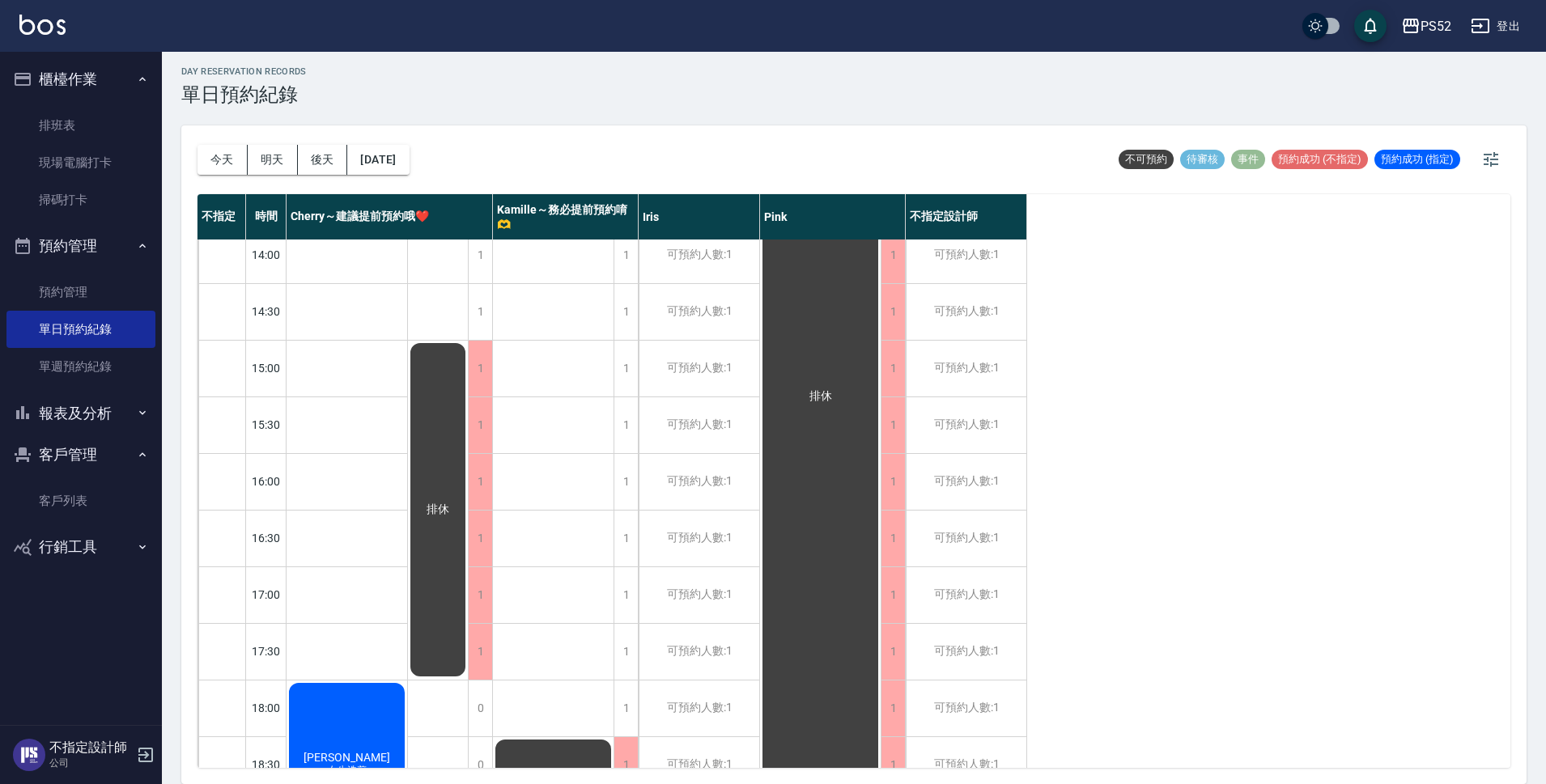
scroll to position [431, 0]
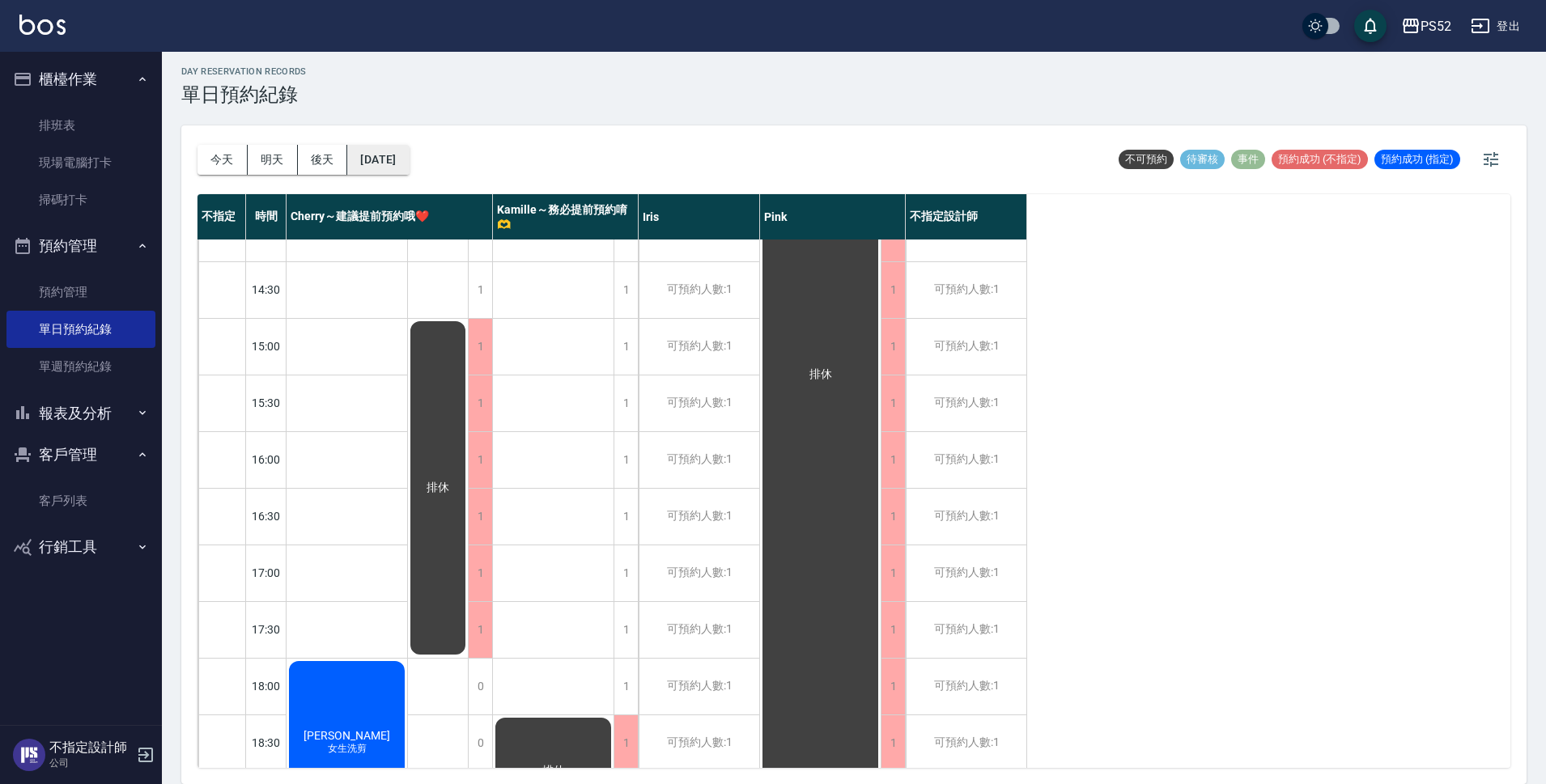
drag, startPoint x: 387, startPoint y: 158, endPoint x: 394, endPoint y: 164, distance: 9.2
click at [394, 164] on button "[DATE]" at bounding box center [378, 159] width 61 height 30
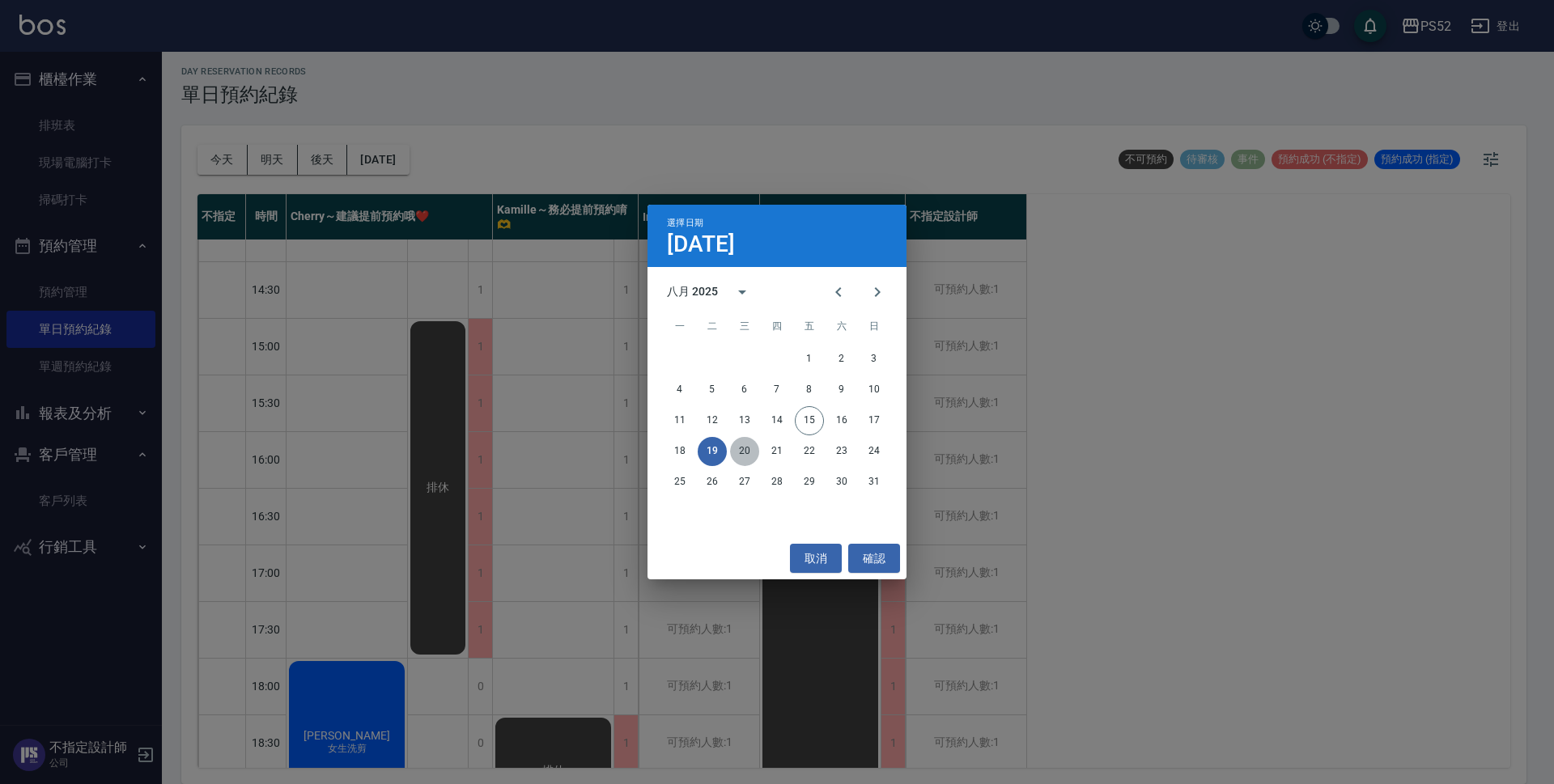
click at [735, 448] on button "20" at bounding box center [745, 451] width 29 height 29
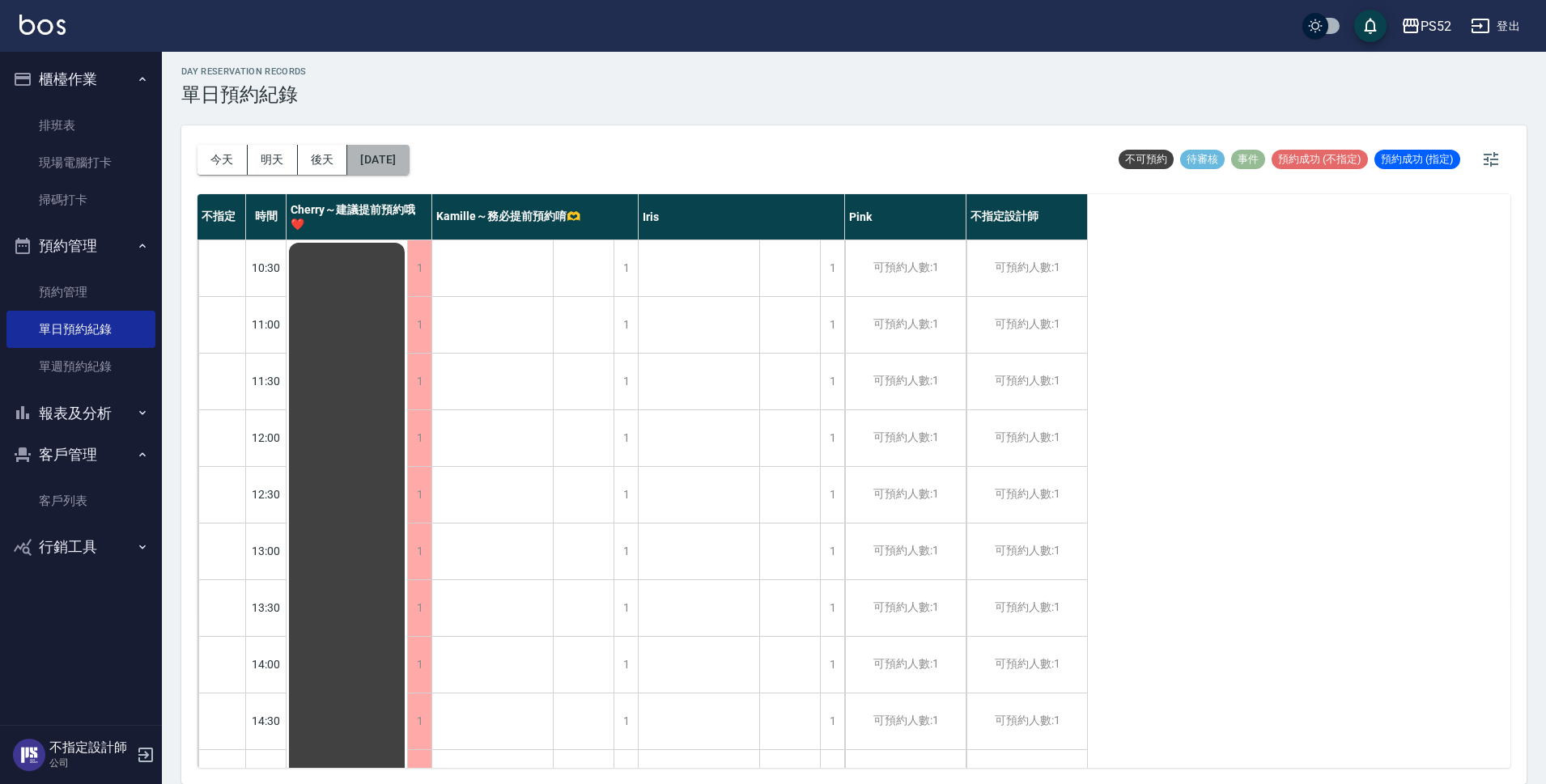
click at [407, 152] on button "[DATE]" at bounding box center [378, 159] width 61 height 30
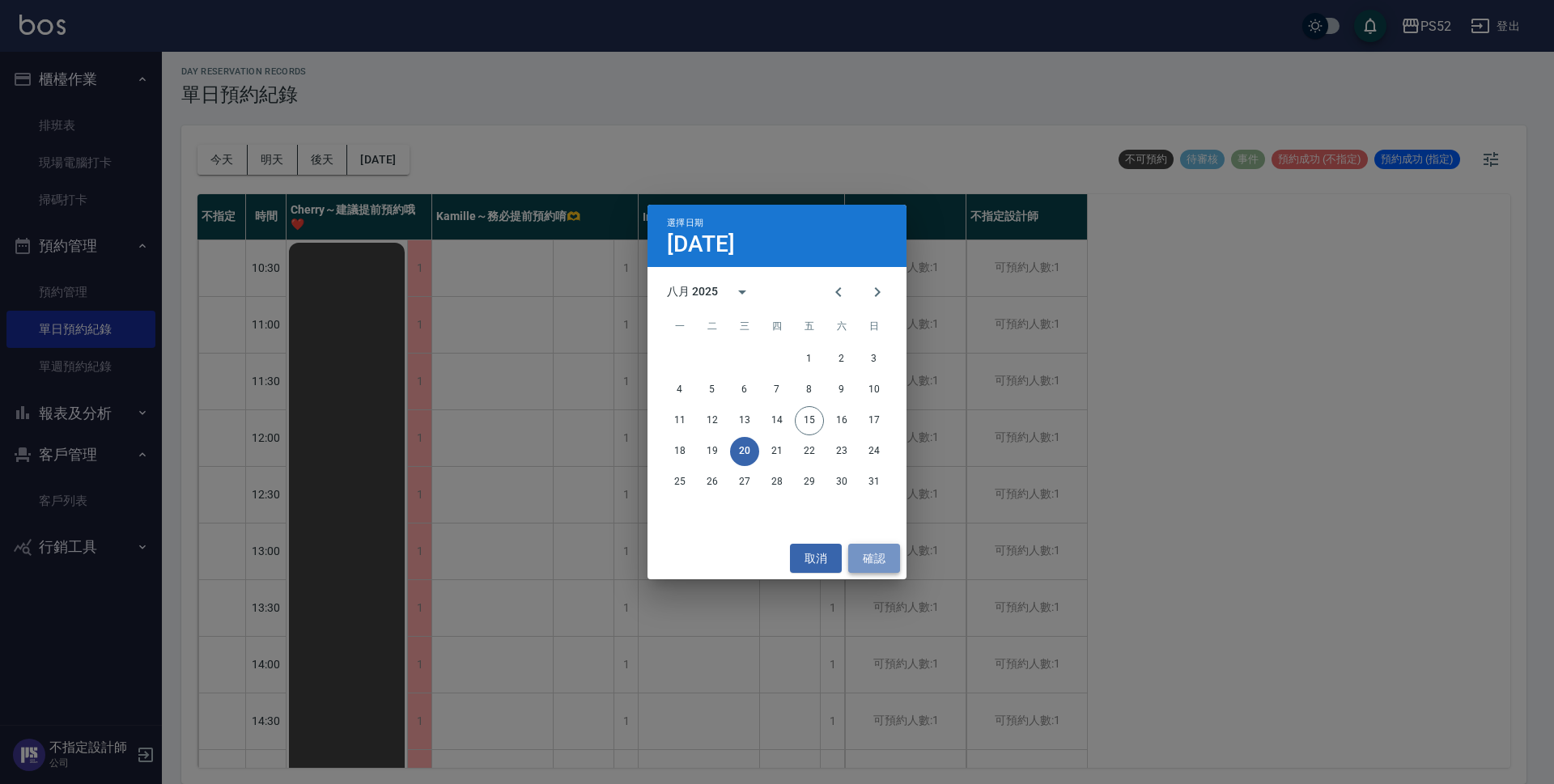
click at [869, 565] on button "確認" at bounding box center [874, 558] width 52 height 30
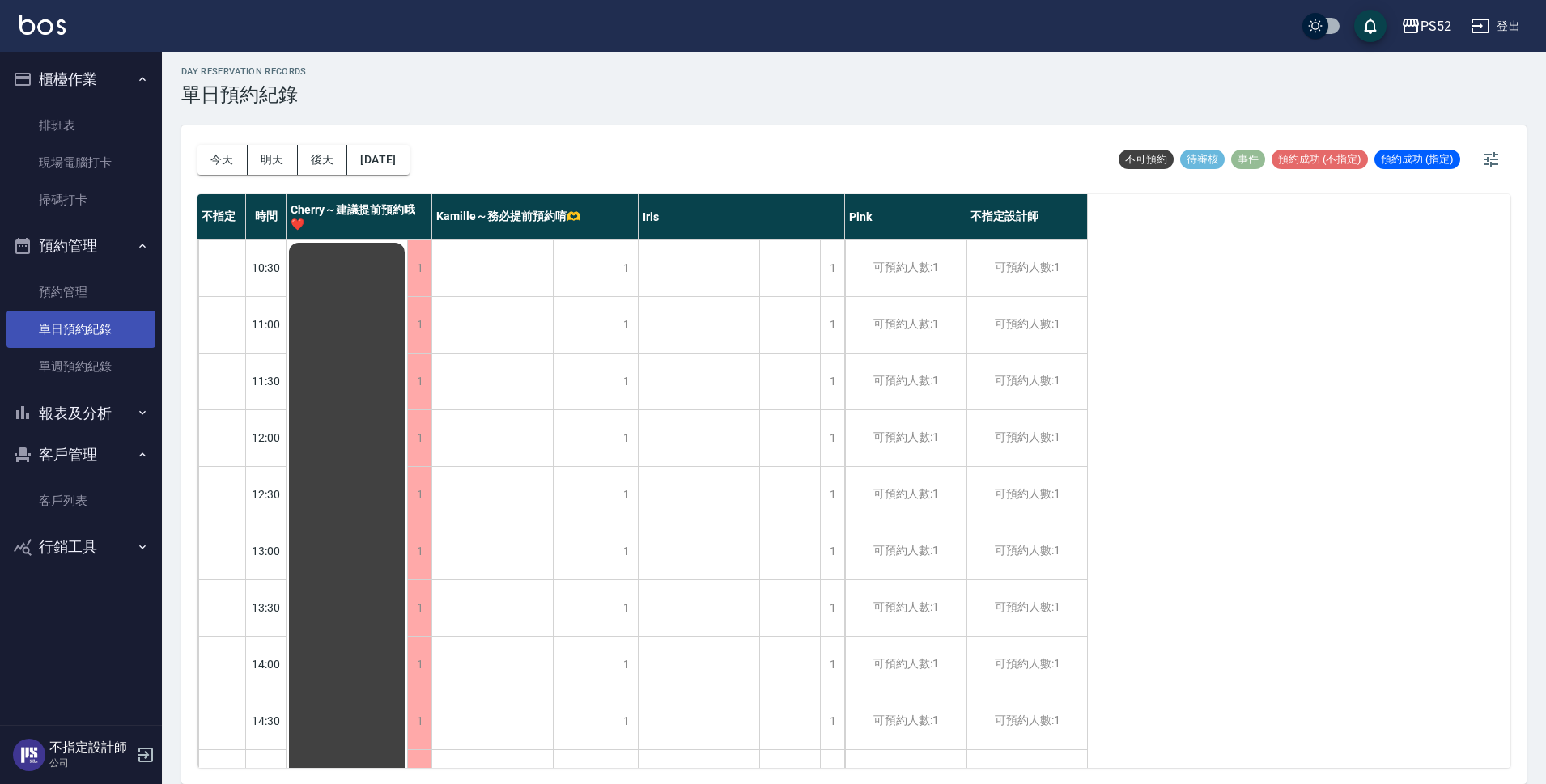
click at [111, 337] on link "單日預約紀錄" at bounding box center [80, 329] width 149 height 37
click at [227, 158] on button "今天" at bounding box center [222, 159] width 50 height 30
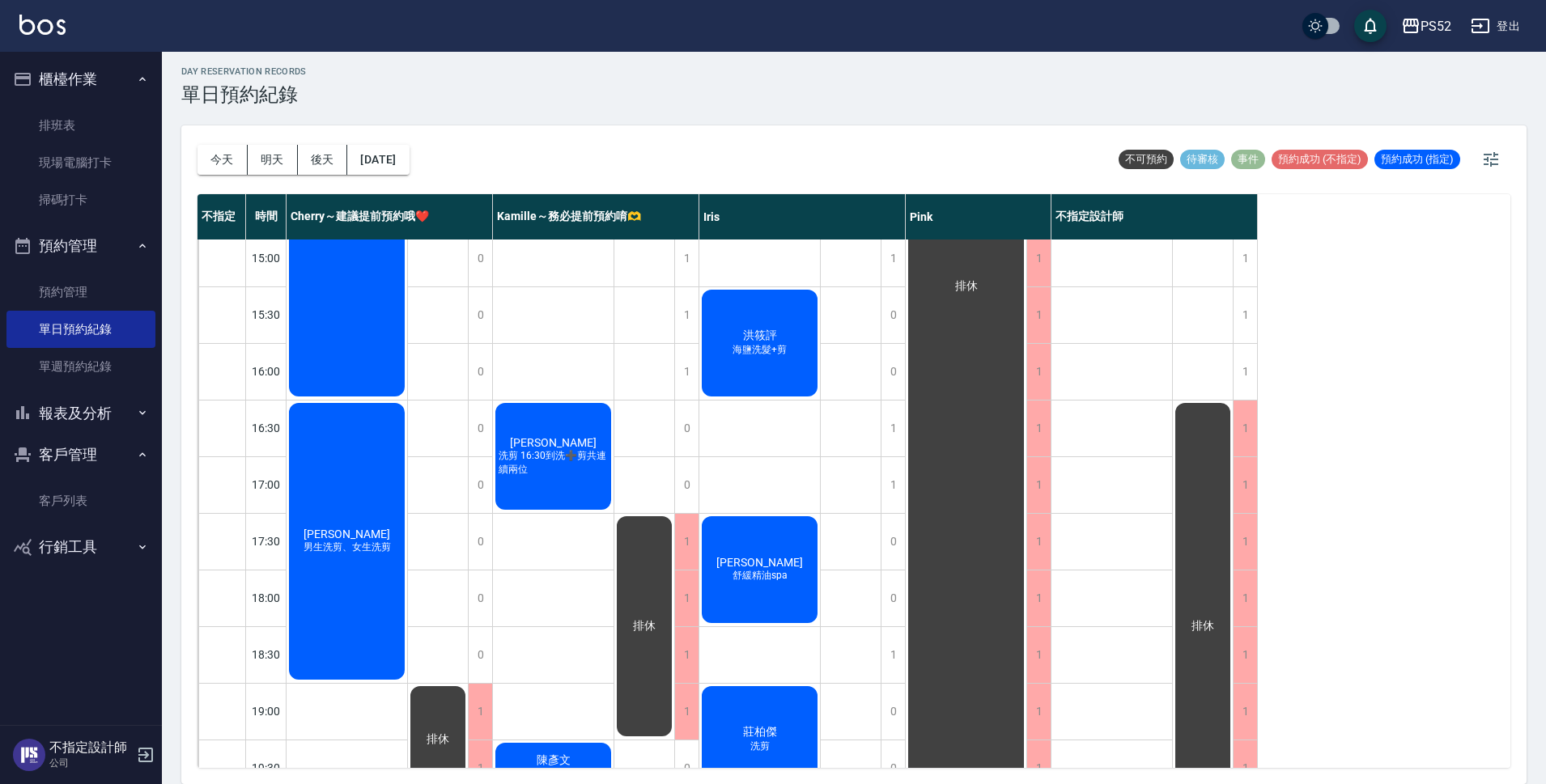
scroll to position [512, 0]
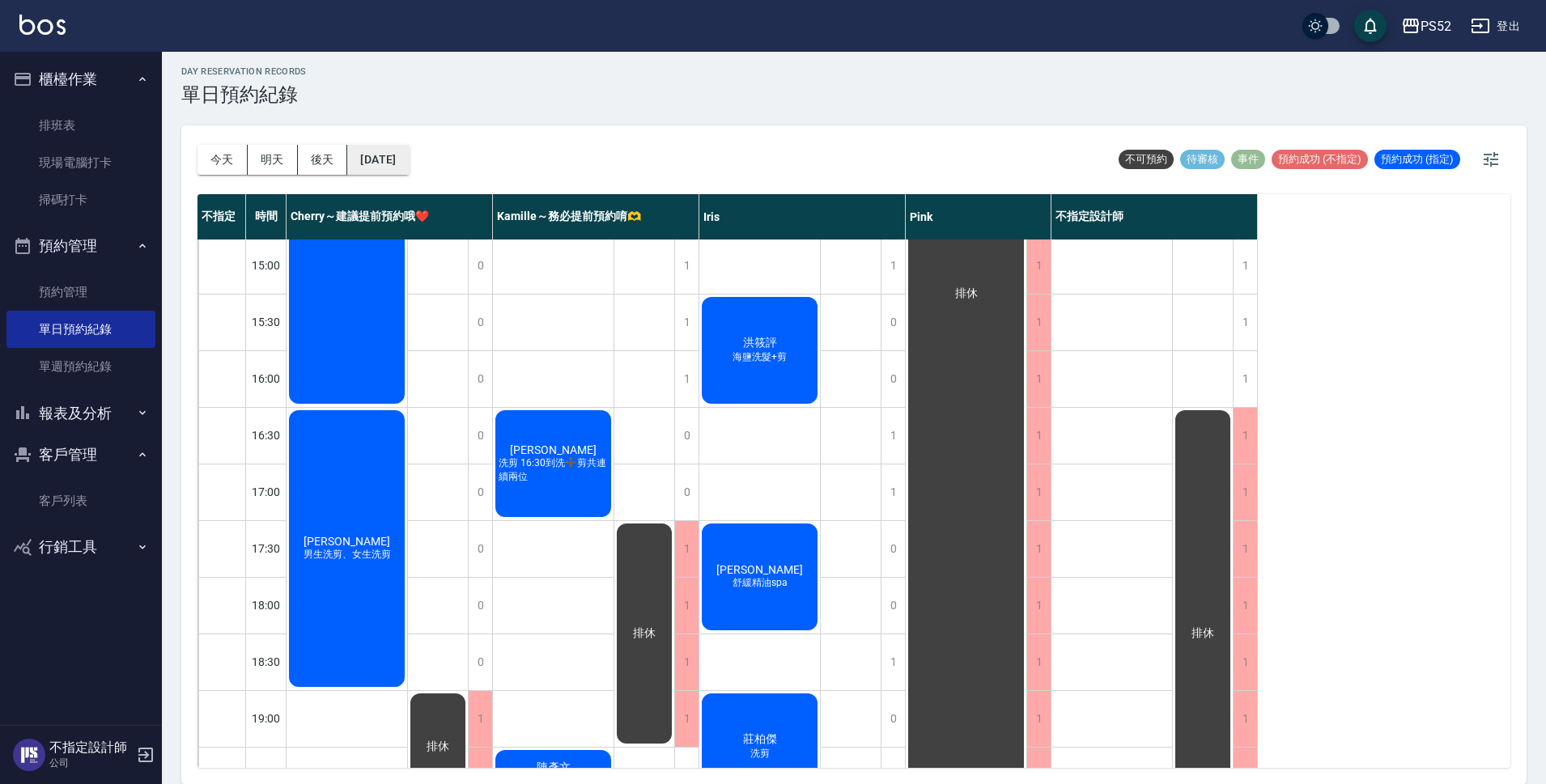
click at [397, 158] on button "[DATE]" at bounding box center [378, 159] width 61 height 30
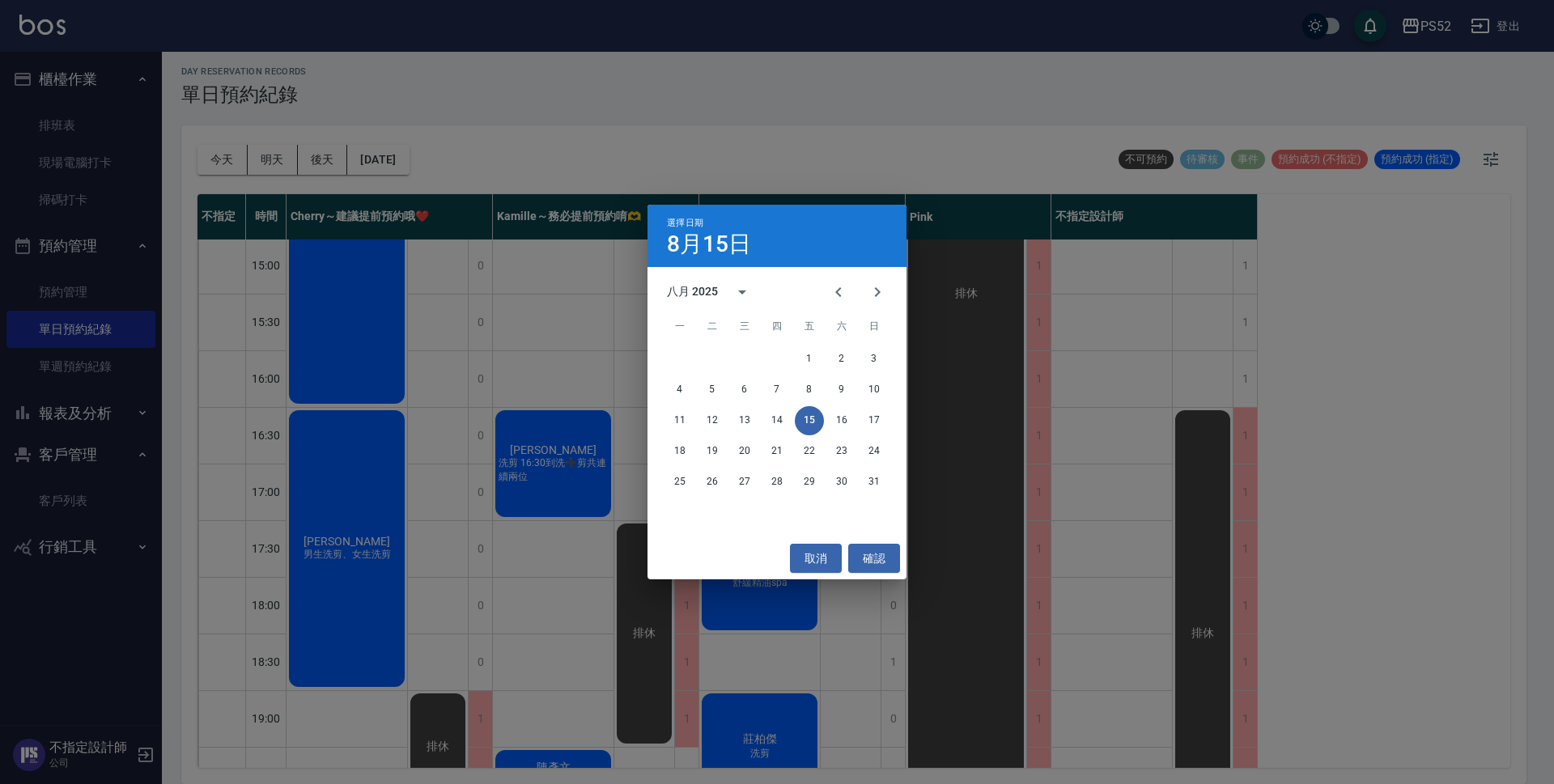
click at [889, 447] on div "18 19 20 21 22 23 24" at bounding box center [777, 451] width 259 height 29
click at [877, 451] on button "24" at bounding box center [873, 451] width 29 height 29
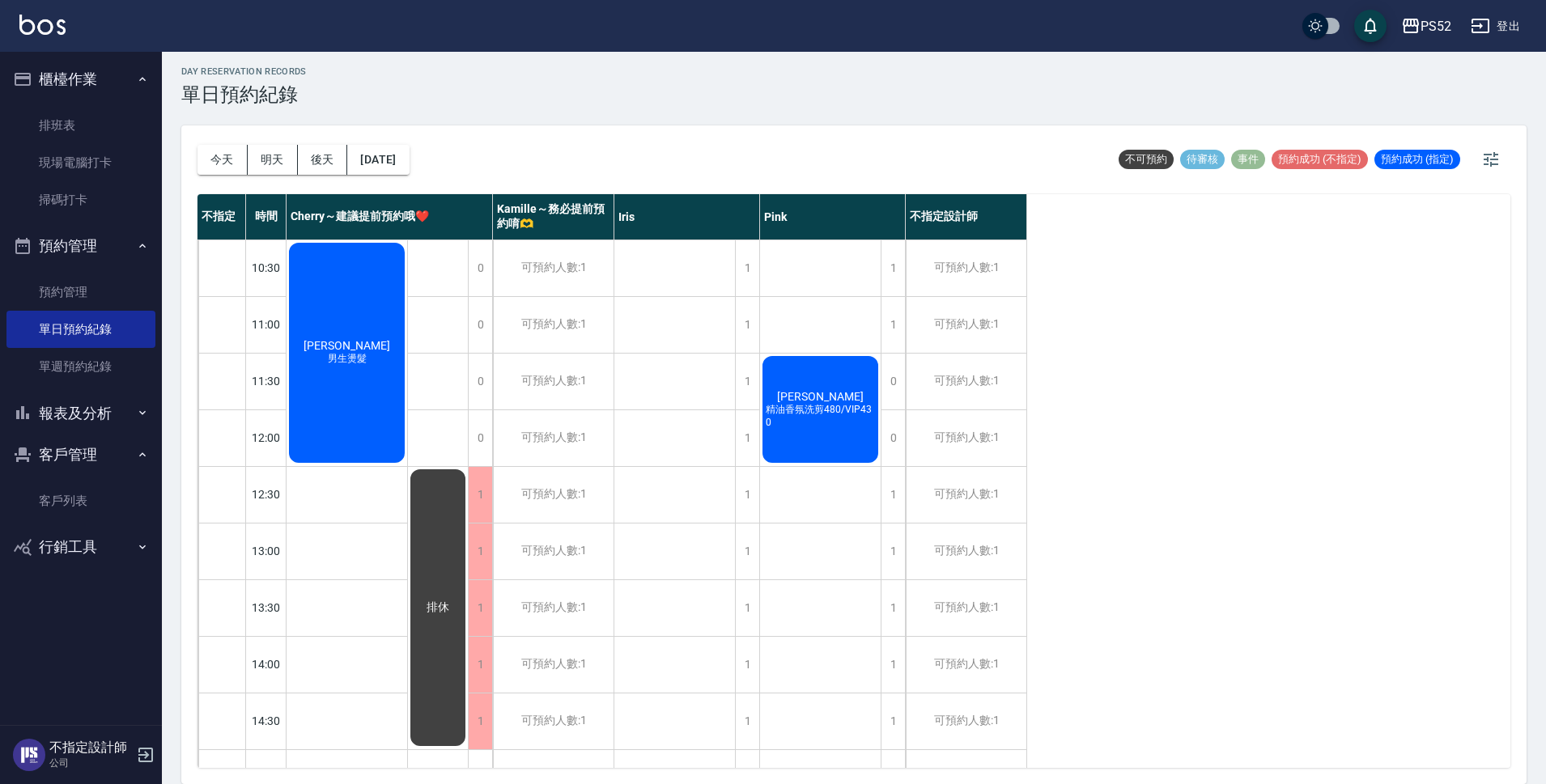
click at [407, 451] on div "[PERSON_NAME] 精油香氛洗剪480/VIP430" at bounding box center [347, 353] width 121 height 225
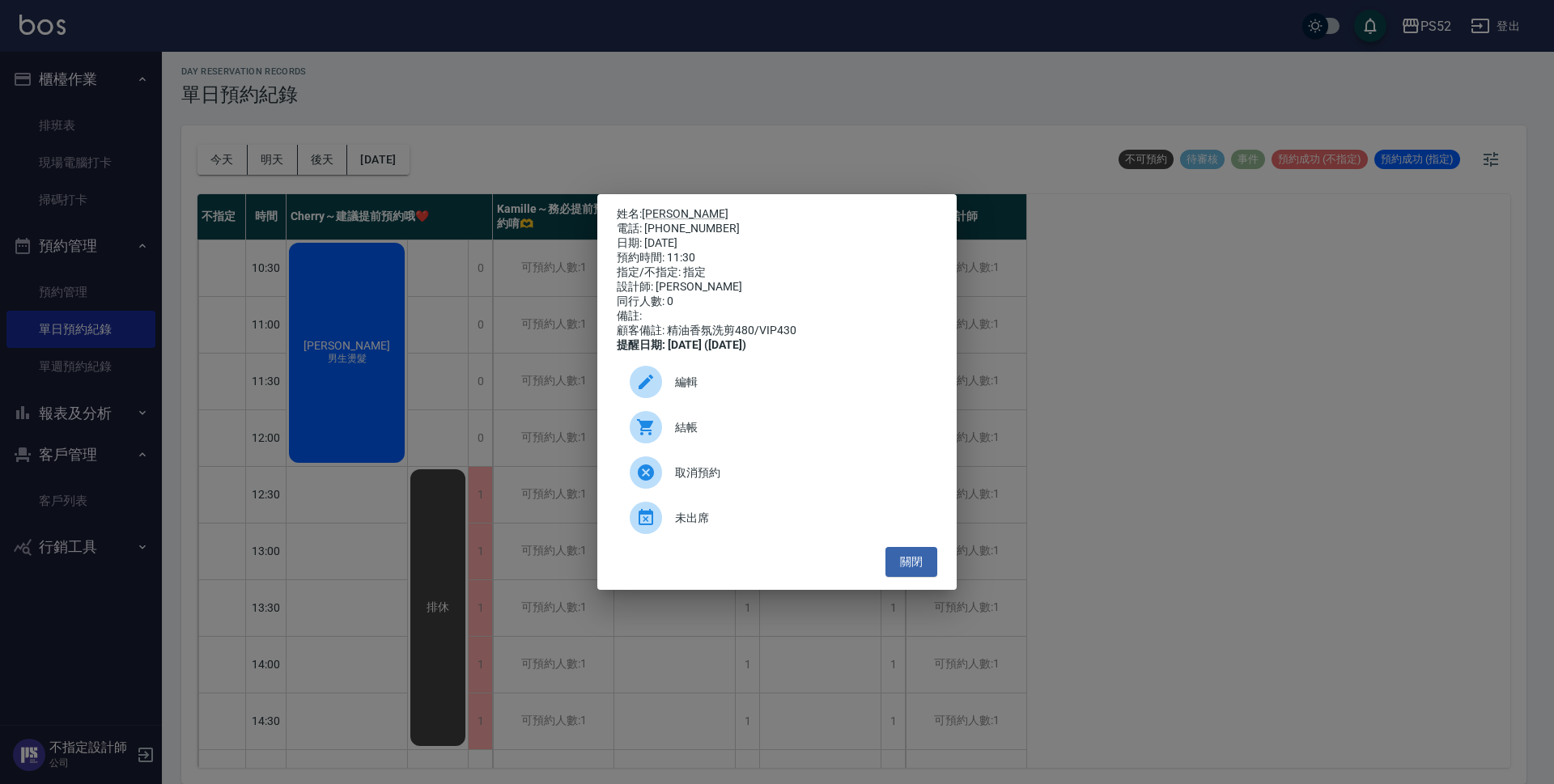
click at [691, 482] on span "取消預約" at bounding box center [800, 473] width 249 height 17
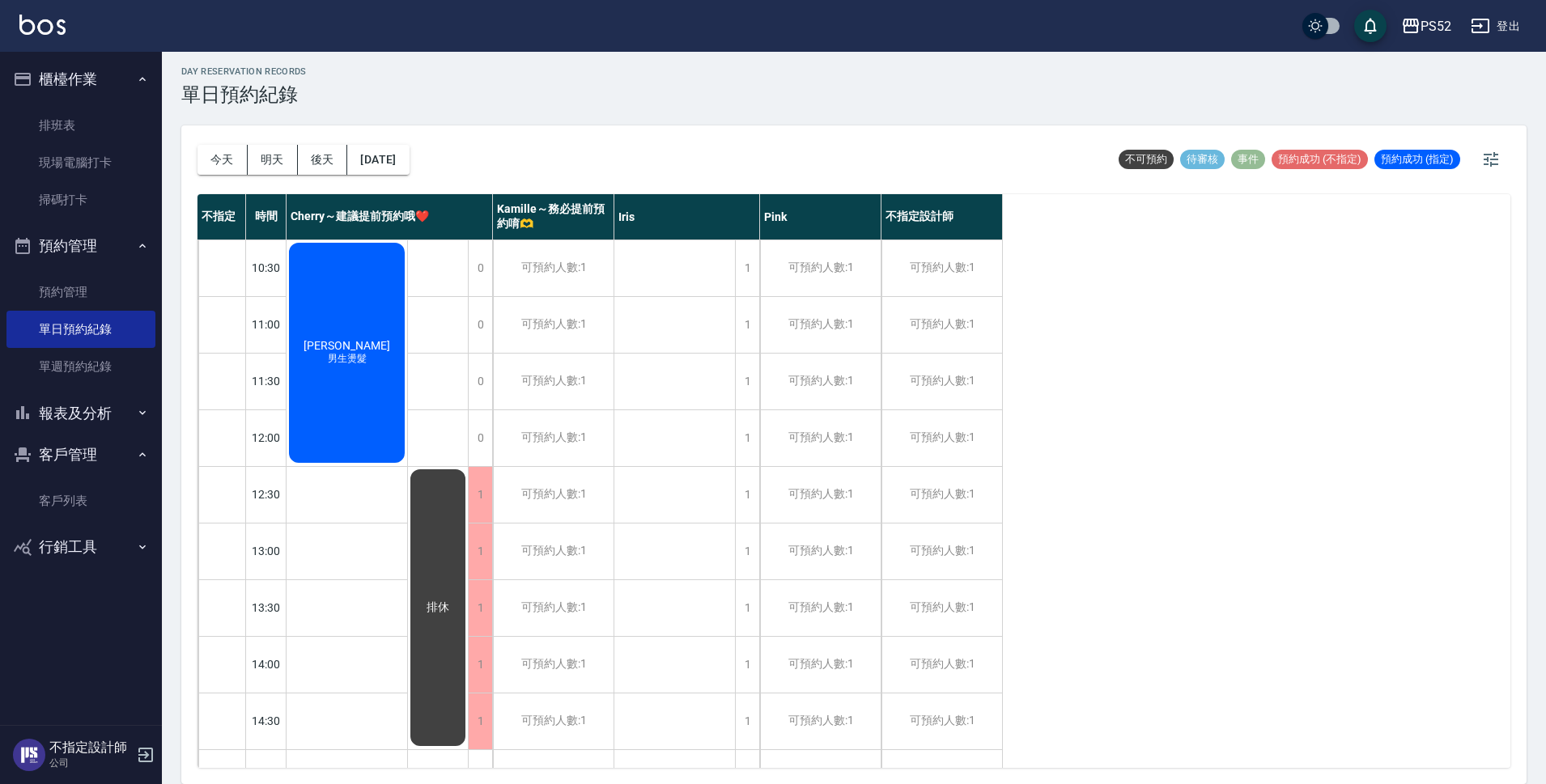
drag, startPoint x: 44, startPoint y: 242, endPoint x: 52, endPoint y: 230, distance: 14.4
click at [50, 234] on button "預約管理" at bounding box center [80, 246] width 149 height 42
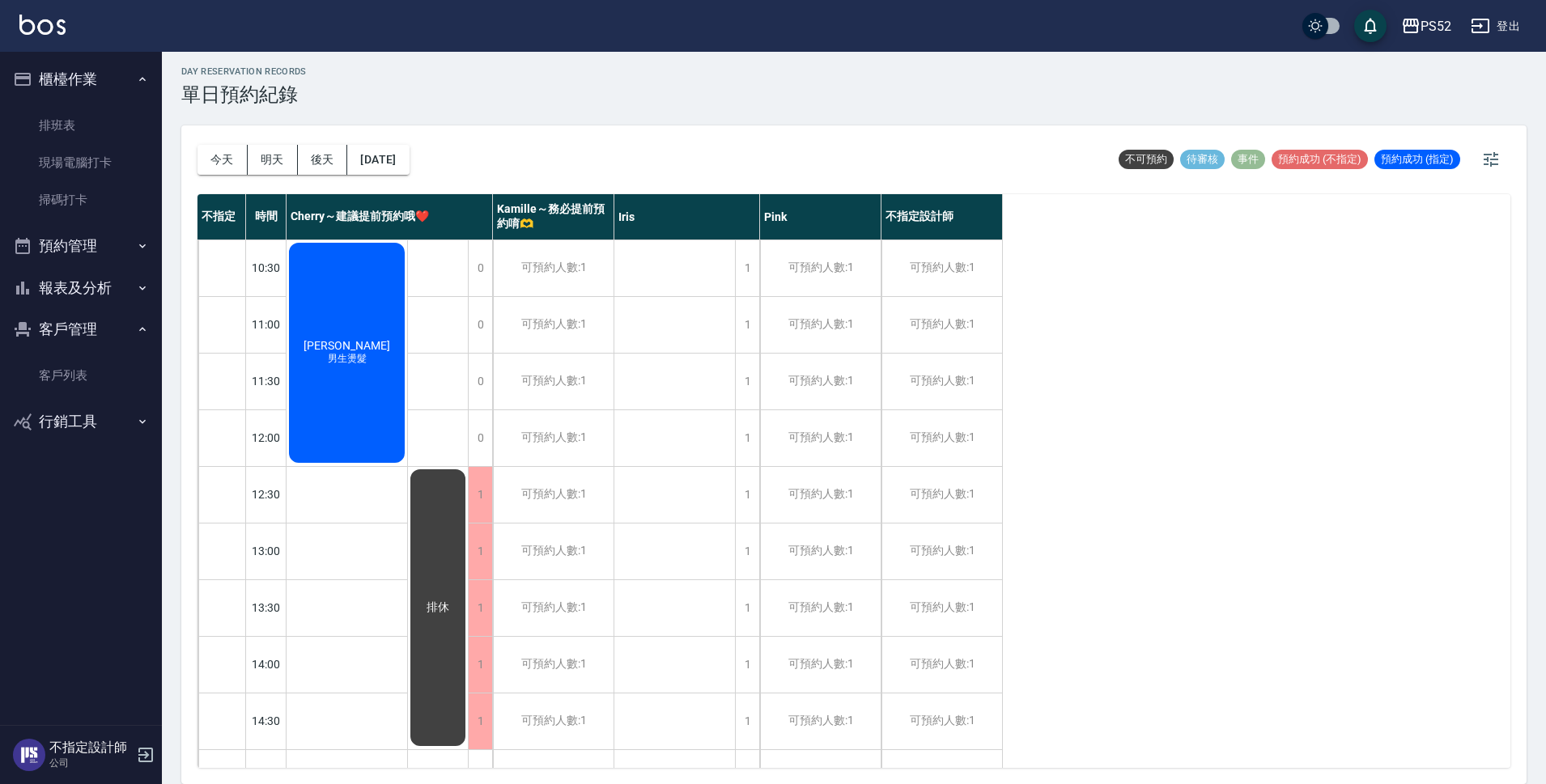
click at [1507, 26] on button "登出" at bounding box center [1495, 26] width 62 height 30
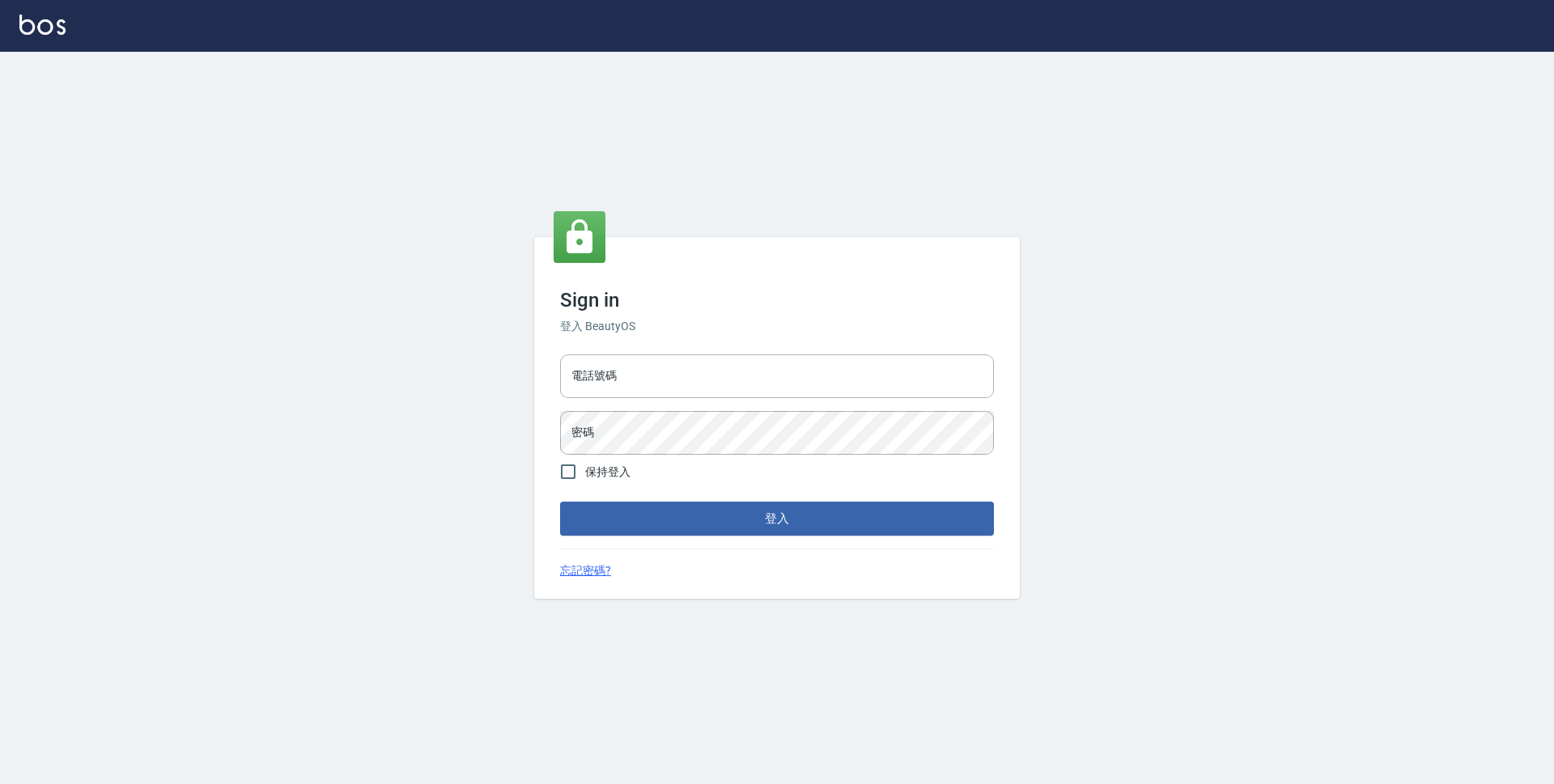
click at [727, 387] on input "電話號碼" at bounding box center [777, 376] width 434 height 44
type input "0923939755"
click at [560, 501] on button "登入" at bounding box center [777, 518] width 434 height 34
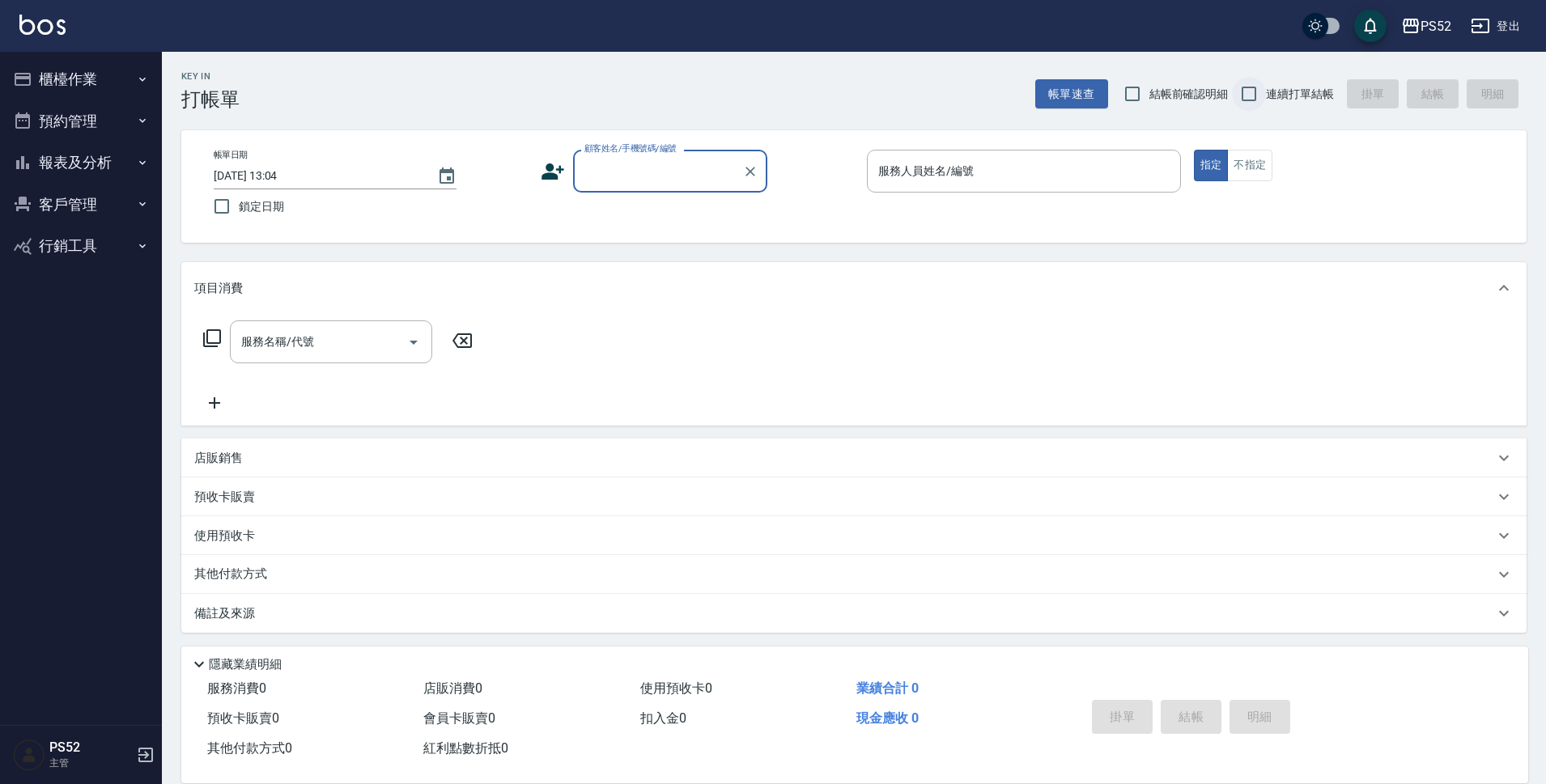
click at [1241, 94] on input "連續打單結帳" at bounding box center [1249, 94] width 34 height 34
checkbox input "true"
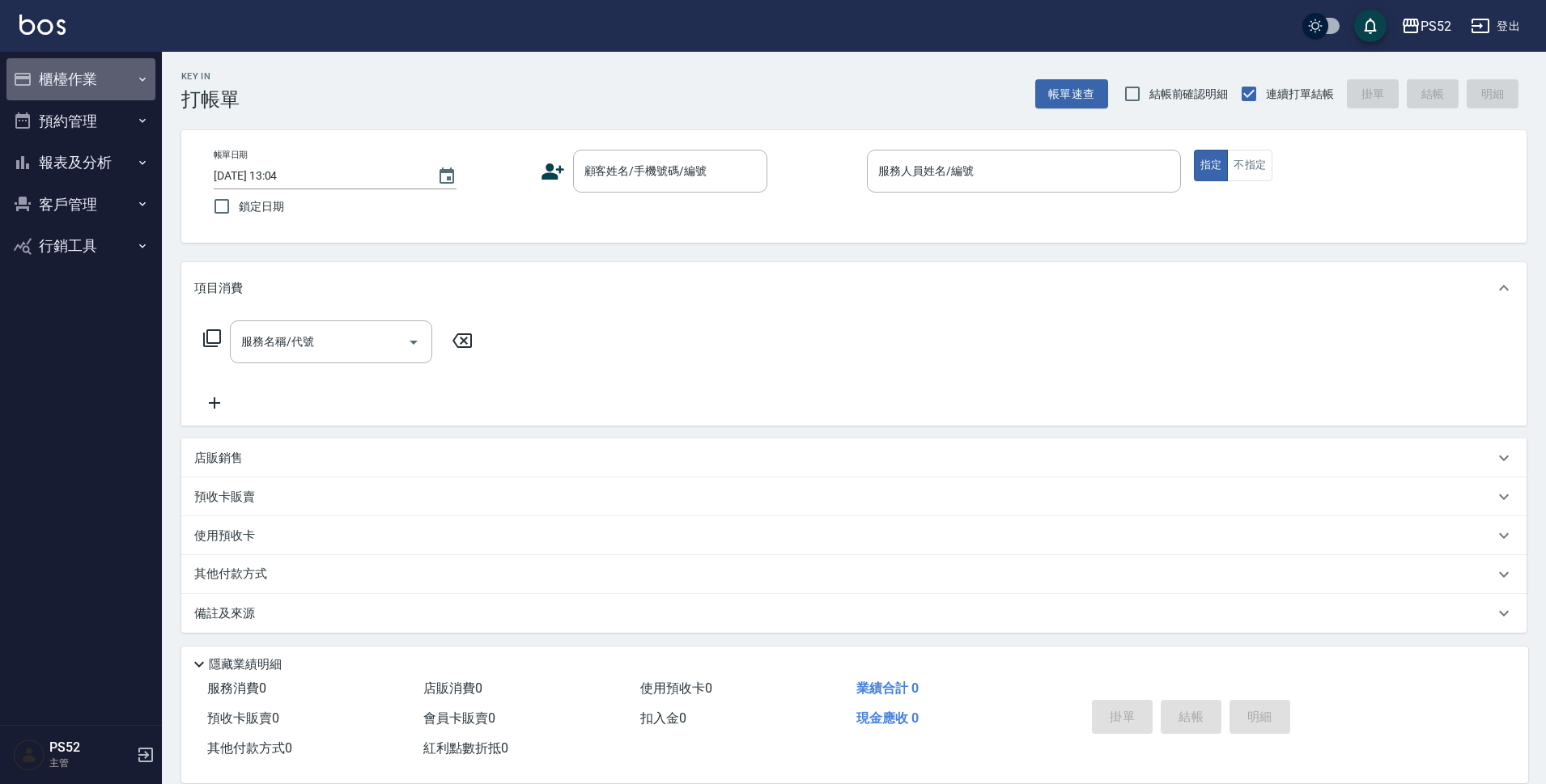
click at [93, 66] on button "櫃檯作業" at bounding box center [80, 79] width 149 height 42
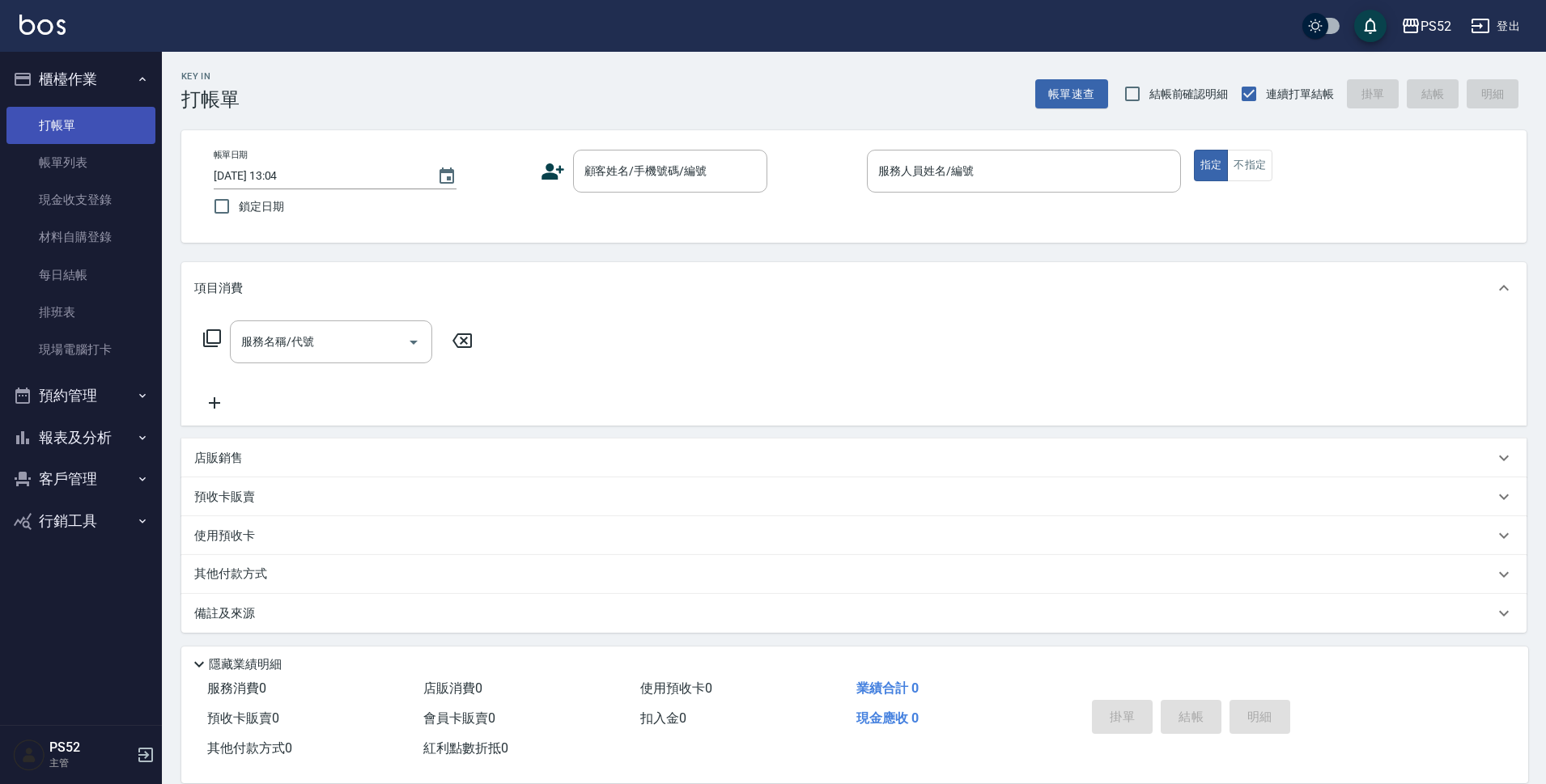
click at [92, 111] on link "打帳單" at bounding box center [80, 125] width 149 height 37
